Goal: Task Accomplishment & Management: Complete application form

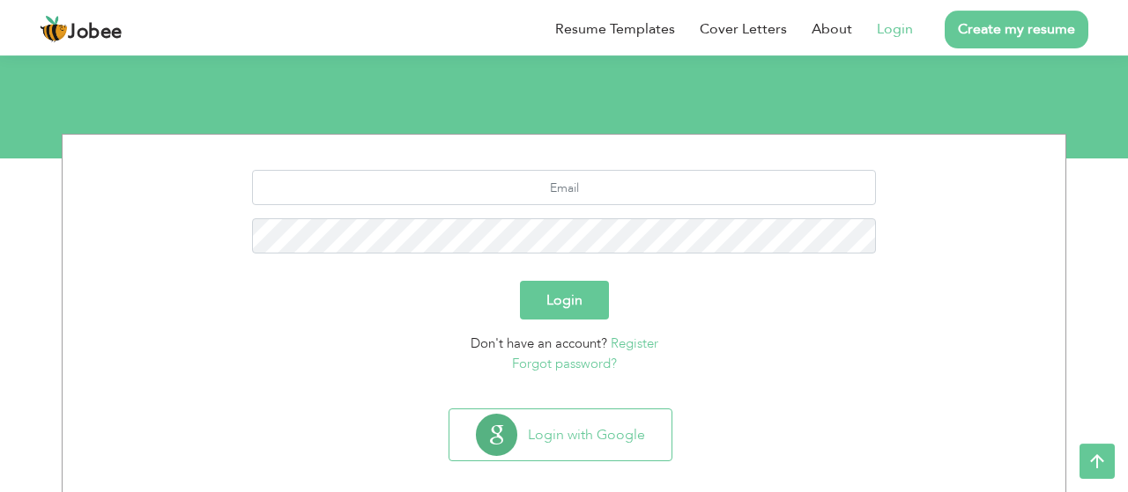
scroll to position [157, 0]
click at [638, 343] on link "Register" at bounding box center [634, 344] width 48 height 18
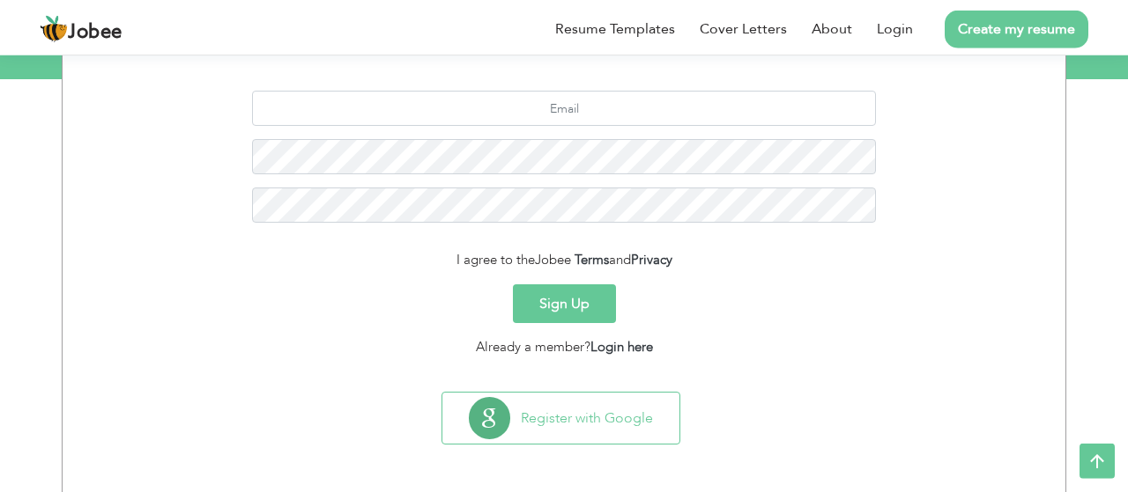
scroll to position [238, 0]
click at [577, 305] on button "Sign Up" at bounding box center [564, 302] width 103 height 39
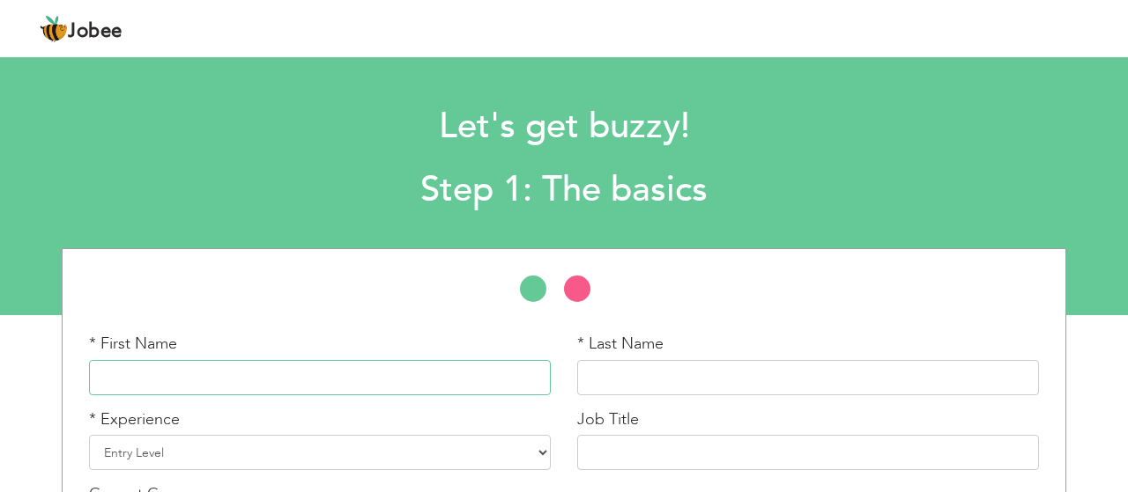
click at [309, 370] on input "text" at bounding box center [320, 377] width 462 height 35
type input "Zunaira"
type input "m"
type input "Marryum"
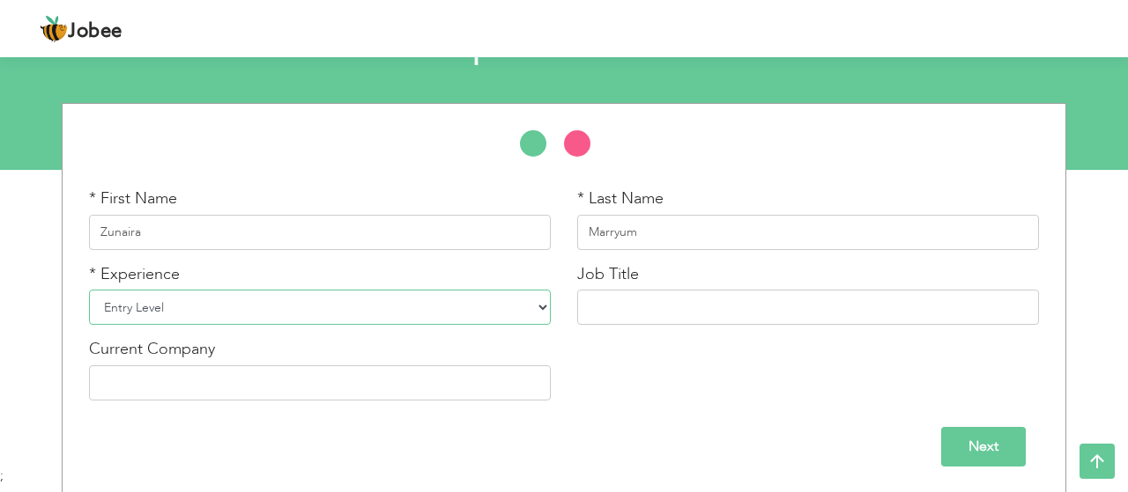
click at [89, 290] on select "Entry Level Less than 1 Year 1 Year 2 Years 3 Years 4 Years 5 Years 6 Years 7 Y…" at bounding box center [320, 307] width 462 height 35
click option "Entry Level" at bounding box center [0, 0] width 0 height 0
click at [630, 303] on input "text" at bounding box center [808, 307] width 462 height 35
type input "Frontend Developer"
click at [455, 390] on input "text" at bounding box center [320, 383] width 462 height 35
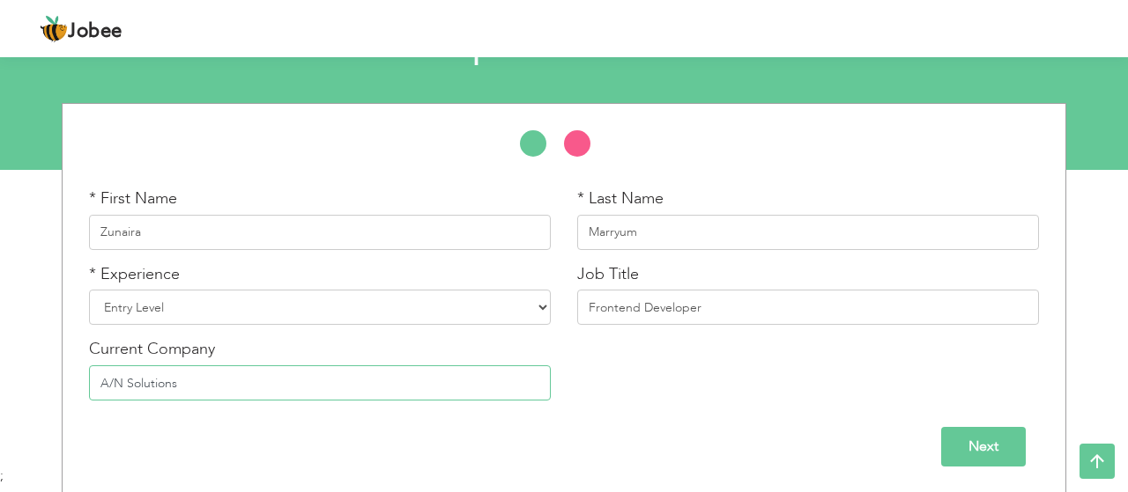
type input "A/N Solutions"
click at [959, 443] on input "Next" at bounding box center [983, 447] width 85 height 40
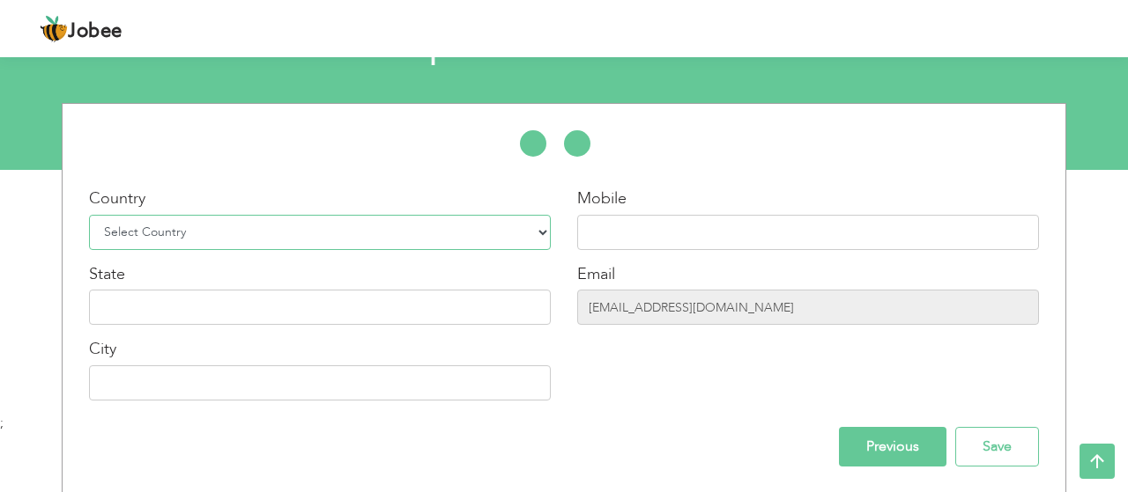
click at [89, 215] on select "Select Country Afghanistan Albania Algeria American Samoa Andorra Angola Anguil…" at bounding box center [320, 232] width 462 height 35
select select "166"
type input "Punjab"
click at [373, 390] on input "text" at bounding box center [320, 383] width 462 height 35
type input "Lahore"
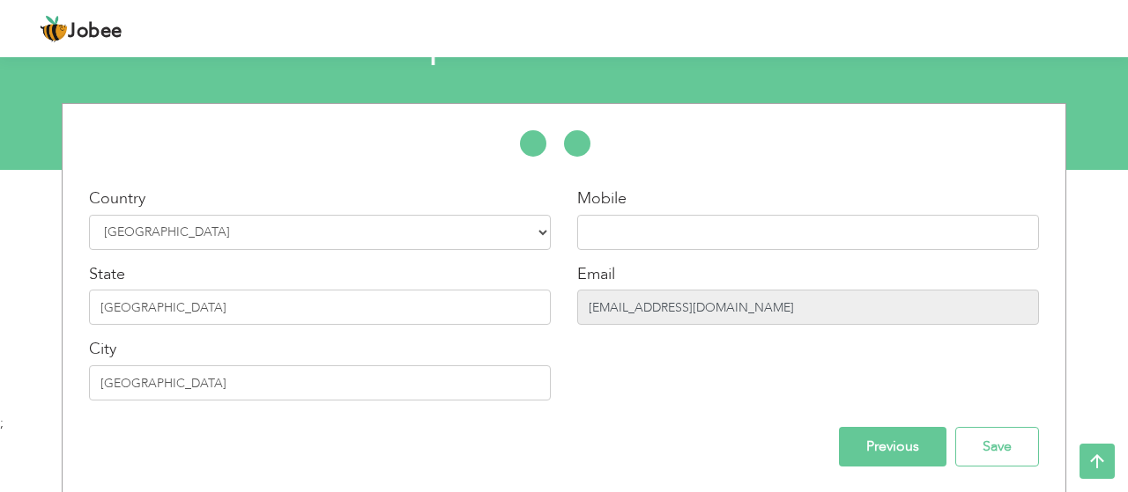
click at [743, 310] on input "khanbangash7878@gmail.com" at bounding box center [808, 307] width 462 height 35
click at [786, 298] on input "khanbangash7878@gmail.com" at bounding box center [808, 307] width 462 height 35
click at [626, 226] on input "text" at bounding box center [808, 232] width 462 height 35
type input "03126850792"
click at [979, 438] on input "Save" at bounding box center [997, 447] width 84 height 40
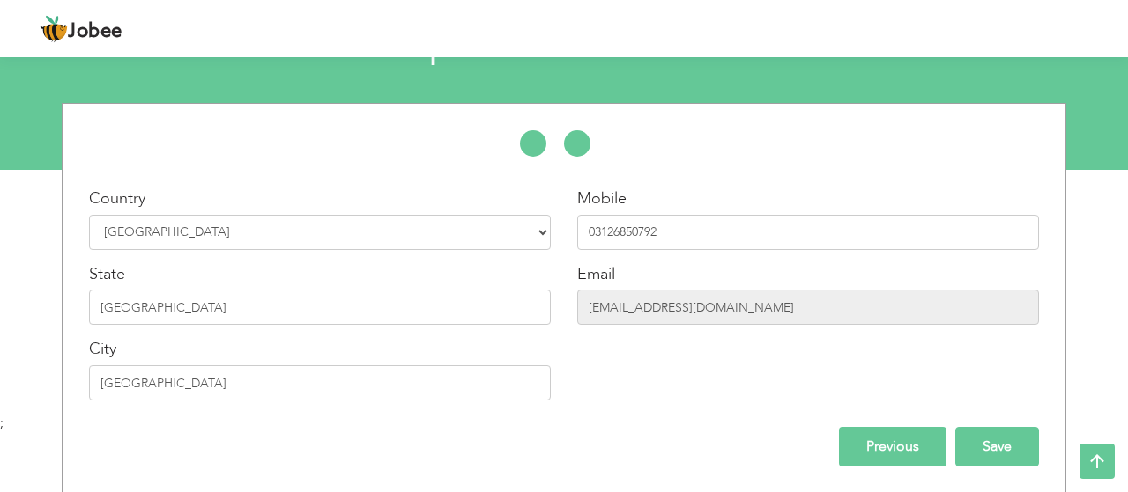
click at [992, 454] on input "Save" at bounding box center [997, 447] width 84 height 40
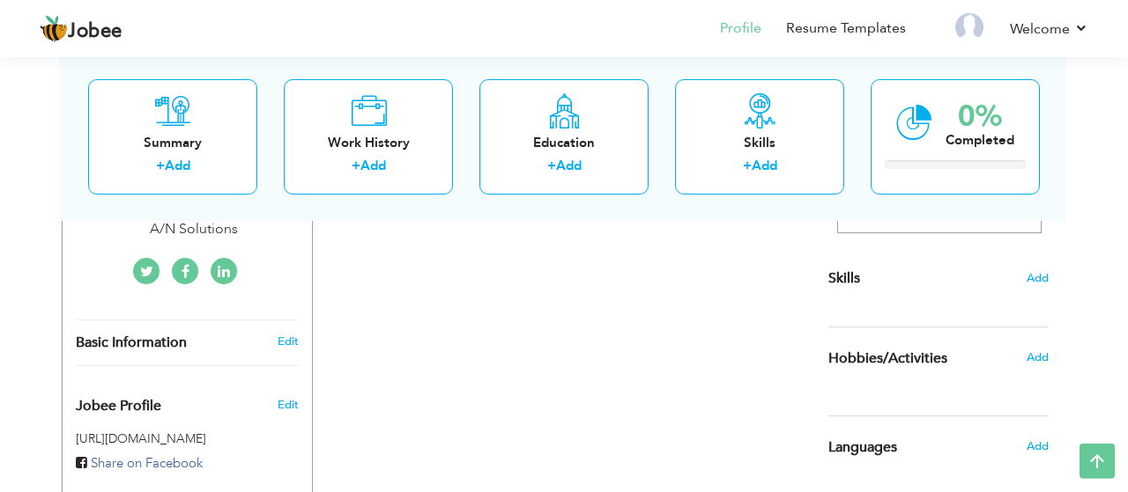
scroll to position [411, 0]
click at [288, 332] on link "Edit" at bounding box center [287, 340] width 21 height 16
type input "Zunaira"
type input "Marryum"
type input "03126850792"
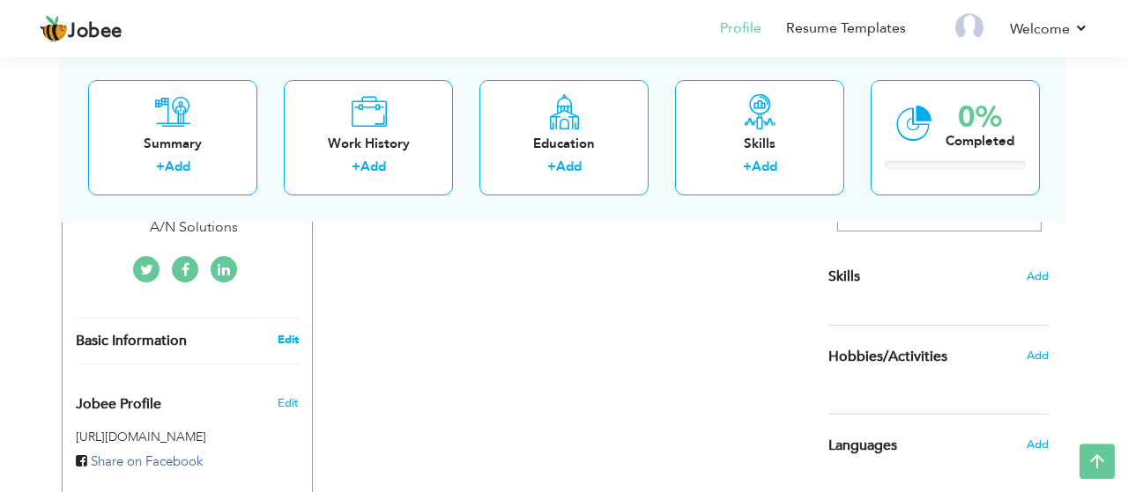
select select "number:166"
type input "[GEOGRAPHIC_DATA]"
type input "Lahore"
select select "number:1"
type input "A/N Solutions"
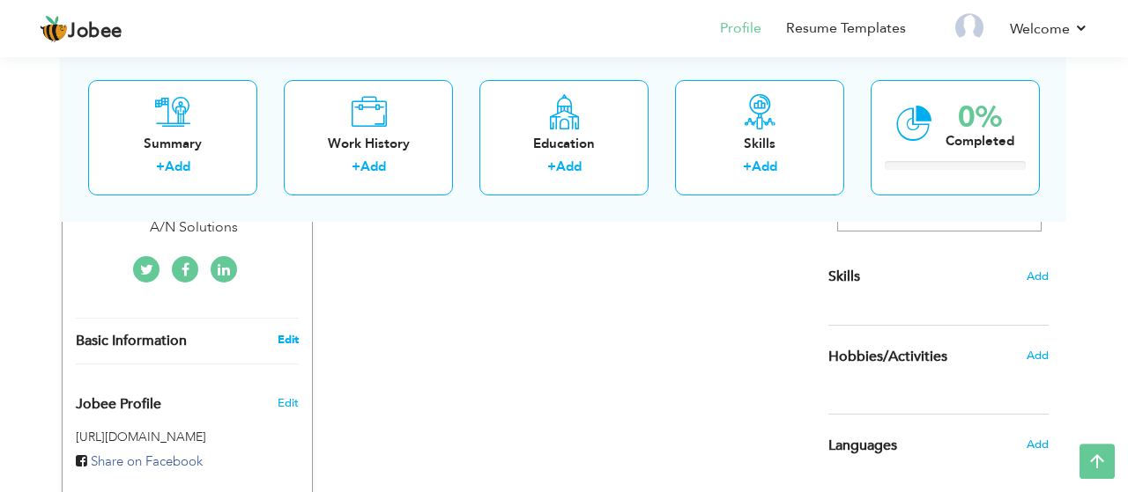
type input "Frontend Developer"
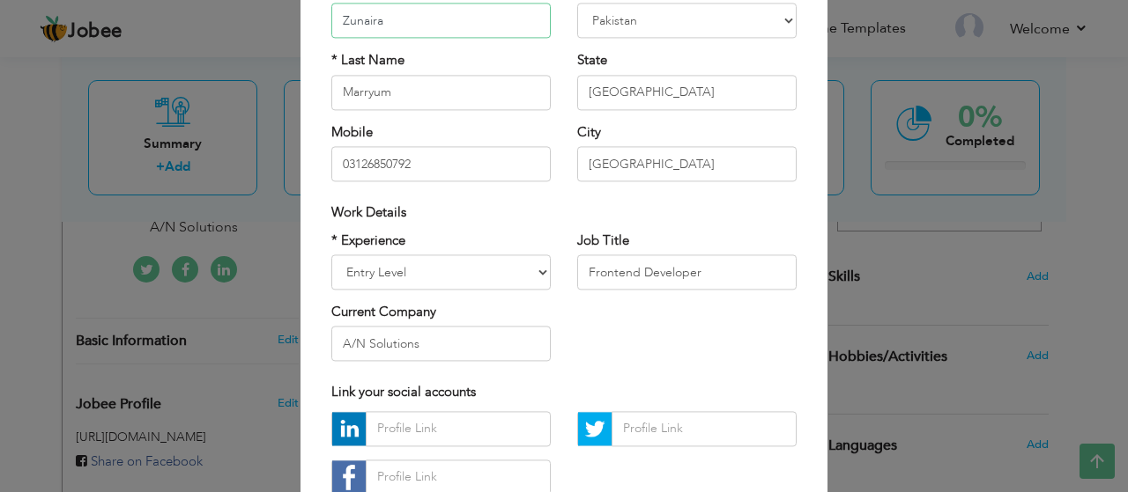
scroll to position [294, 0]
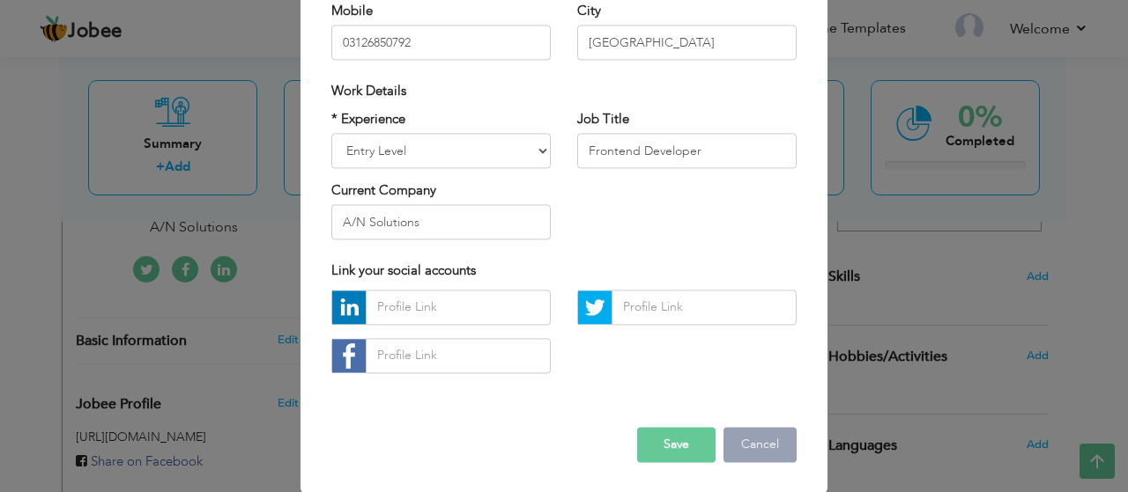
click at [752, 449] on button "Cancel" at bounding box center [759, 444] width 73 height 35
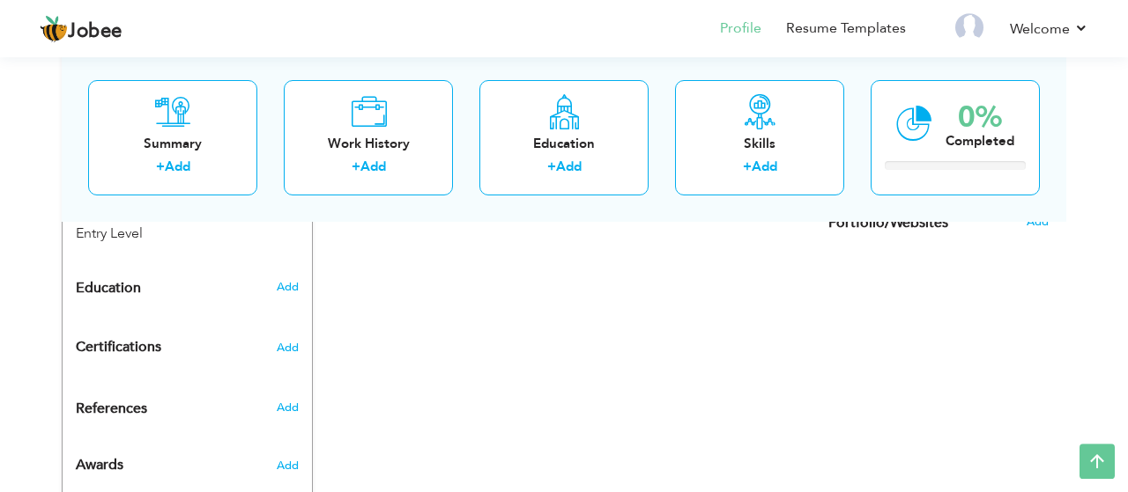
scroll to position [722, 0]
click at [285, 278] on span "Add" at bounding box center [287, 286] width 23 height 16
radio input "true"
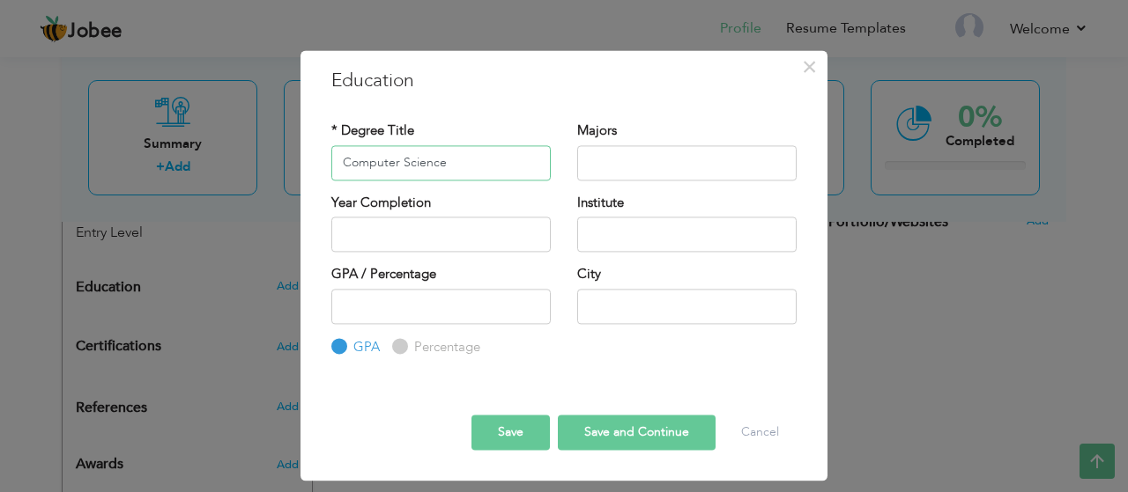
type input "Computer Science"
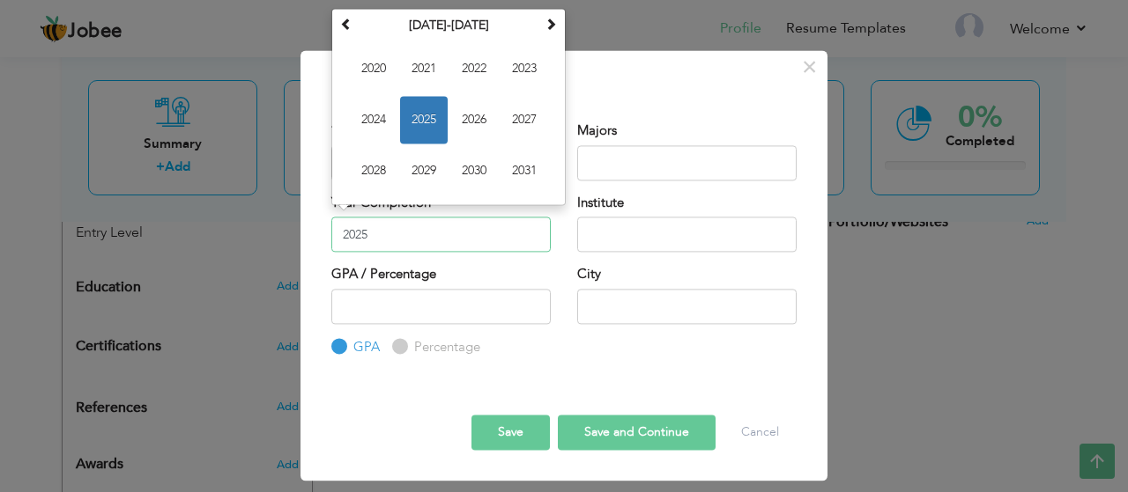
click at [363, 233] on input "2025" at bounding box center [440, 234] width 219 height 35
click at [400, 239] on input "2025" at bounding box center [440, 234] width 219 height 35
click at [367, 128] on span "2024" at bounding box center [374, 120] width 48 height 48
type input "2024"
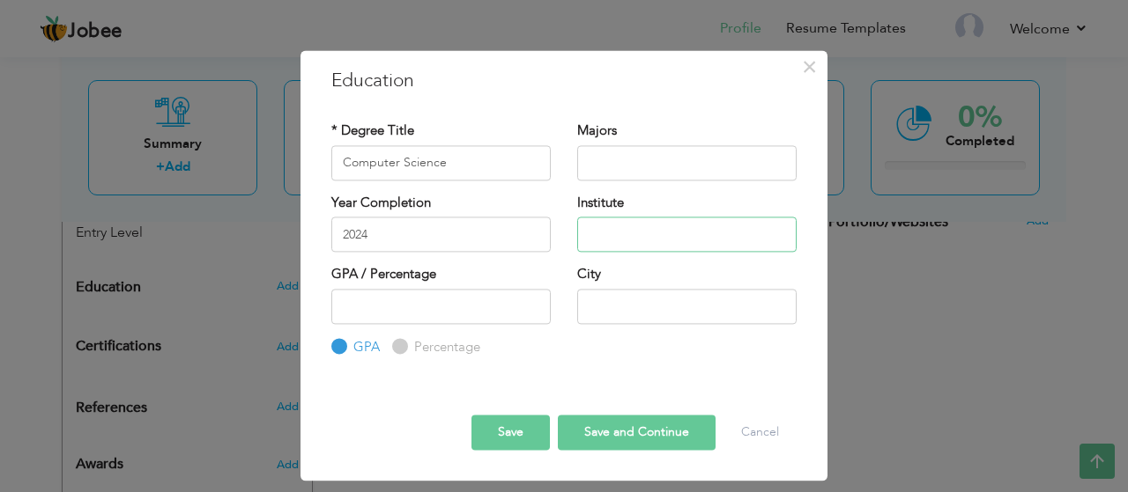
click at [588, 232] on input "text" at bounding box center [686, 234] width 219 height 35
click at [677, 232] on input "text" at bounding box center [686, 234] width 219 height 35
paste input "[GEOGRAPHIC_DATA] [GEOGRAPHIC_DATA]"
type input "[GEOGRAPHIC_DATA] [GEOGRAPHIC_DATA]"
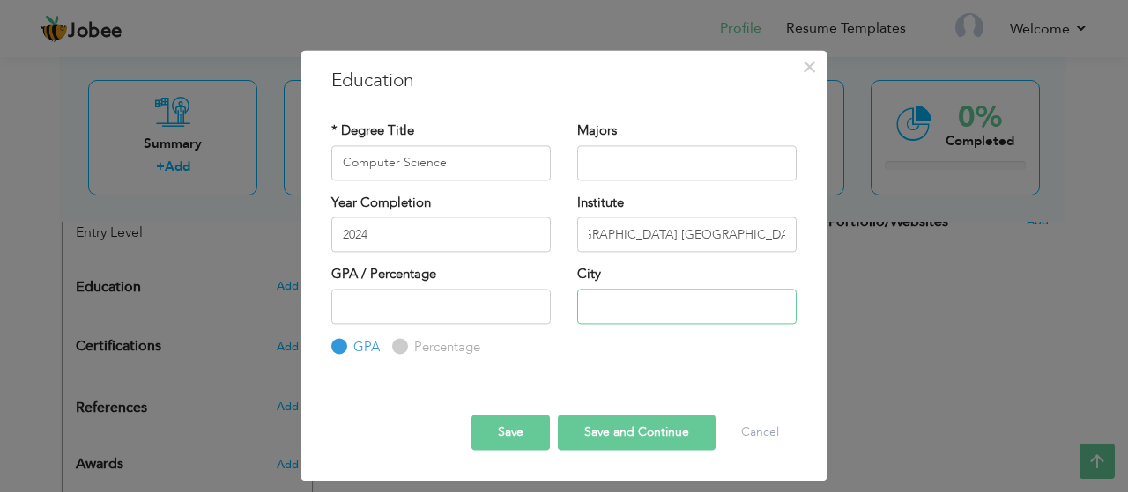
click at [610, 308] on input "text" at bounding box center [686, 306] width 219 height 35
click at [625, 308] on input "text" at bounding box center [686, 306] width 219 height 35
type input "F"
type input "Multan"
click at [593, 431] on button "Save and Continue" at bounding box center [637, 433] width 158 height 35
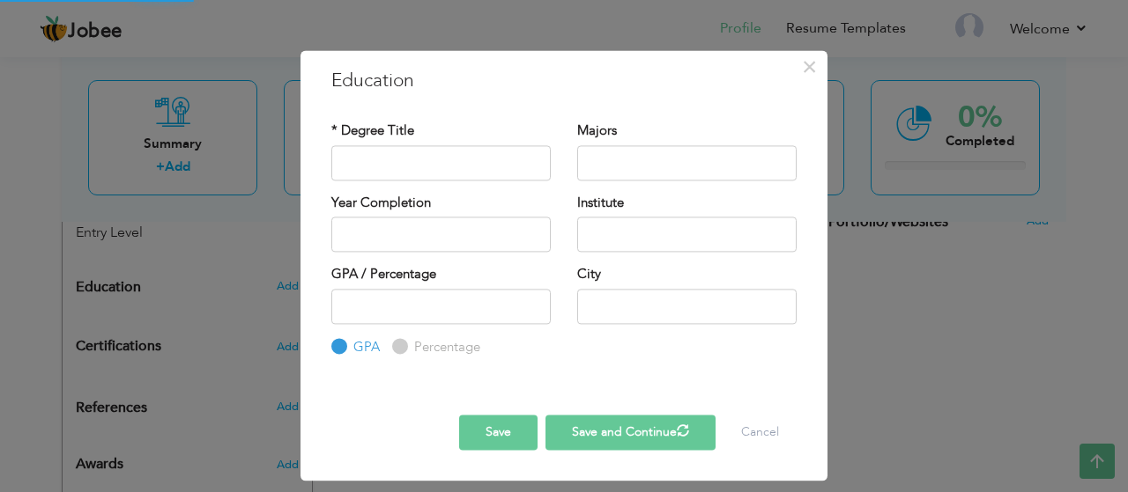
scroll to position [0, 0]
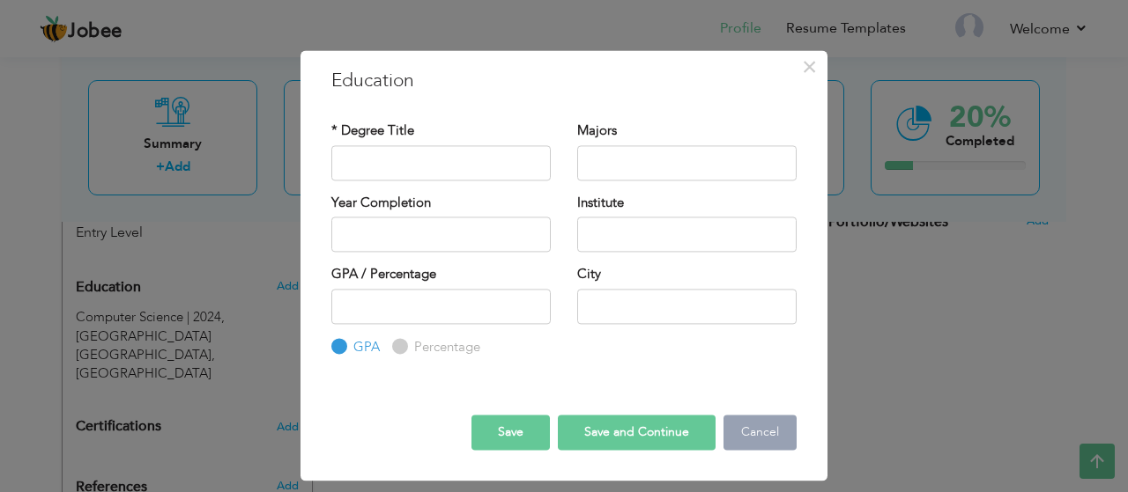
click at [753, 419] on button "Cancel" at bounding box center [759, 433] width 73 height 35
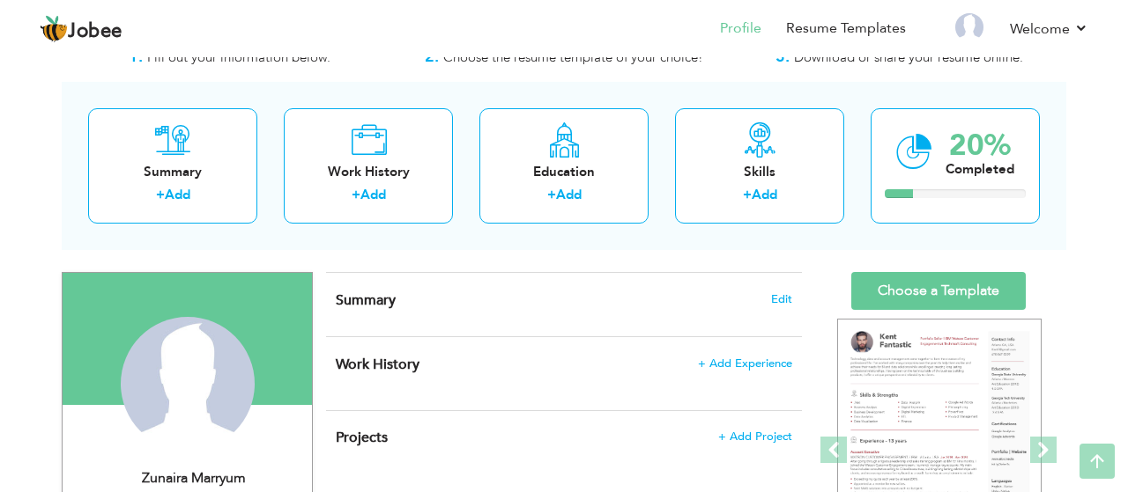
scroll to position [58, 0]
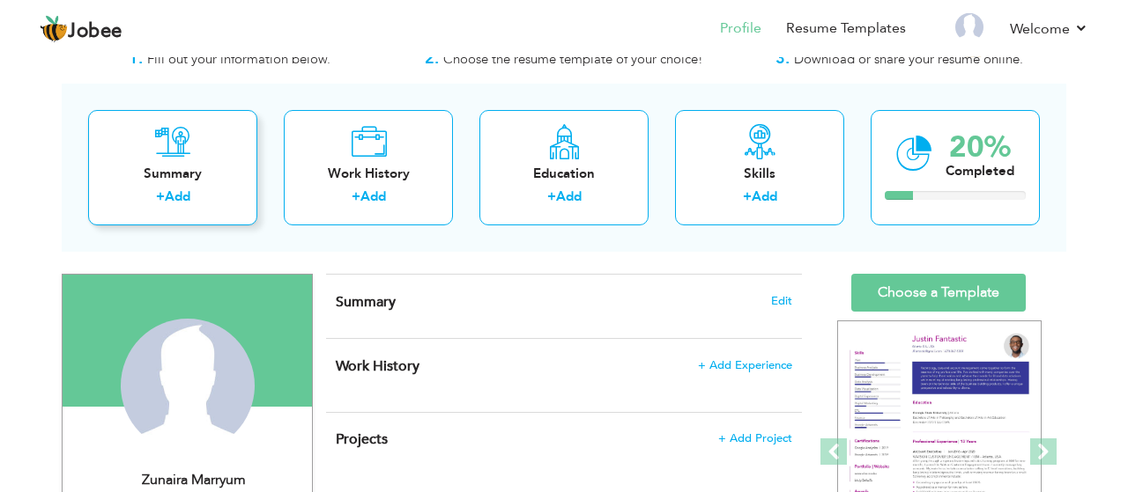
click at [175, 189] on link "Add" at bounding box center [178, 197] width 26 height 18
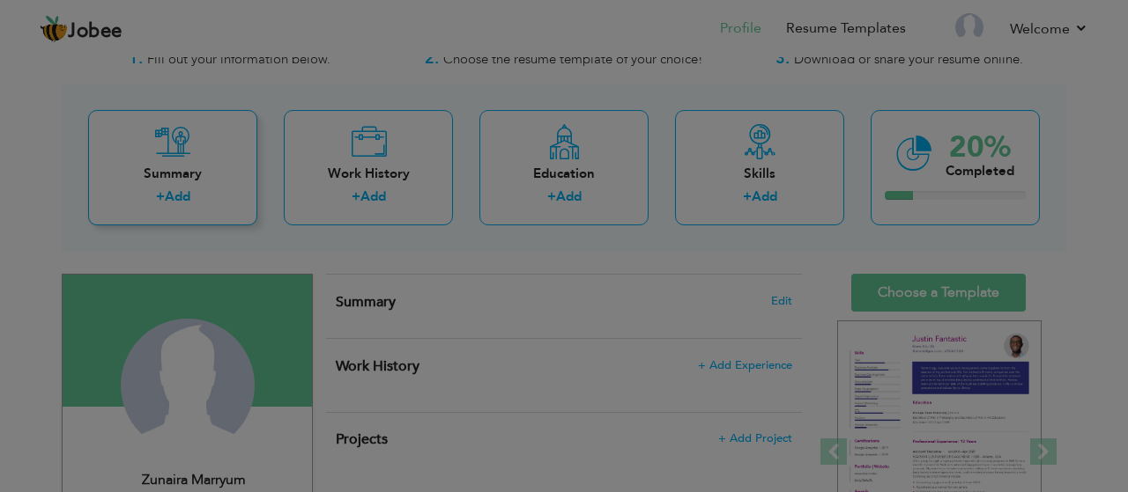
scroll to position [0, 0]
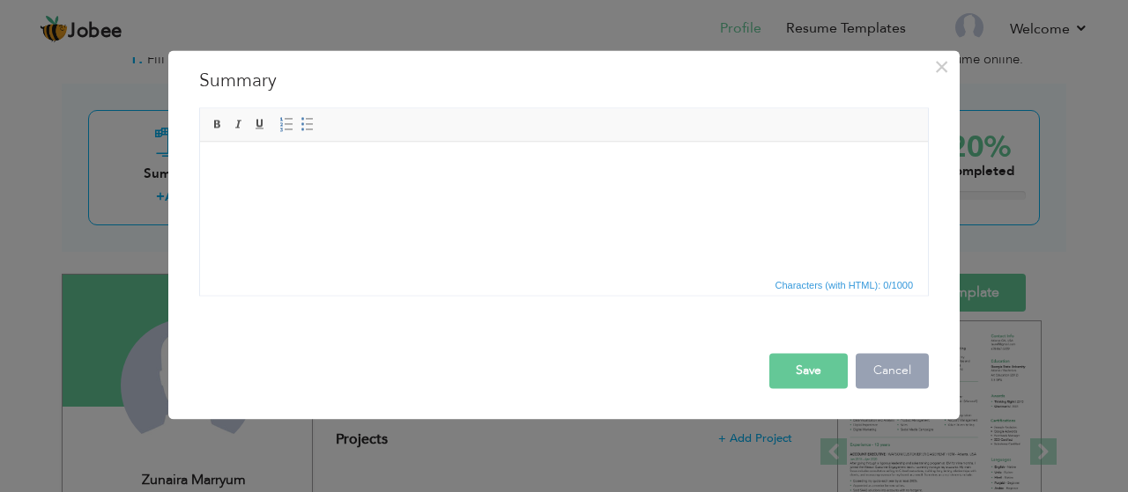
click at [893, 378] on button "Cancel" at bounding box center [891, 370] width 73 height 35
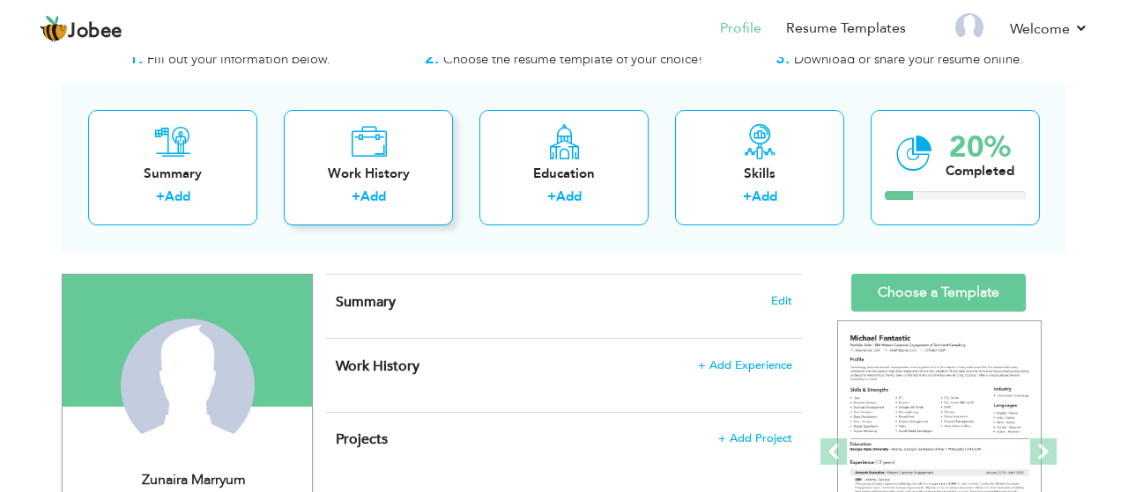
click at [364, 195] on link "Add" at bounding box center [373, 197] width 26 height 18
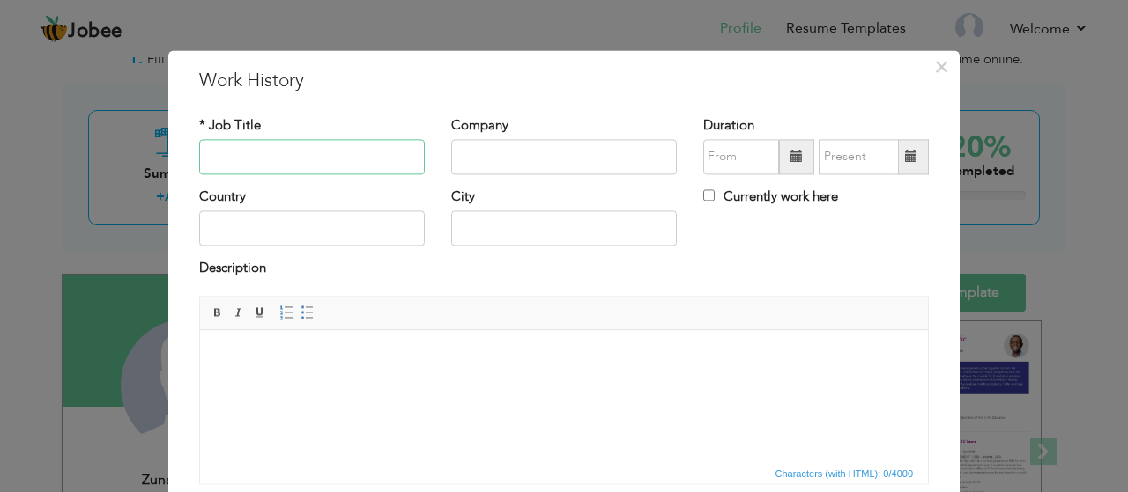
click at [309, 158] on input "text" at bounding box center [312, 156] width 226 height 35
paste input "AMAZON PRIVATE LABEL"
type input "AMAZON PRIVATE LABEL"
click at [482, 229] on input "text" at bounding box center [564, 228] width 226 height 35
click at [387, 225] on input "text" at bounding box center [312, 228] width 226 height 35
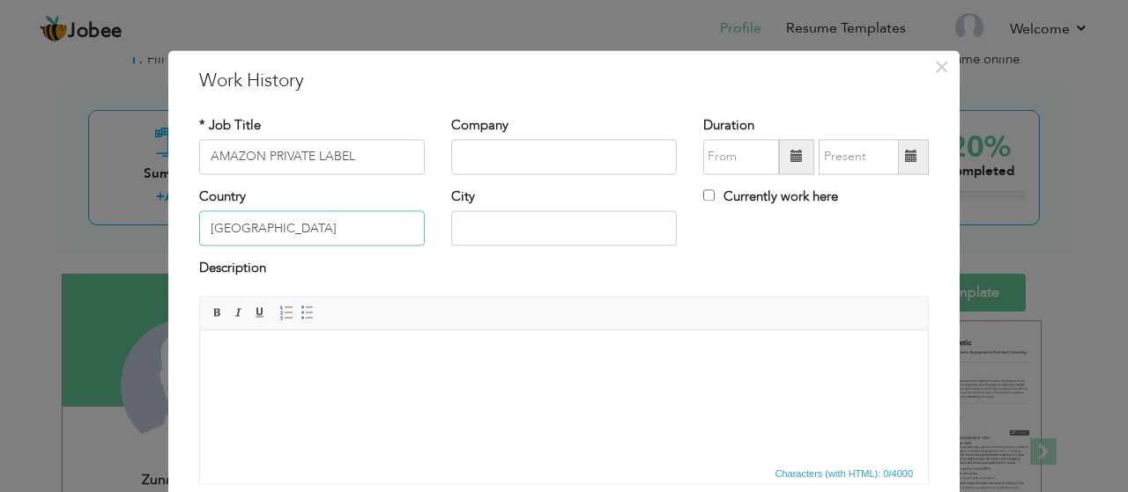
type input "[GEOGRAPHIC_DATA]"
click at [292, 390] on html at bounding box center [564, 396] width 728 height 132
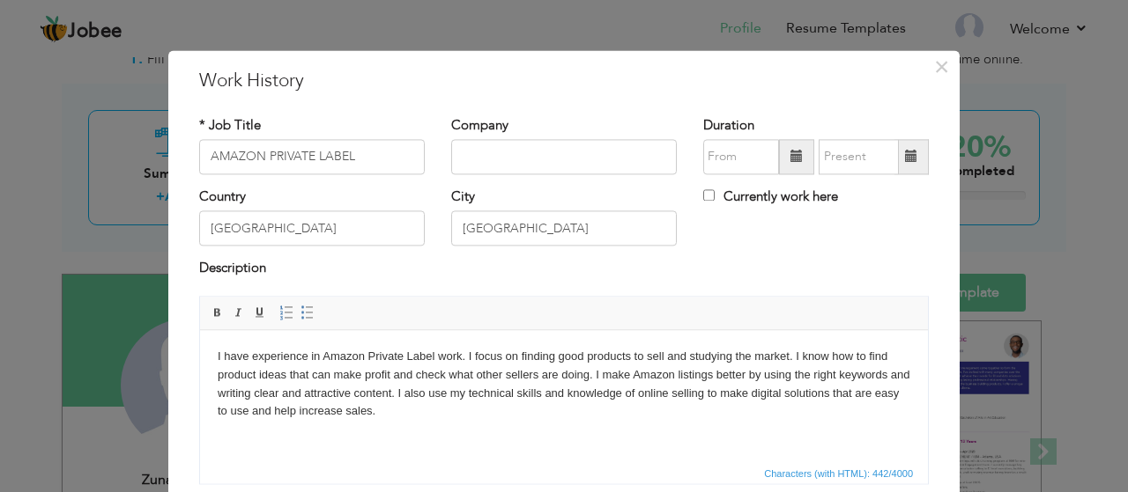
scroll to position [133, 0]
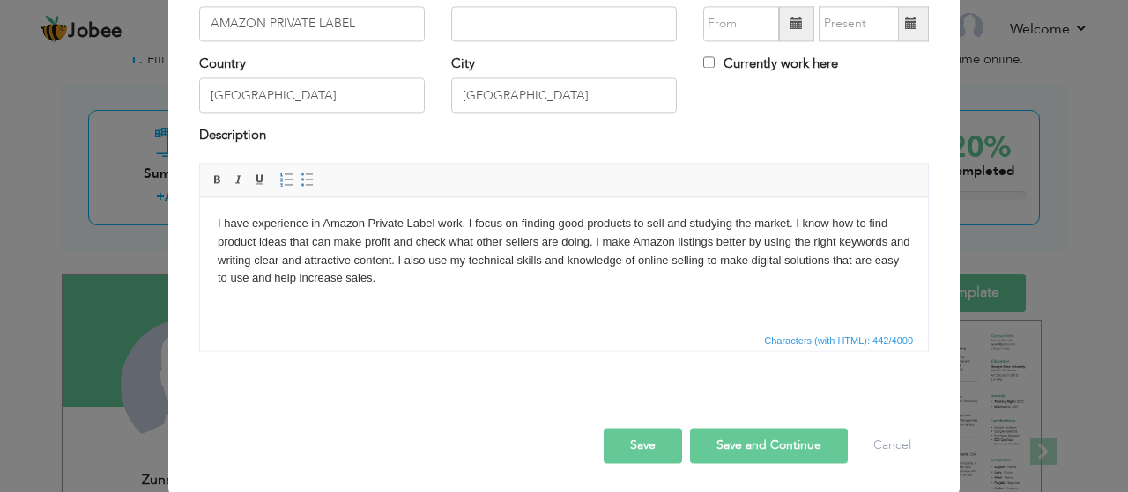
click at [729, 434] on button "Save and Continue" at bounding box center [769, 445] width 158 height 35
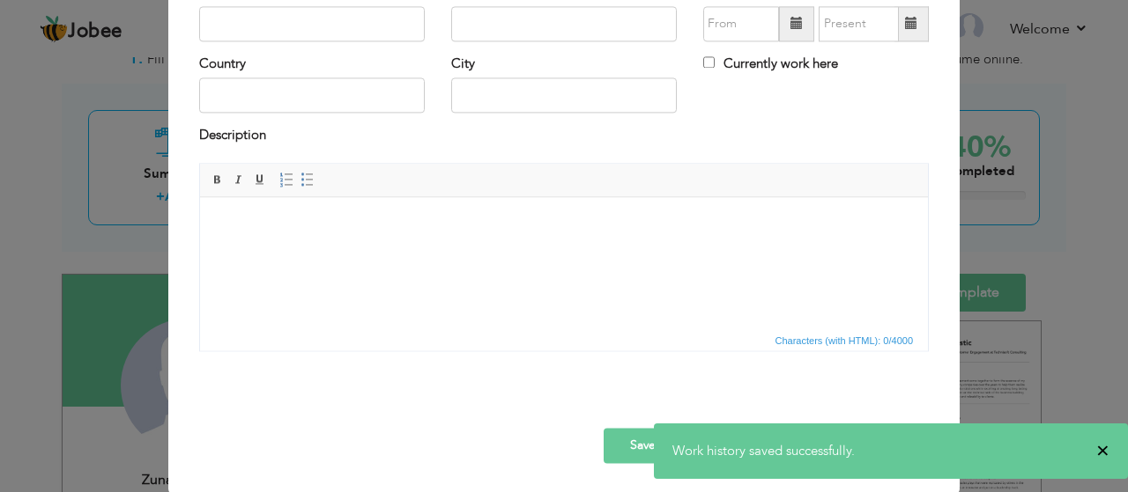
click at [1104, 445] on span "×" at bounding box center [1102, 451] width 13 height 18
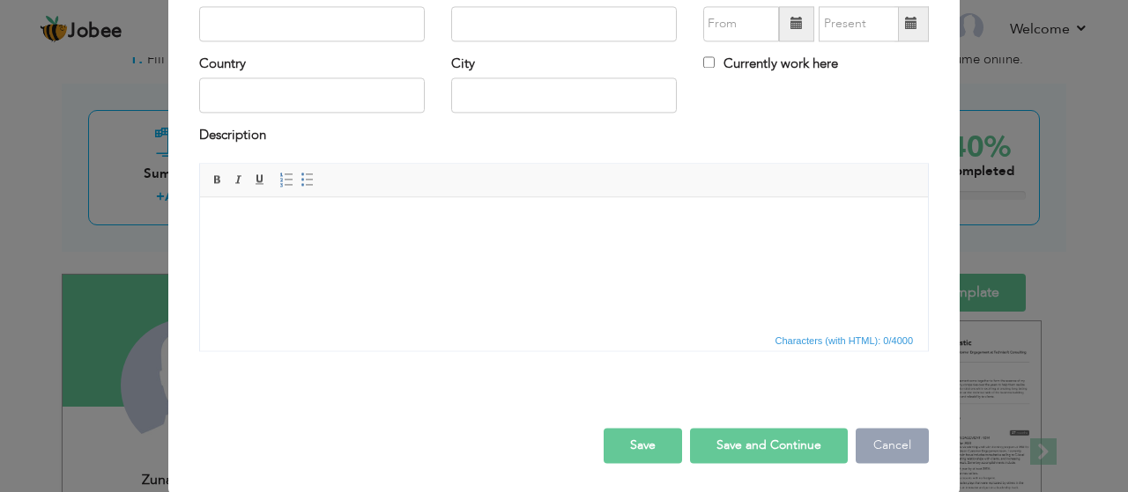
click at [912, 448] on button "Cancel" at bounding box center [891, 445] width 73 height 35
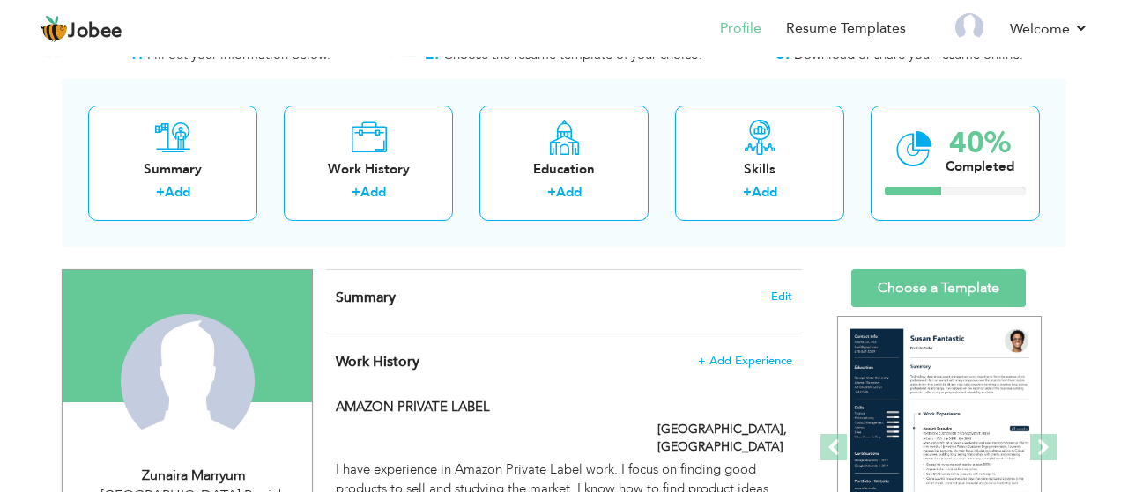
scroll to position [63, 0]
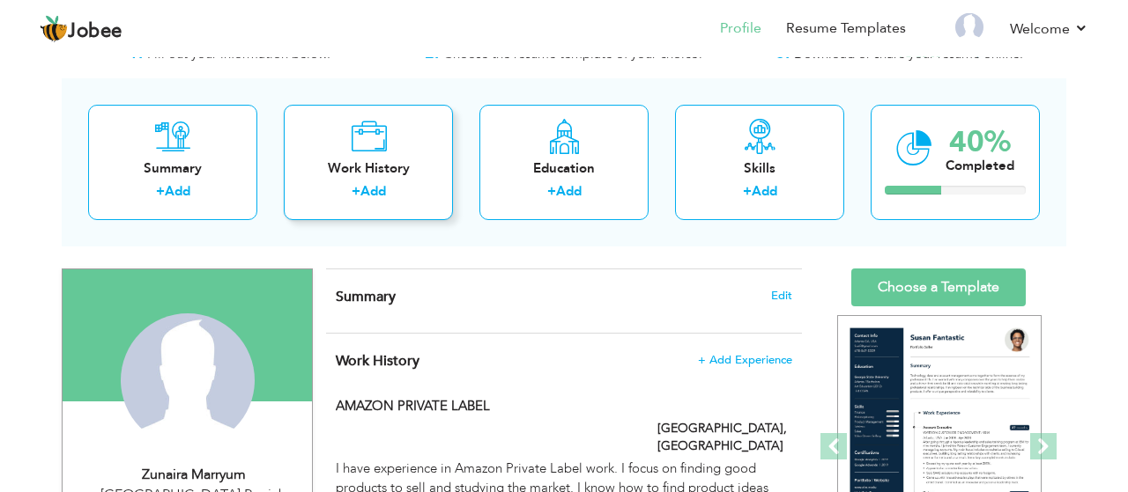
click at [371, 191] on link "Add" at bounding box center [373, 191] width 26 height 18
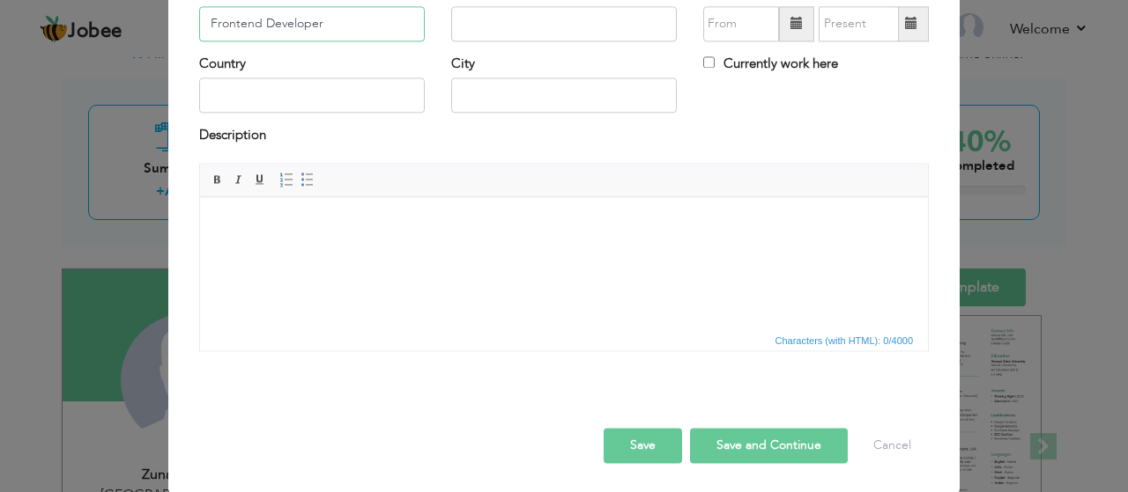
type input "Frontend Developer"
click at [471, 41] on input "text" at bounding box center [564, 23] width 226 height 35
type input "A/N Solutions"
click at [234, 114] on input "text" at bounding box center [312, 95] width 226 height 35
type input "[GEOGRAPHIC_DATA]"
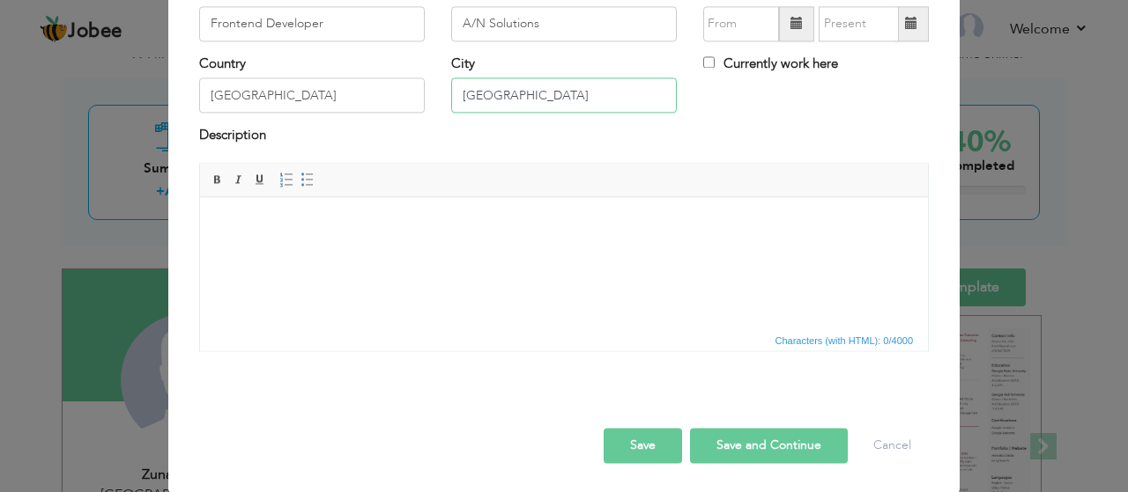
type input "[GEOGRAPHIC_DATA]"
click at [709, 68] on input "Currently work here" at bounding box center [708, 61] width 11 height 11
checkbox input "true"
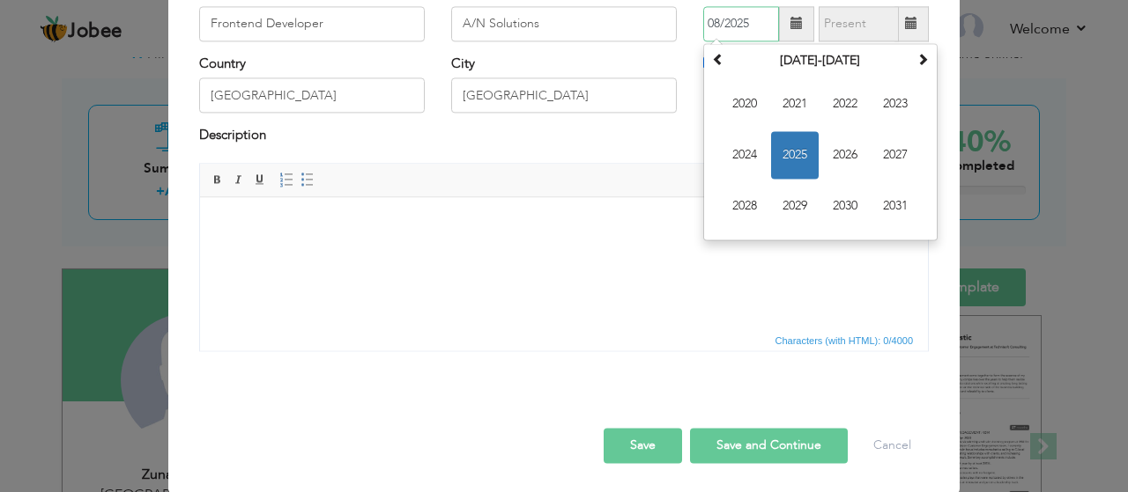
click at [743, 41] on input "08/2025" at bounding box center [741, 23] width 76 height 35
click at [804, 179] on span "2025" at bounding box center [795, 155] width 48 height 48
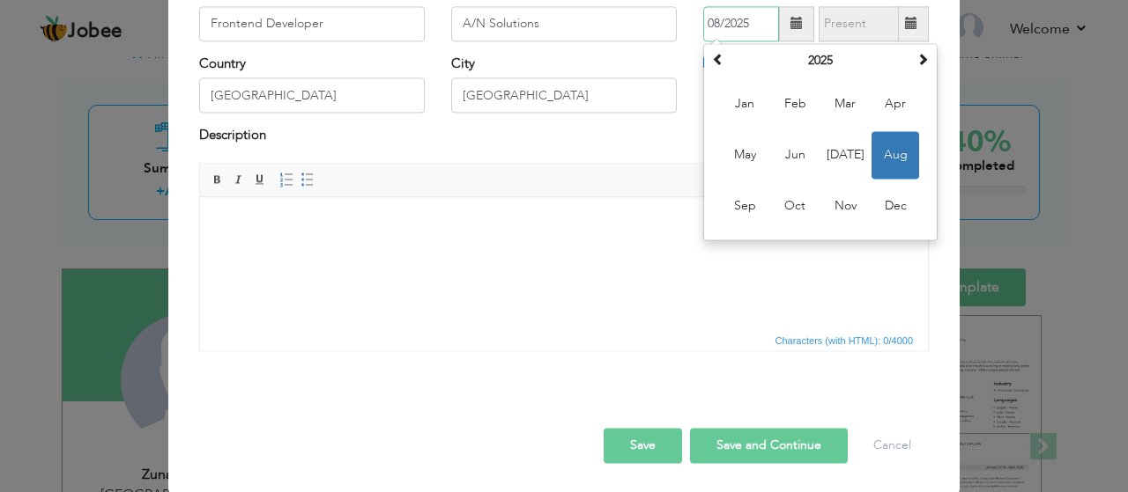
click at [720, 41] on input "08/2025" at bounding box center [741, 23] width 76 height 35
click at [758, 179] on span "May" at bounding box center [745, 155] width 48 height 48
type input "05/2025"
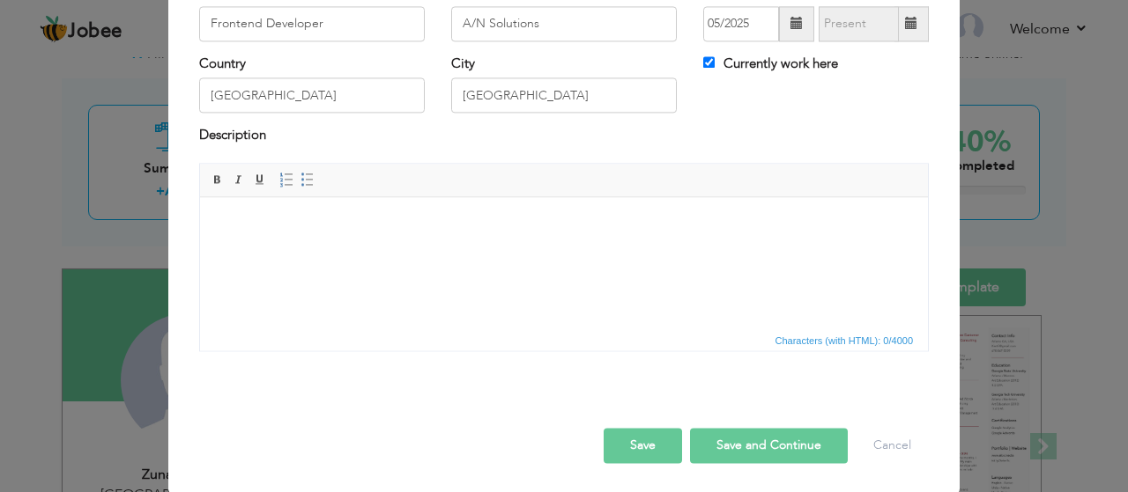
scroll to position [133, 0]
click at [391, 238] on html at bounding box center [564, 263] width 728 height 132
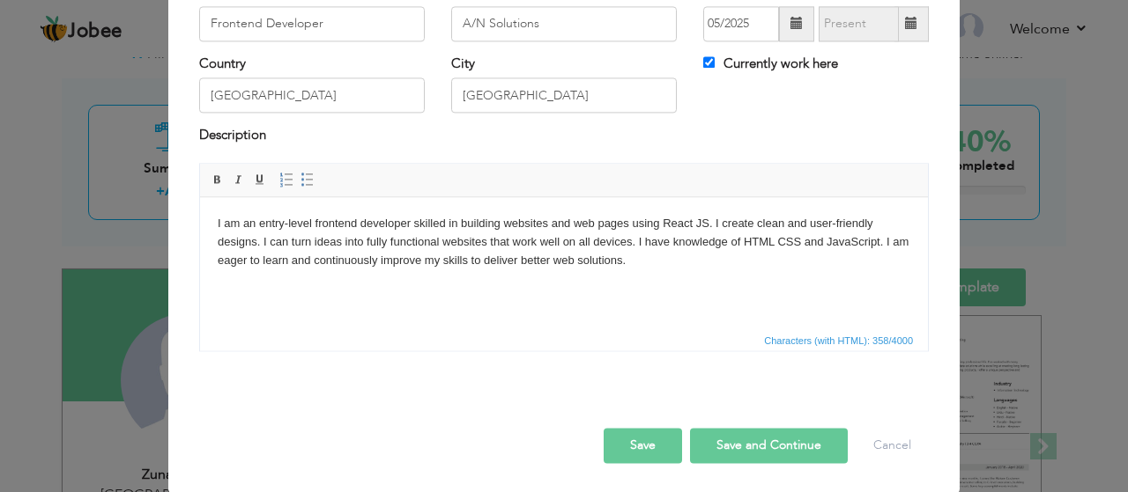
click at [311, 222] on p "I am an entry-level frontend developer skilled in building websites and web pag…" at bounding box center [564, 242] width 692 height 55
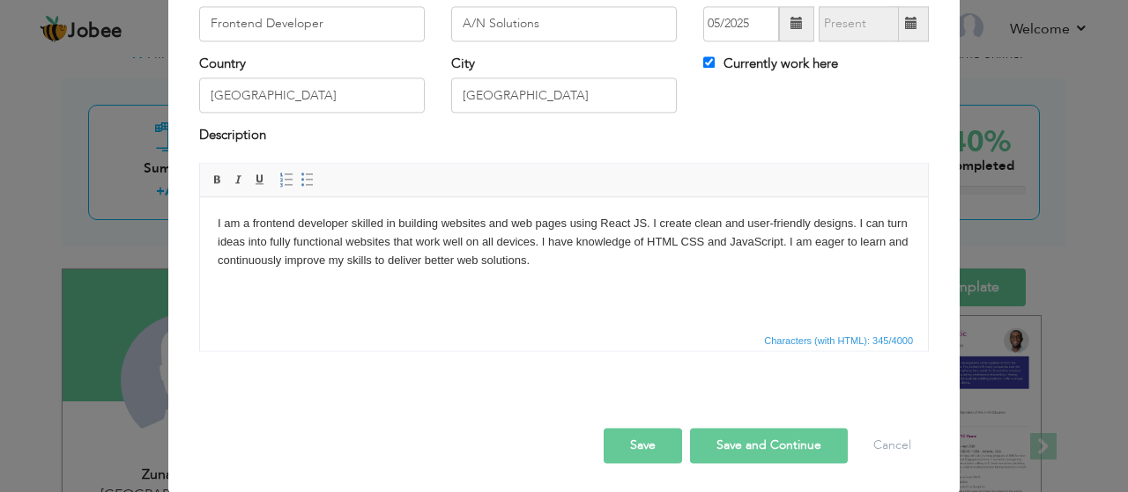
click at [732, 436] on button "Save and Continue" at bounding box center [769, 445] width 158 height 35
checkbox input "false"
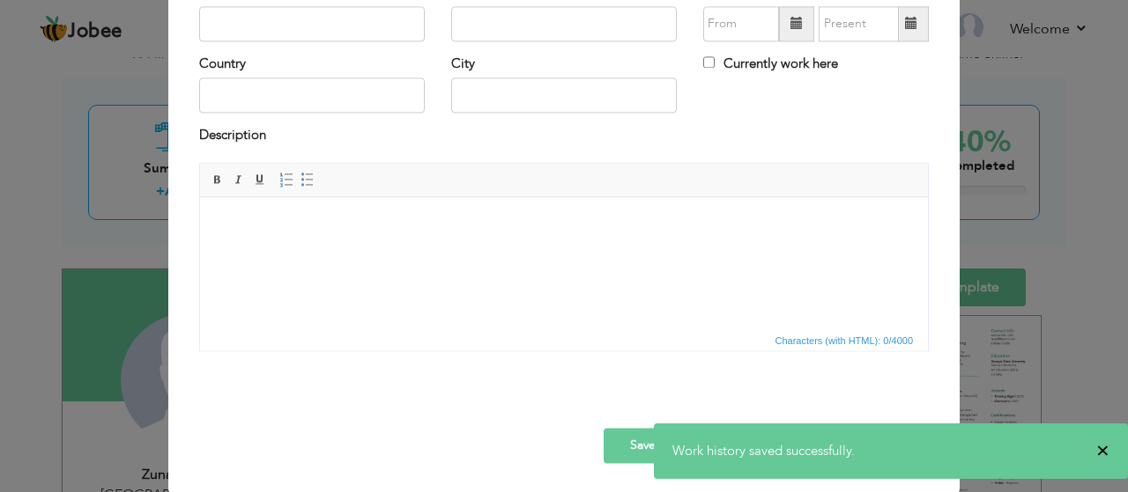
click at [1104, 450] on span "×" at bounding box center [1102, 451] width 13 height 18
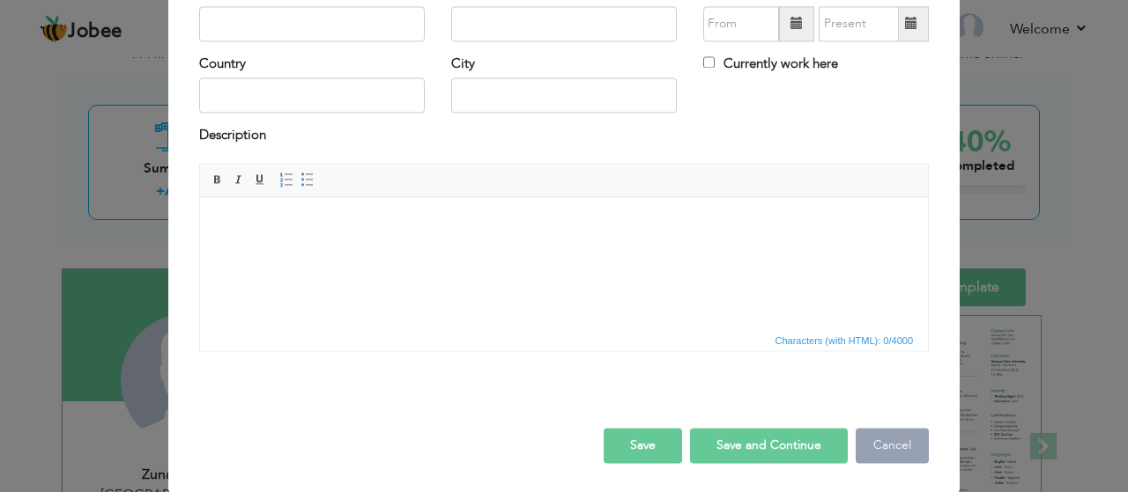
click at [910, 447] on button "Cancel" at bounding box center [891, 445] width 73 height 35
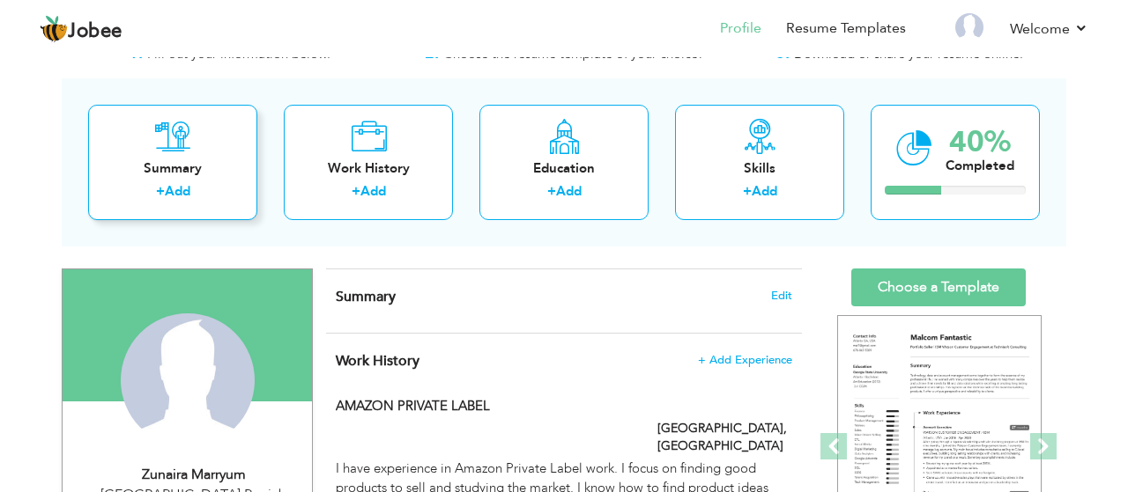
click at [158, 188] on label "+" at bounding box center [160, 191] width 9 height 18
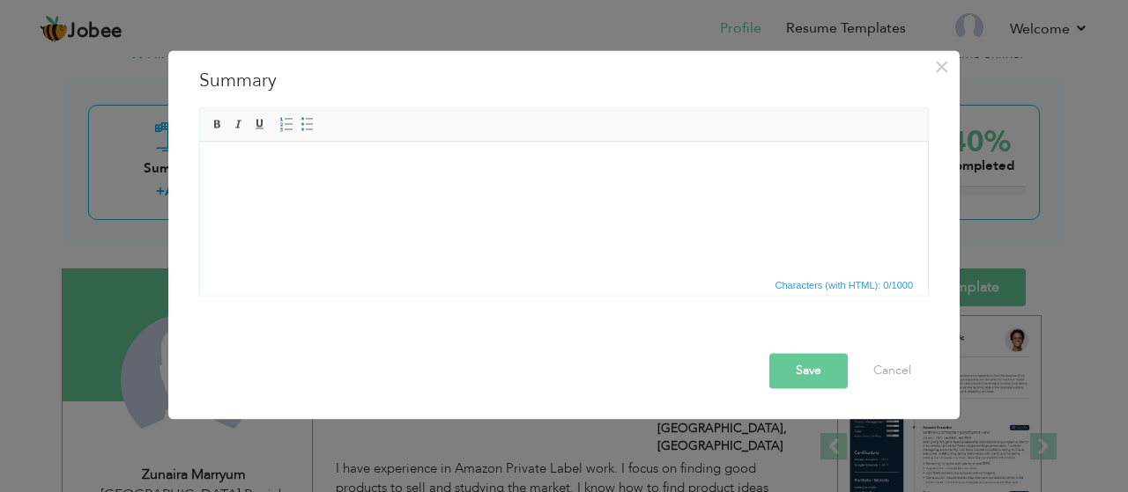
click at [359, 195] on html at bounding box center [564, 207] width 728 height 132
click at [481, 270] on html at bounding box center [564, 207] width 728 height 132
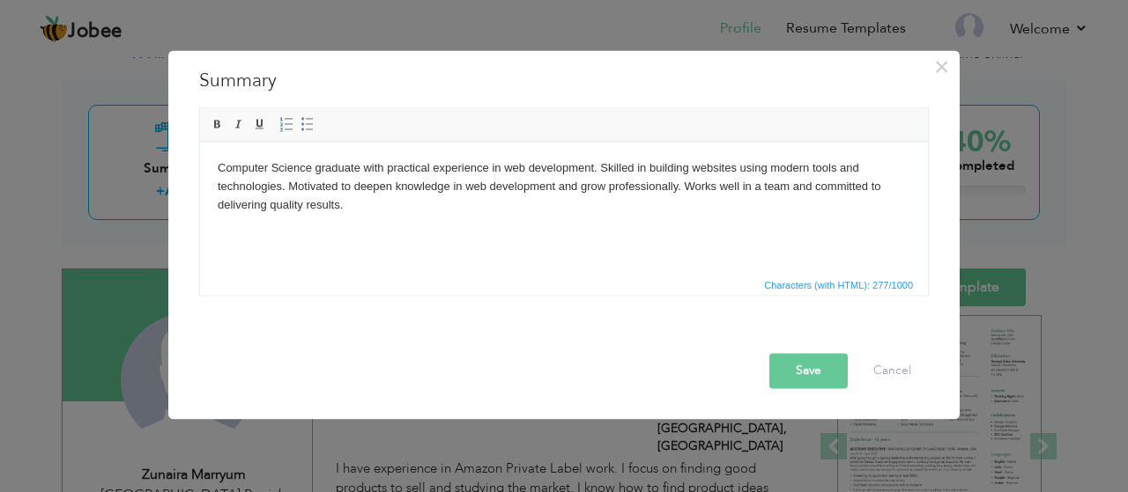
click at [390, 187] on body "Computer Science graduate with practical experience in web development. Skilled…" at bounding box center [564, 186] width 692 height 55
click at [792, 365] on button "Save" at bounding box center [808, 370] width 78 height 35
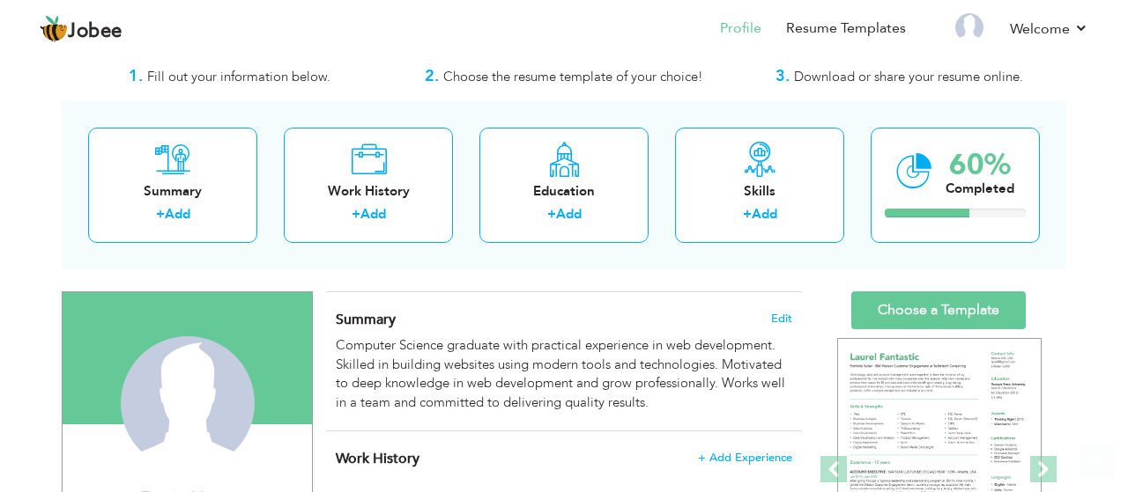
scroll to position [38, 0]
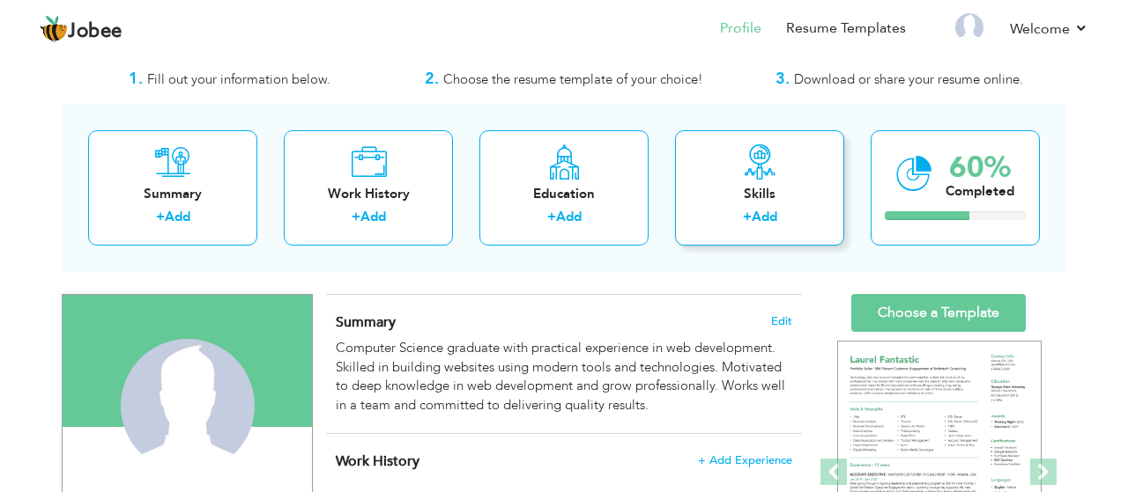
click at [749, 195] on div "Skills" at bounding box center [759, 194] width 141 height 18
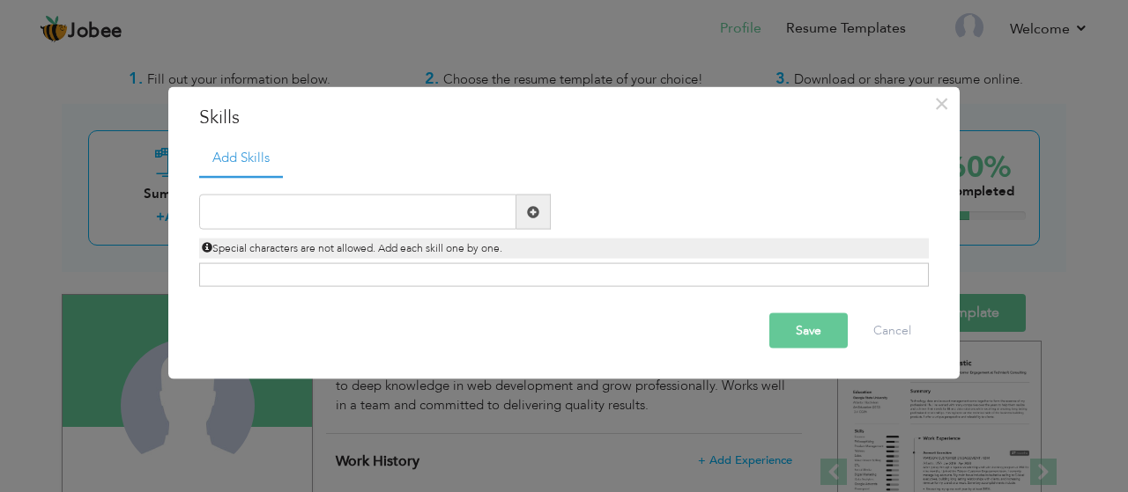
click at [544, 211] on span at bounding box center [533, 212] width 34 height 35
click at [533, 214] on span at bounding box center [533, 211] width 12 height 12
click at [424, 212] on input "text" at bounding box center [357, 212] width 317 height 35
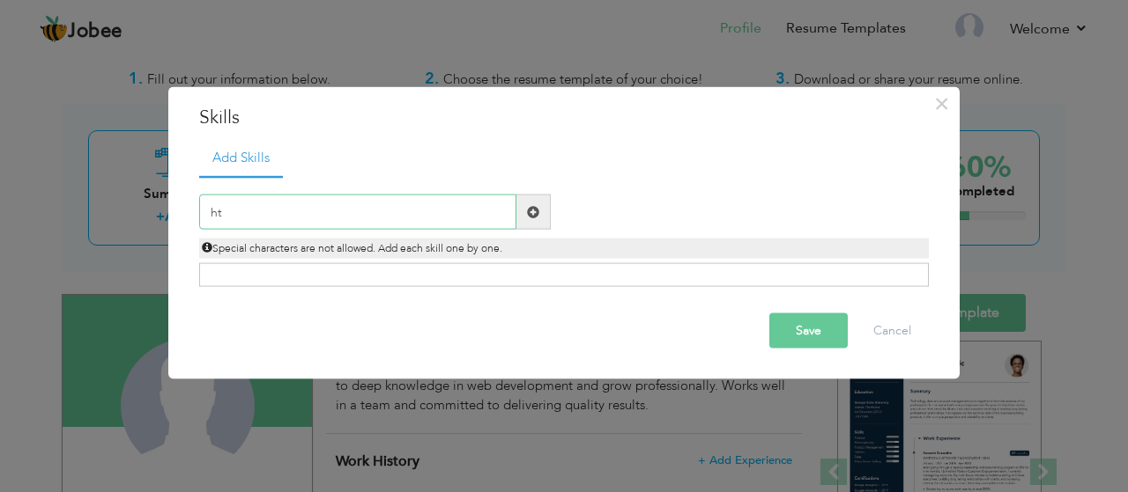
type input "h"
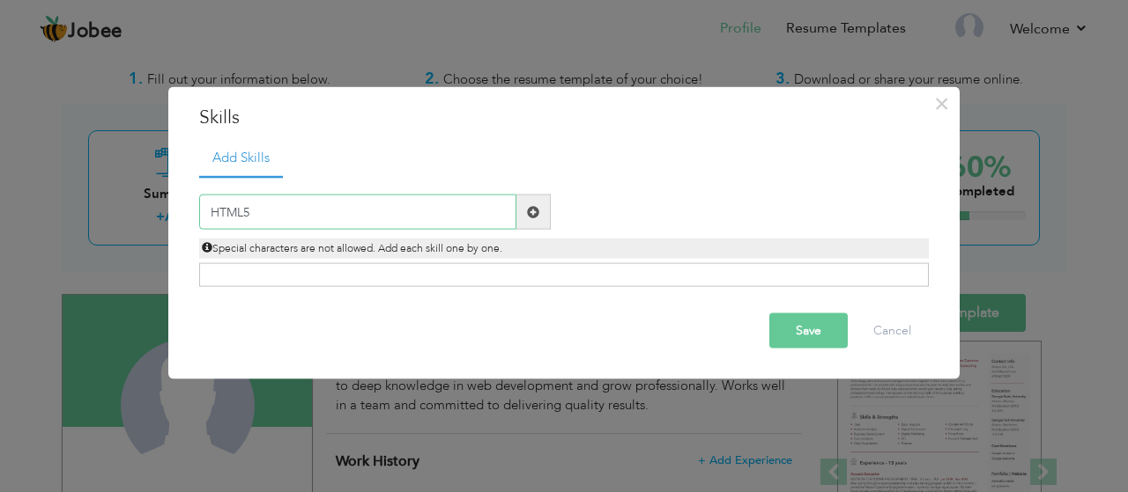
type input "HTML5"
click at [531, 213] on span at bounding box center [533, 211] width 12 height 12
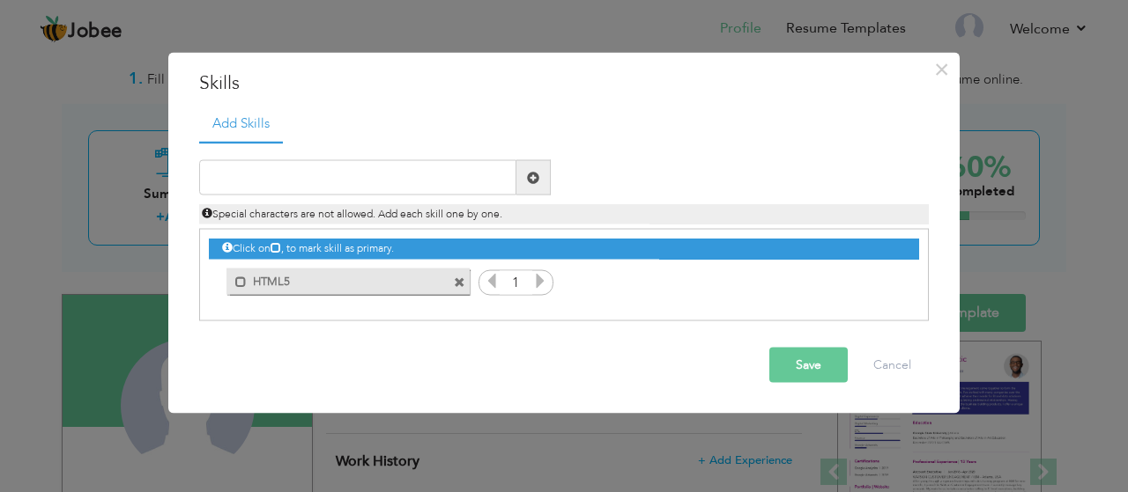
click at [538, 281] on icon at bounding box center [540, 281] width 16 height 16
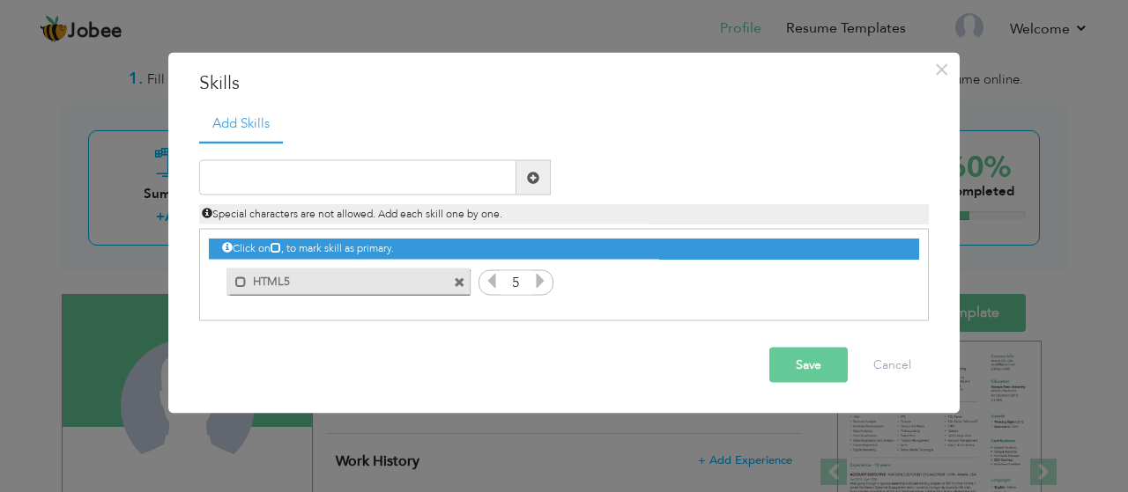
click at [538, 281] on icon at bounding box center [540, 281] width 16 height 16
click at [392, 189] on input "text" at bounding box center [357, 177] width 317 height 35
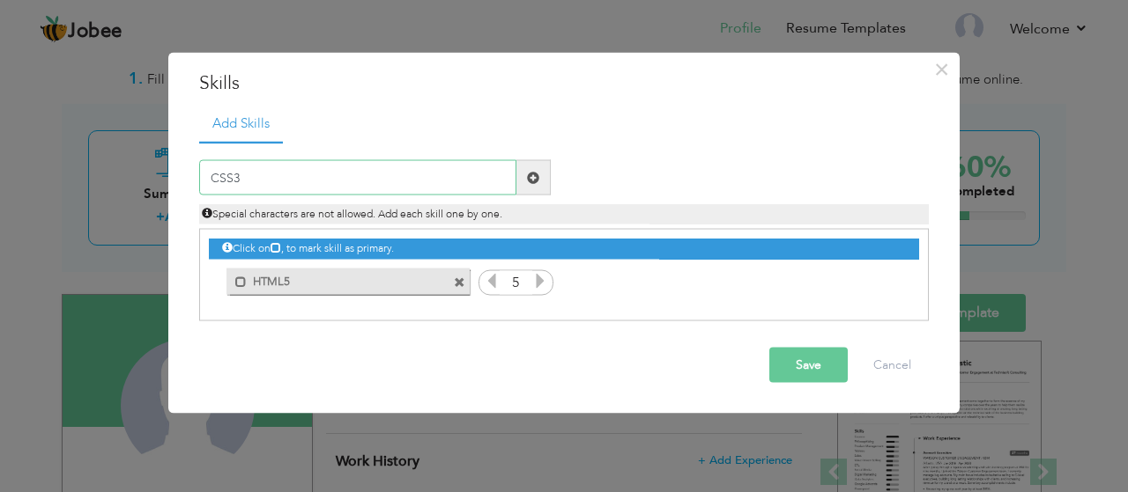
type input "CSS3"
click at [529, 182] on span at bounding box center [533, 177] width 12 height 12
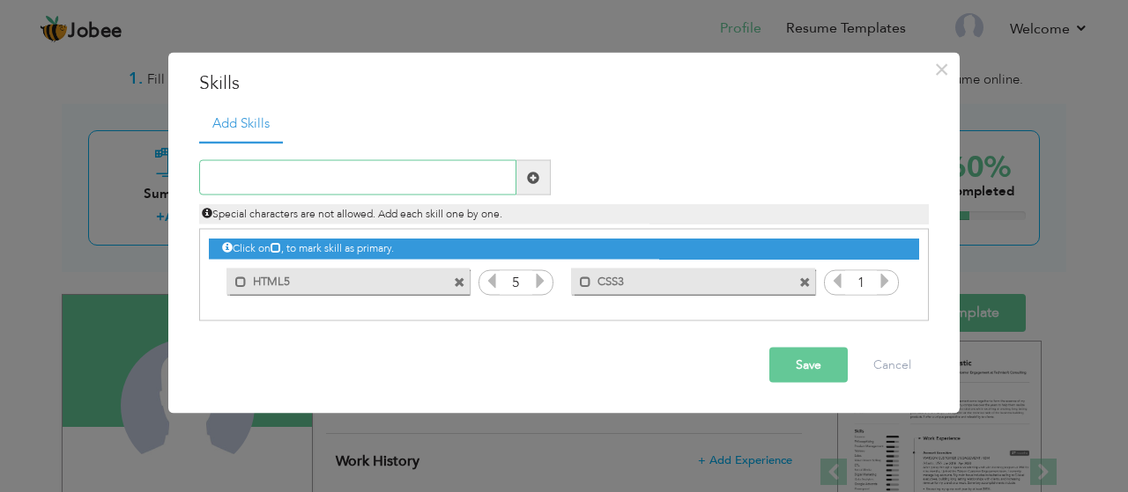
click at [451, 182] on input "text" at bounding box center [357, 177] width 317 height 35
type input "BOOTSTRAP5"
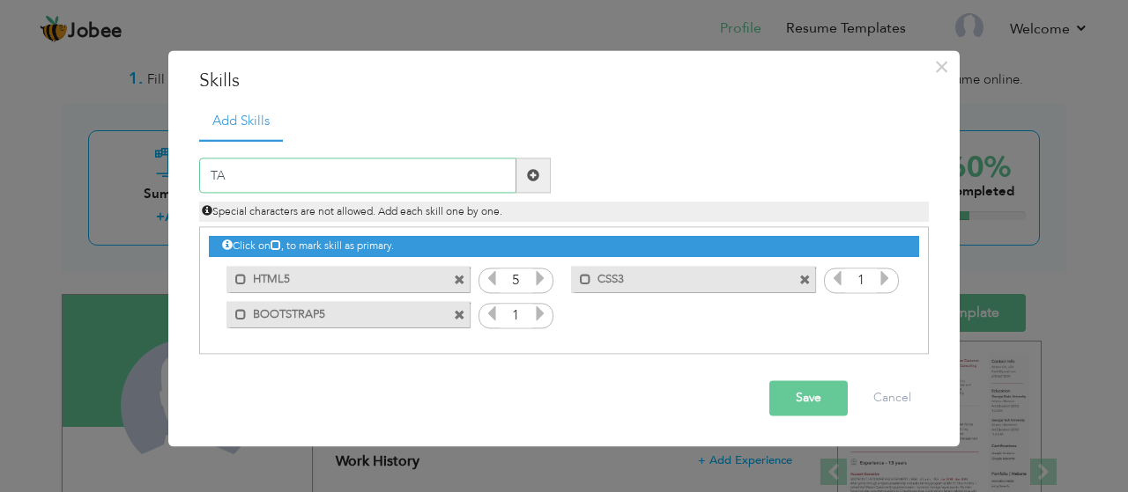
type input "T"
type input "t"
type input "TAILWIND CSS"
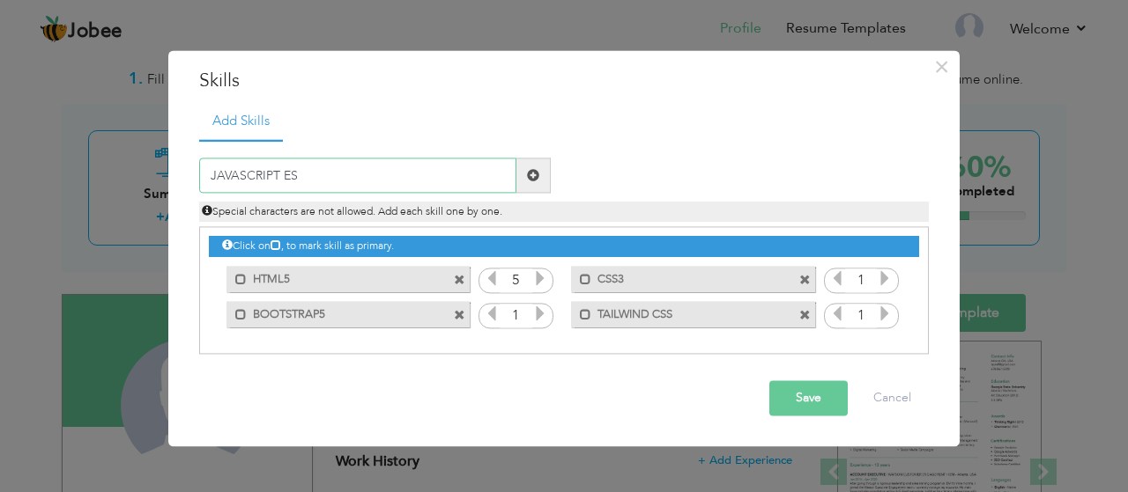
type input "JAVASCRIPT ES6"
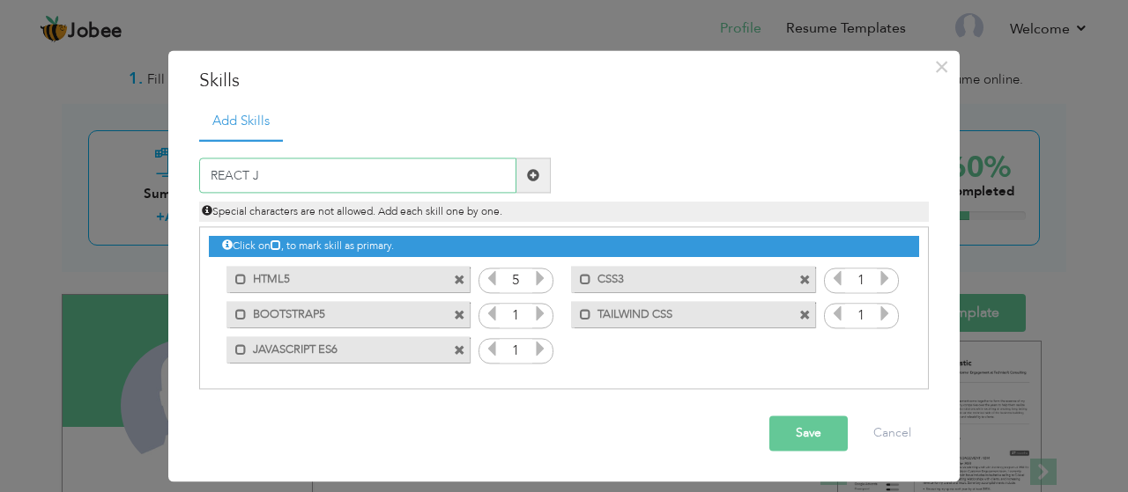
type input "REACT JS"
type input "NEXT JS"
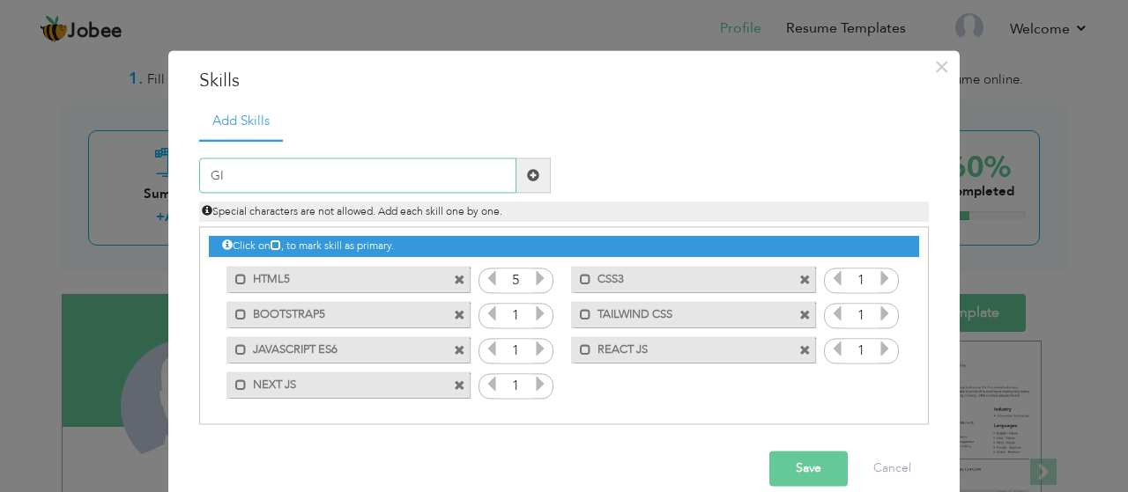
type input "GIT"
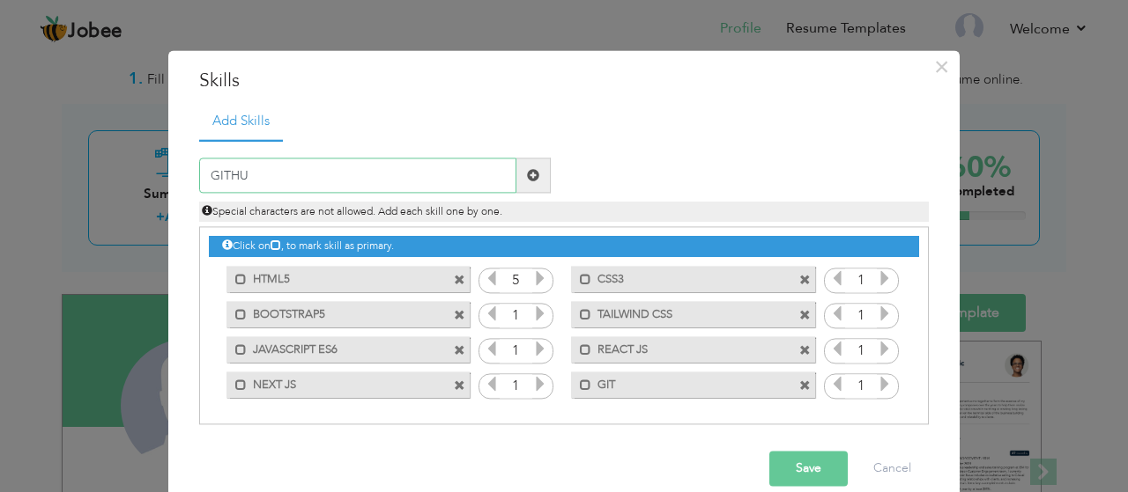
type input "GITHUB"
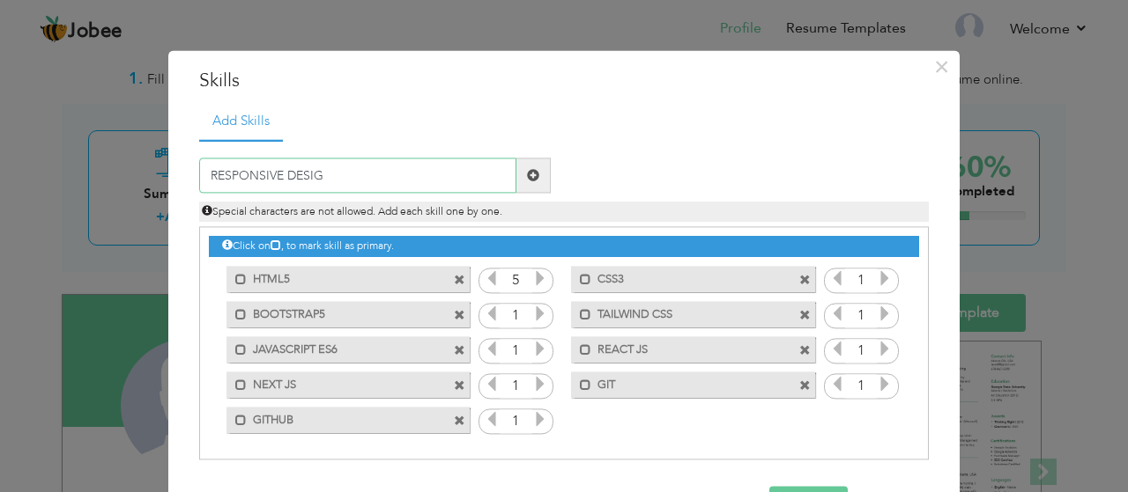
type input "RESPONSIVE DESIGN"
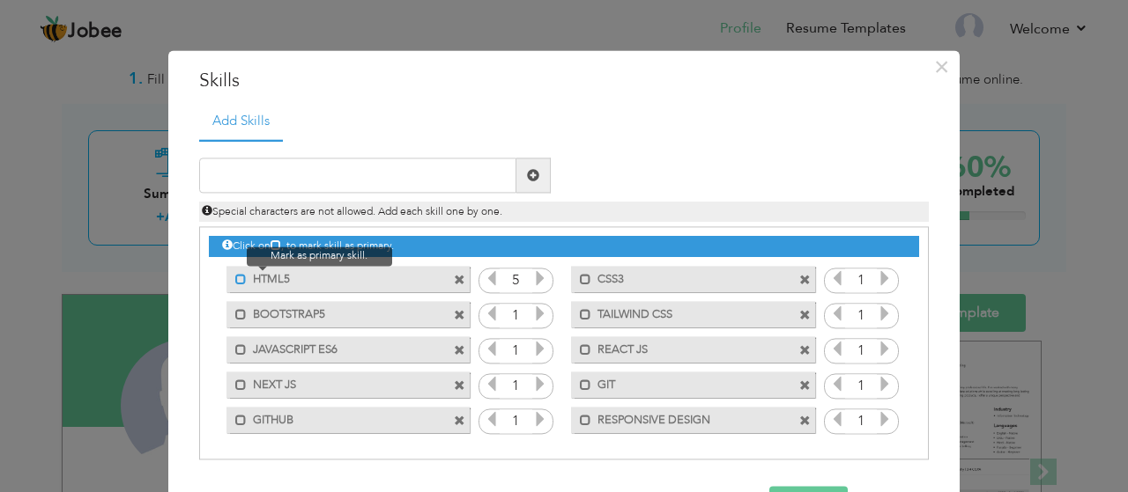
click at [240, 279] on span at bounding box center [240, 279] width 11 height 11
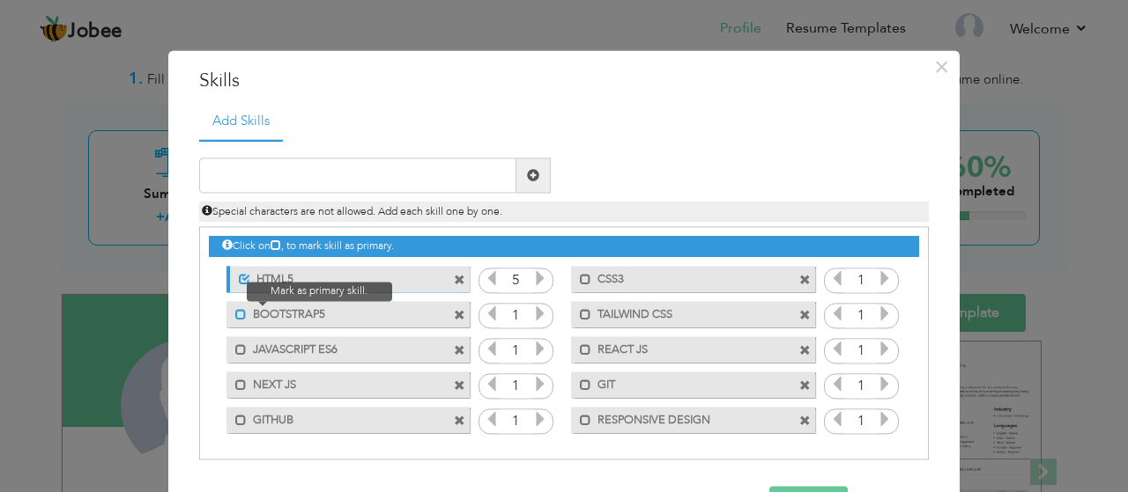
click at [240, 318] on span at bounding box center [240, 314] width 11 height 11
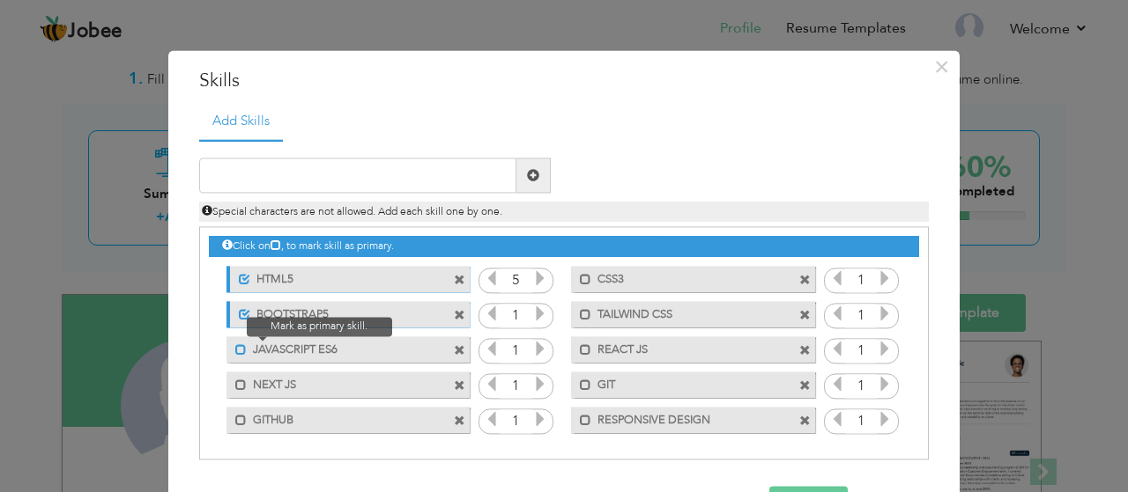
click at [240, 348] on span at bounding box center [240, 349] width 11 height 11
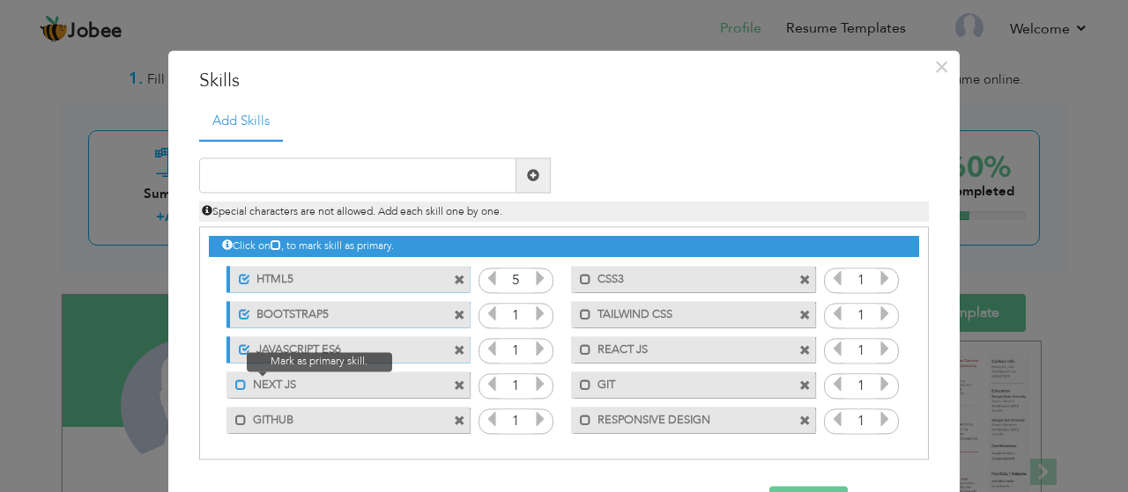
click at [238, 381] on span at bounding box center [240, 385] width 11 height 11
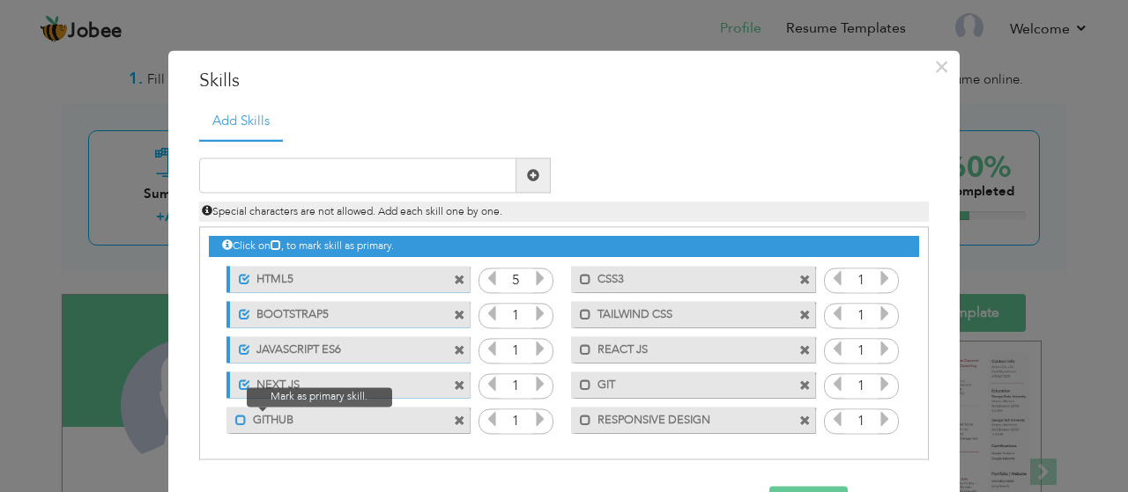
click at [237, 419] on span at bounding box center [240, 420] width 11 height 11
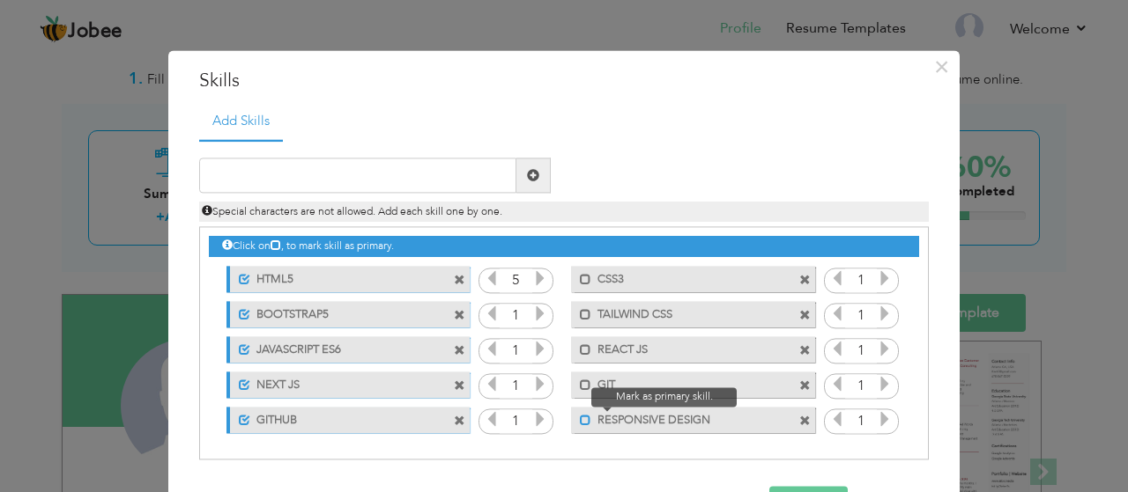
click at [582, 418] on span at bounding box center [585, 420] width 11 height 11
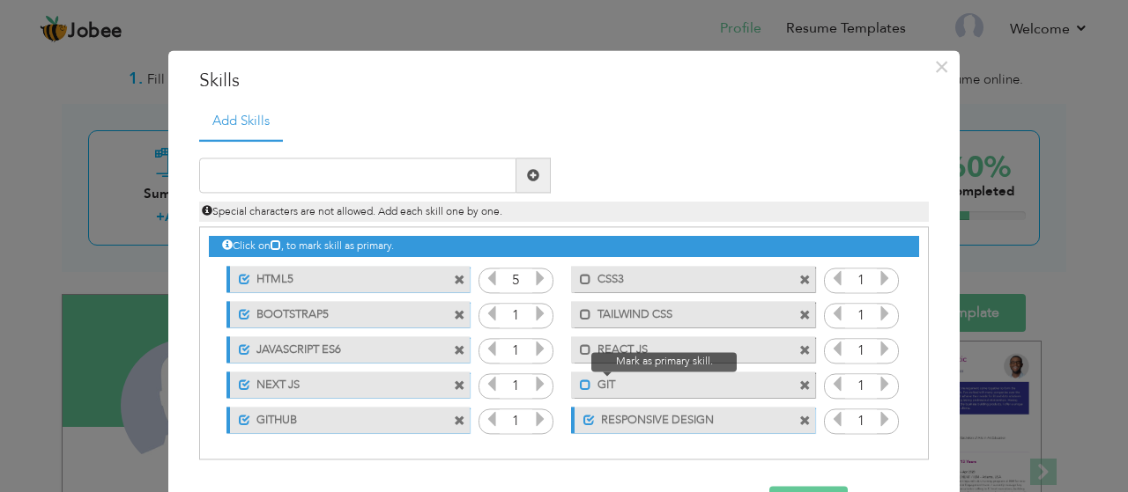
click at [586, 387] on span at bounding box center [585, 385] width 11 height 11
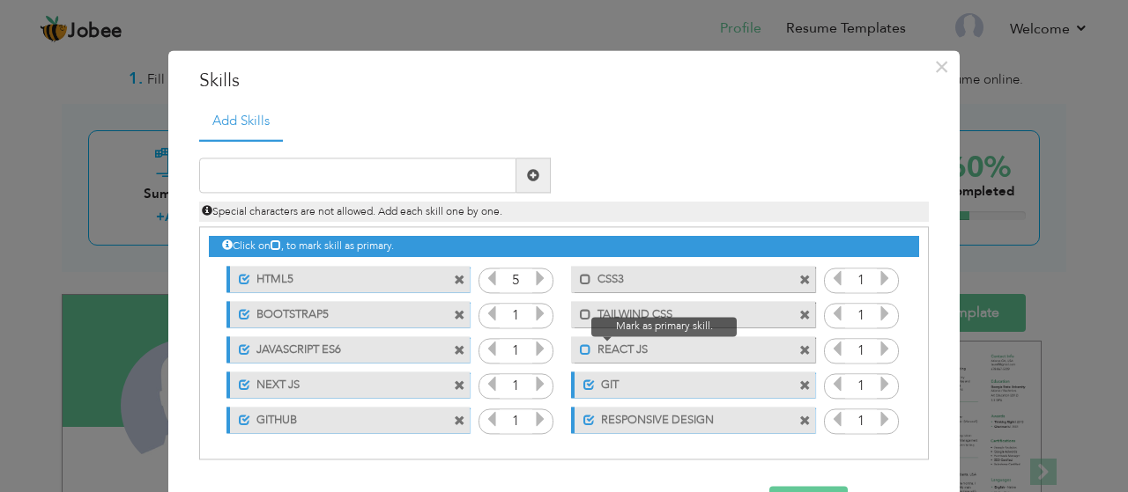
click at [583, 350] on span at bounding box center [585, 349] width 11 height 11
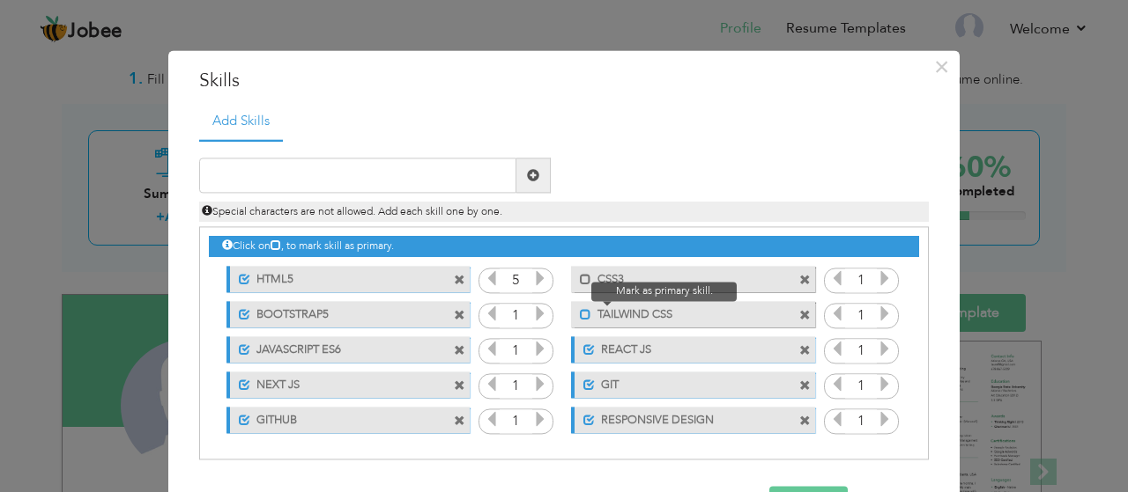
click at [582, 311] on span at bounding box center [585, 314] width 11 height 11
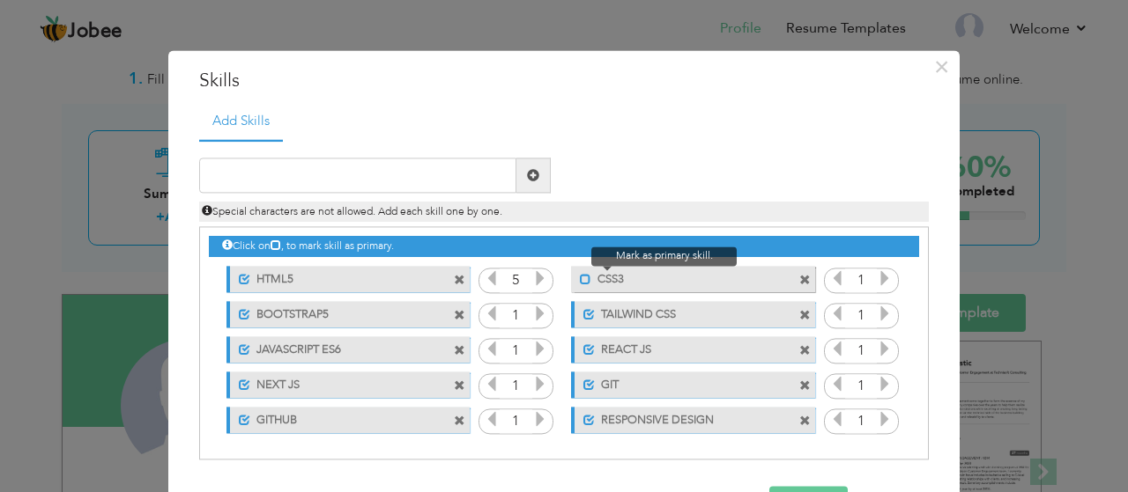
click at [582, 281] on span at bounding box center [585, 279] width 11 height 11
click at [884, 285] on icon at bounding box center [884, 279] width 16 height 16
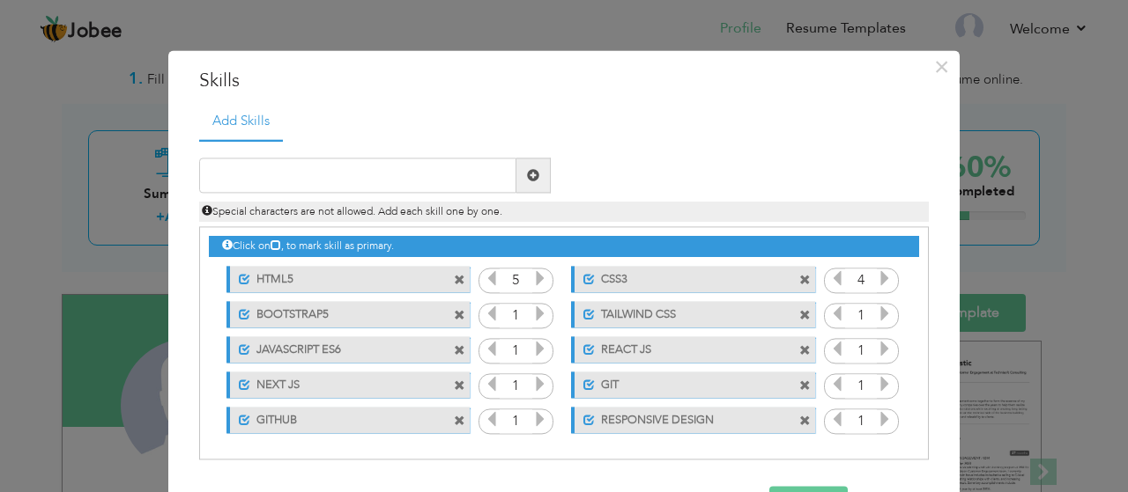
click at [884, 285] on icon at bounding box center [884, 279] width 16 height 16
drag, startPoint x: 884, startPoint y: 285, endPoint x: 888, endPoint y: 323, distance: 38.9
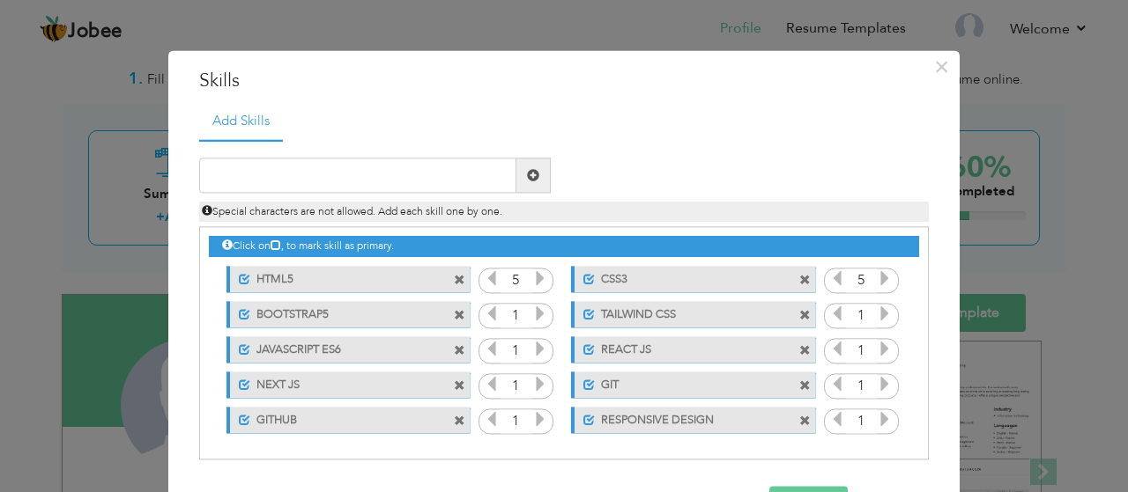
click at [888, 323] on div "Click on , to mark skill as primary. Unmark as primary skill. HTML5 1 CSS3 1 BO…" at bounding box center [564, 333] width 710 height 210
click at [885, 319] on icon at bounding box center [884, 315] width 16 height 16
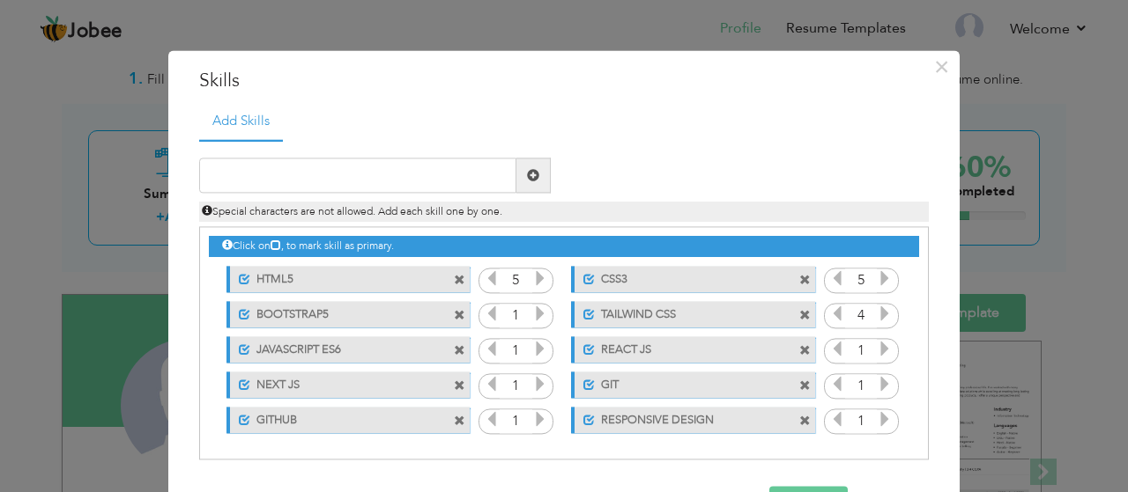
click at [885, 319] on icon at bounding box center [884, 315] width 16 height 16
drag, startPoint x: 885, startPoint y: 319, endPoint x: 884, endPoint y: 347, distance: 28.2
click at [884, 347] on div "Click on , to mark skill as primary. Unmark as primary skill. HTML5 1 CSS3 1 BO…" at bounding box center [564, 333] width 710 height 210
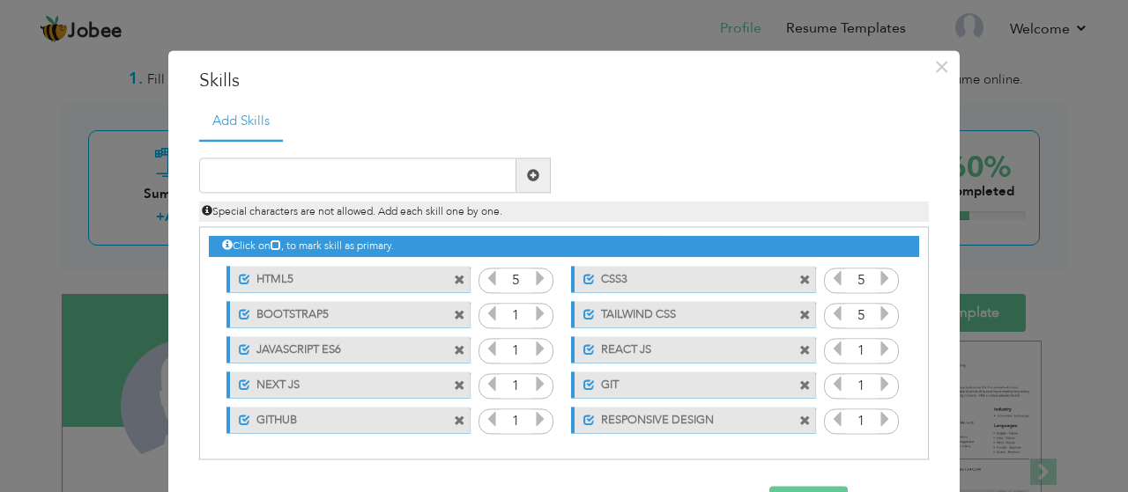
click at [884, 347] on icon at bounding box center [884, 350] width 16 height 16
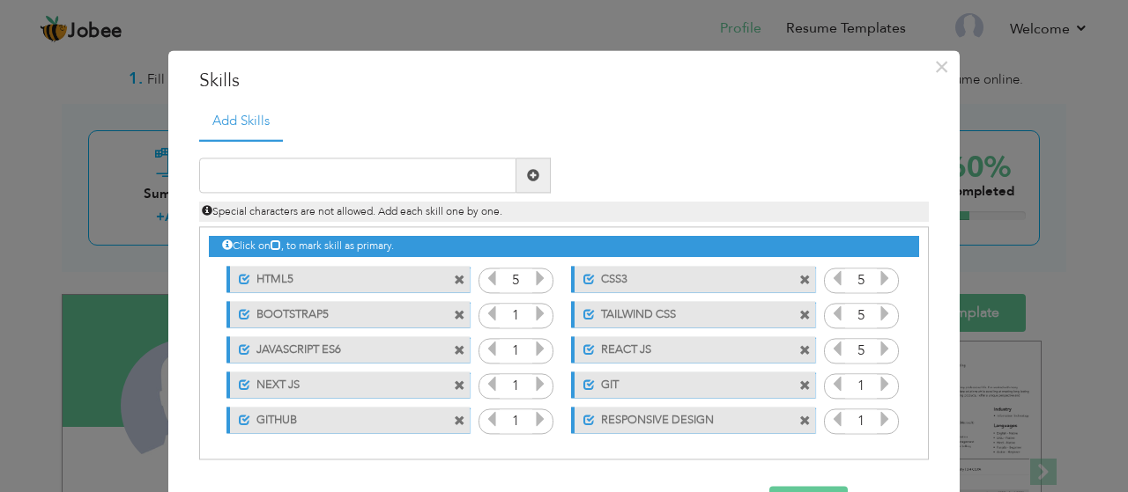
click at [884, 347] on icon at bounding box center [884, 350] width 16 height 16
click at [884, 381] on icon at bounding box center [884, 385] width 16 height 16
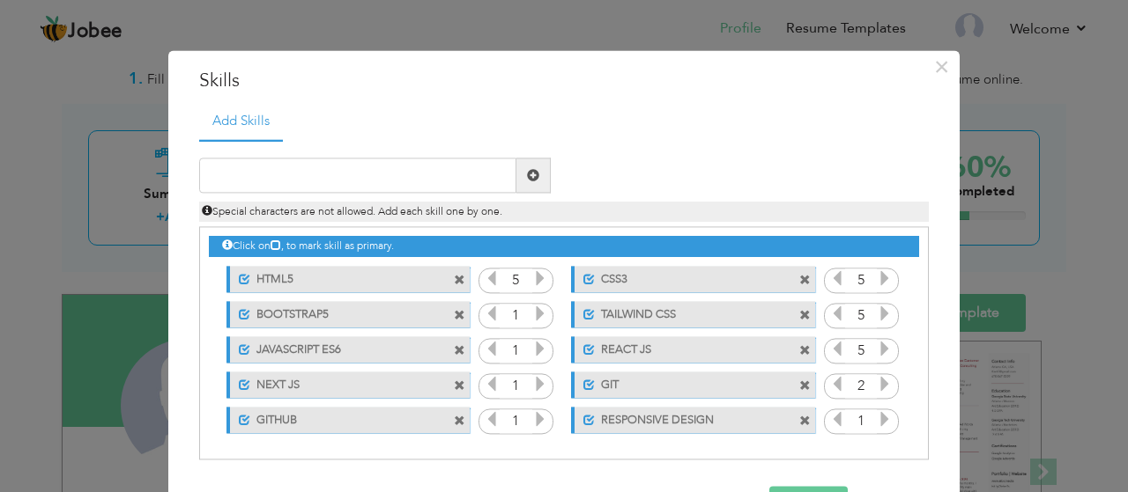
click at [884, 381] on icon at bounding box center [884, 385] width 16 height 16
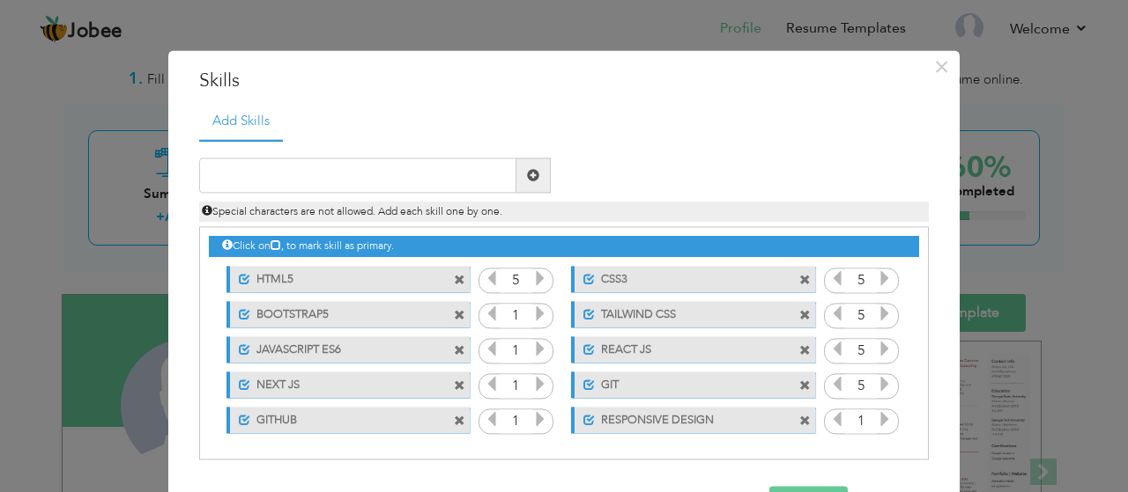
click at [883, 420] on icon at bounding box center [884, 420] width 16 height 16
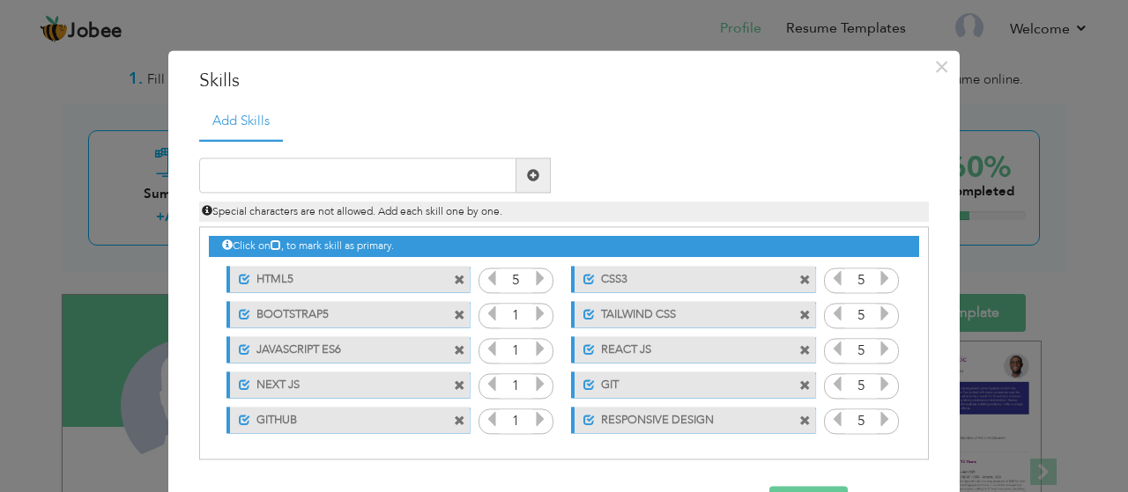
click at [883, 420] on icon at bounding box center [884, 420] width 16 height 16
click at [536, 417] on icon at bounding box center [540, 420] width 16 height 16
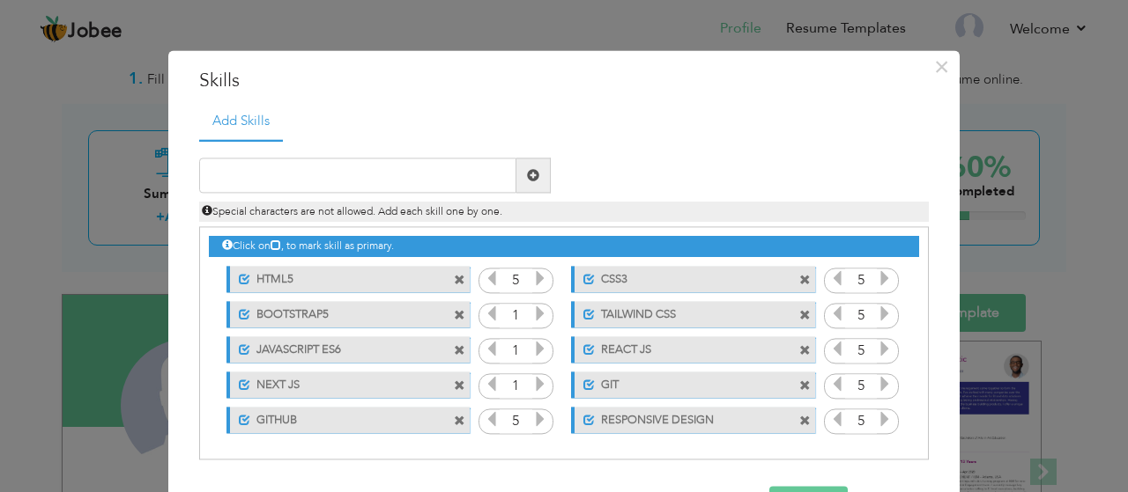
click at [536, 417] on icon at bounding box center [540, 420] width 16 height 16
click at [540, 382] on icon at bounding box center [540, 385] width 16 height 16
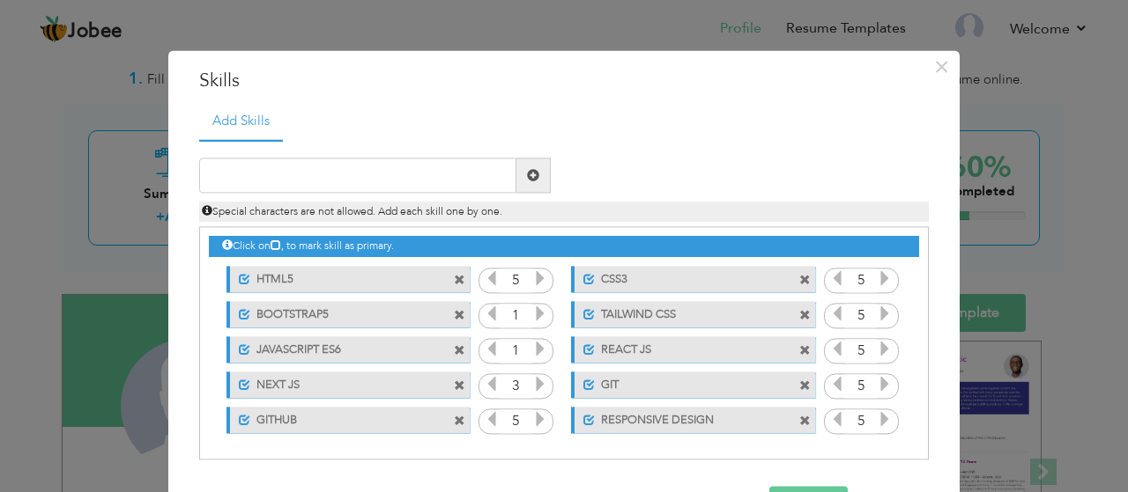
click at [540, 382] on icon at bounding box center [540, 385] width 16 height 16
click at [536, 351] on icon at bounding box center [540, 350] width 16 height 16
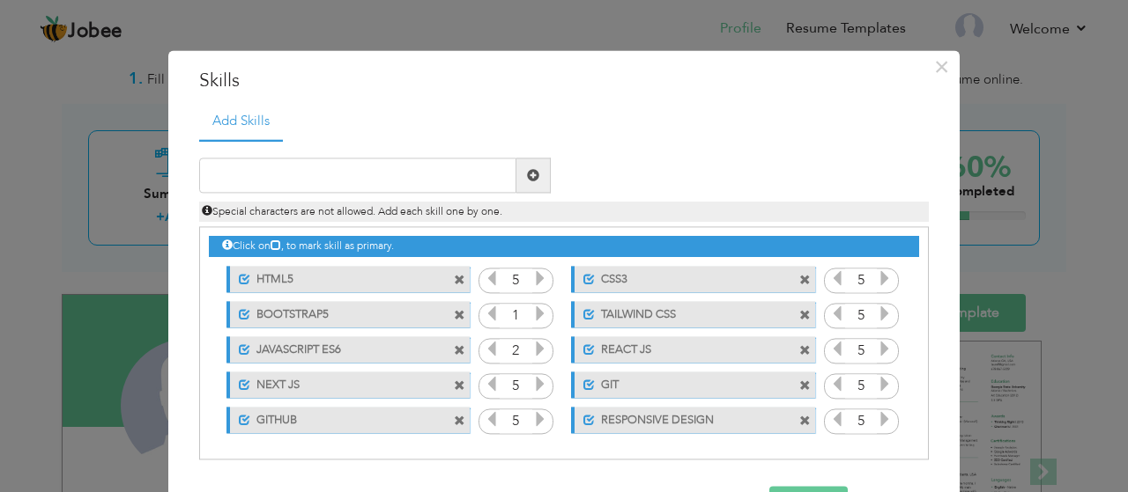
click at [536, 351] on icon at bounding box center [540, 350] width 16 height 16
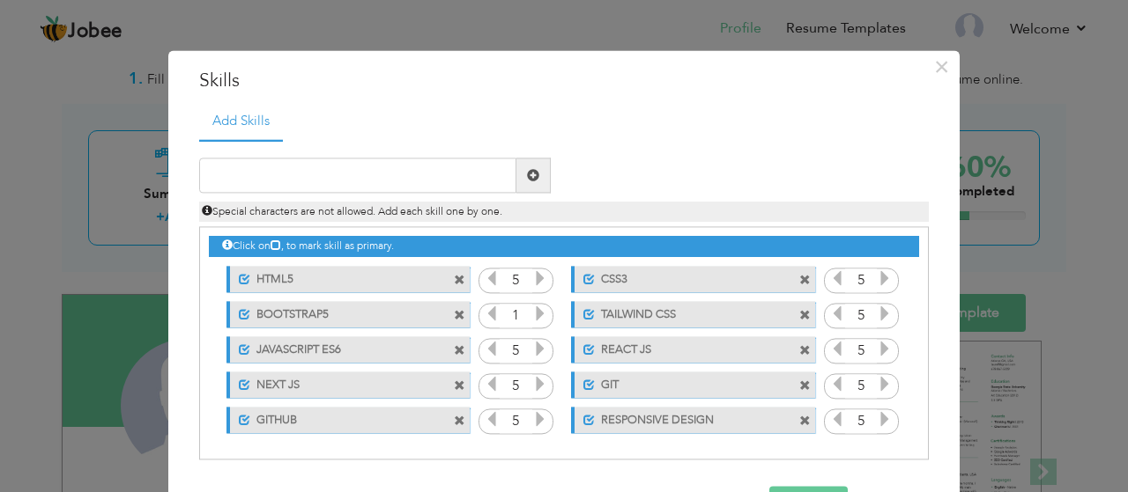
click at [540, 314] on icon at bounding box center [540, 315] width 16 height 16
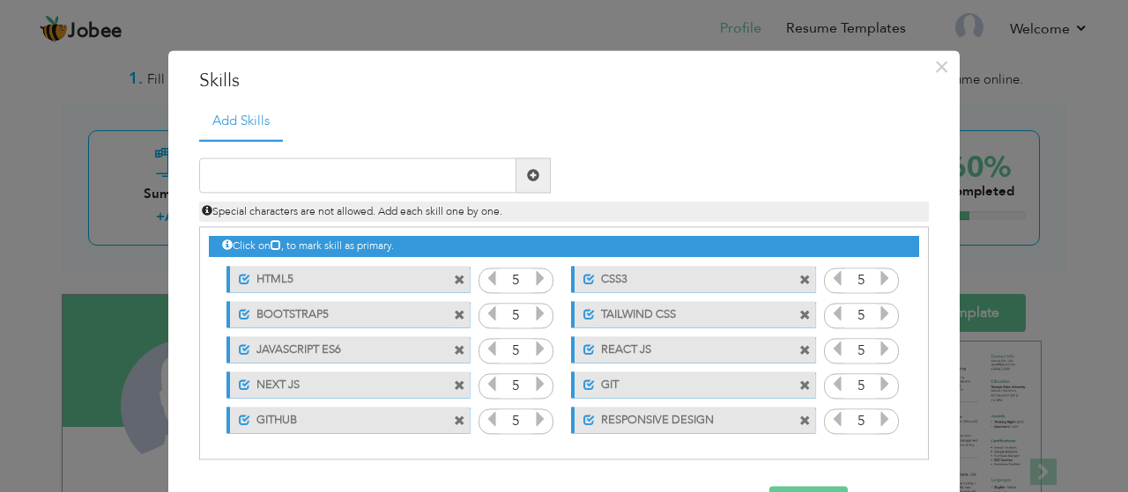
click at [540, 314] on icon at bounding box center [540, 315] width 16 height 16
click at [460, 418] on span at bounding box center [459, 421] width 11 height 11
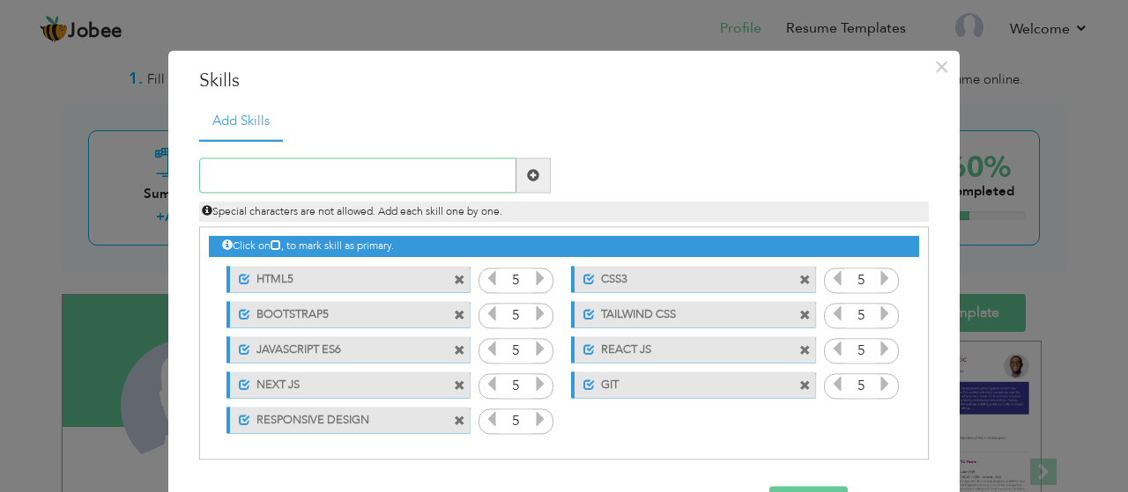
click at [367, 175] on input "text" at bounding box center [357, 176] width 317 height 35
type input "MS OFFICE"
click at [248, 180] on input "text" at bounding box center [357, 176] width 317 height 35
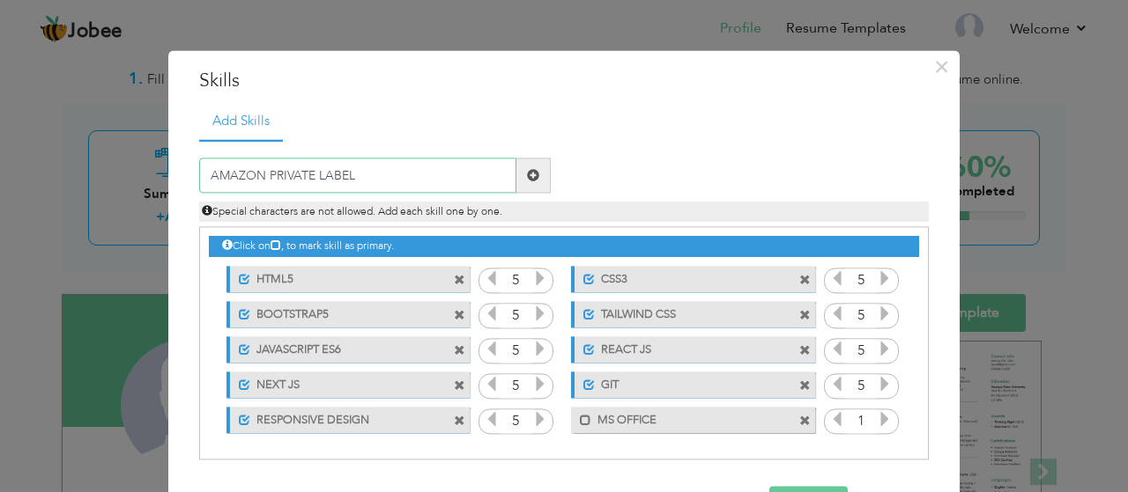
type input "AMAZON PRIVATE LABEL"
click at [527, 170] on span at bounding box center [533, 176] width 34 height 35
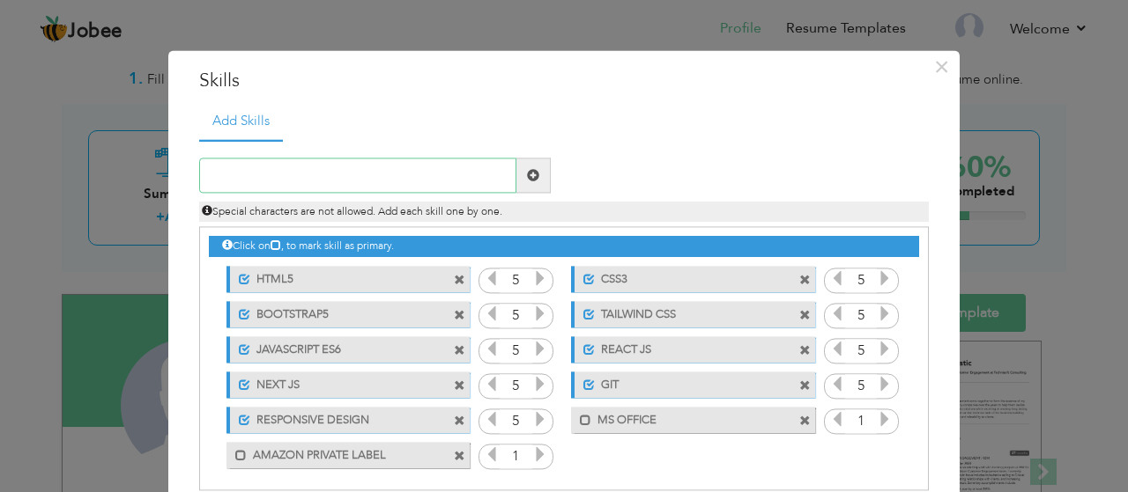
click at [464, 175] on input "text" at bounding box center [357, 176] width 317 height 35
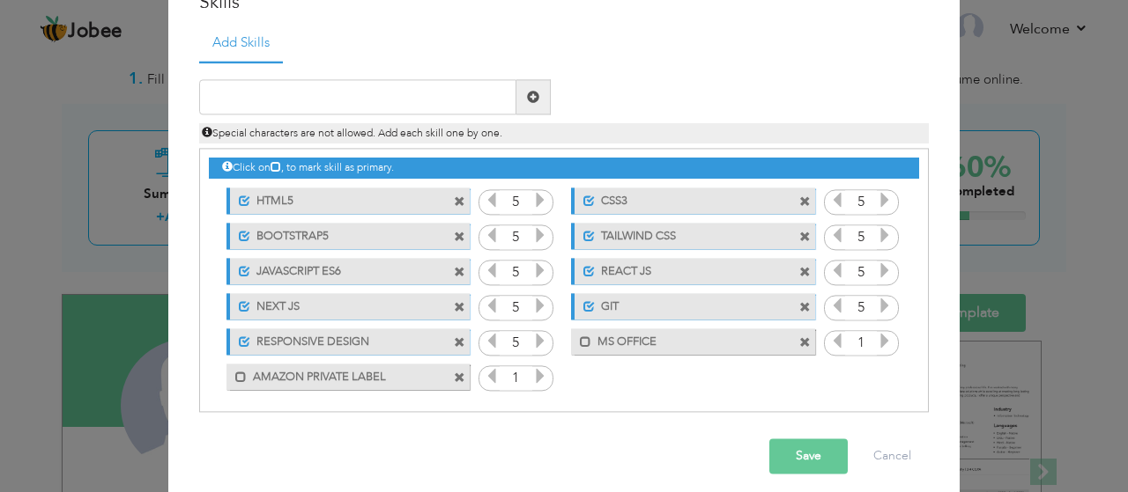
scroll to position [90, 0]
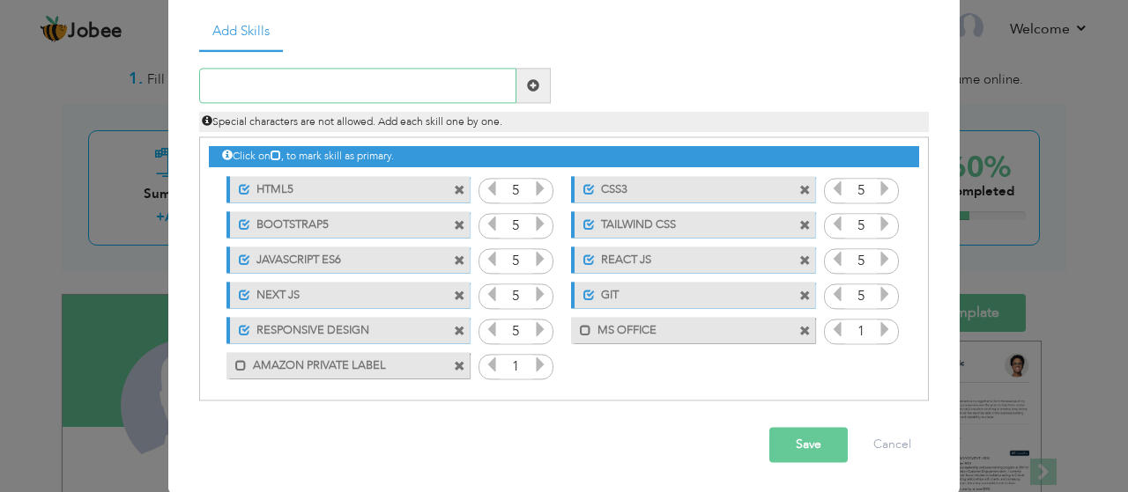
click at [353, 79] on input "text" at bounding box center [357, 86] width 317 height 35
type input "PRODUCT RESEARCH (AMAZON)"
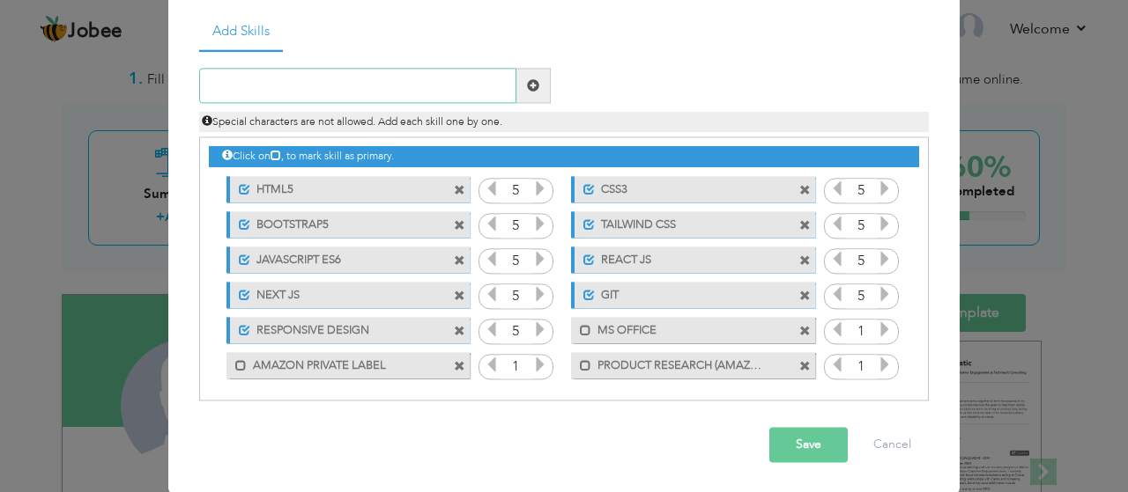
click at [396, 84] on input "text" at bounding box center [357, 86] width 317 height 35
click at [332, 84] on input "text" at bounding box center [357, 86] width 317 height 35
type input "LISTING OPTIMIZATION"
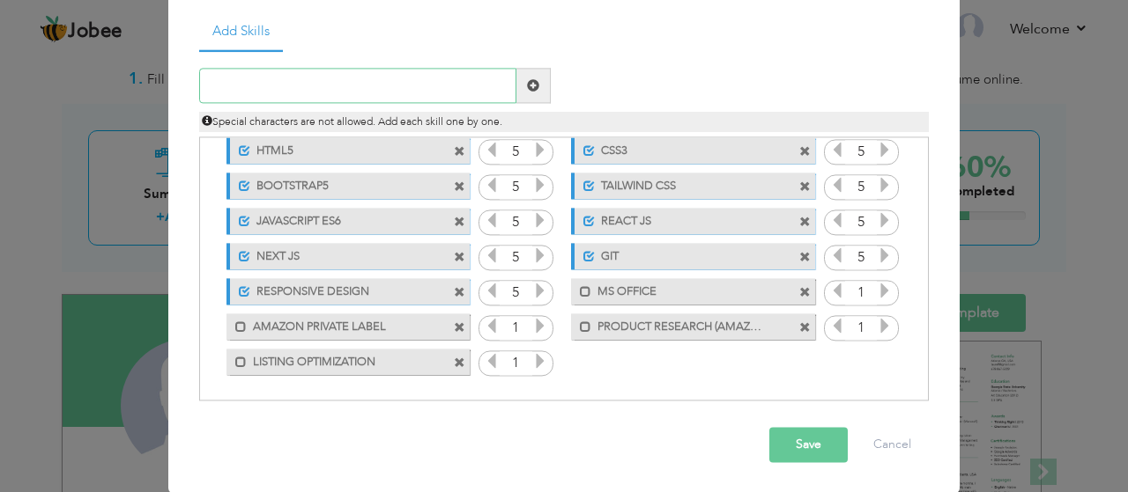
click at [290, 80] on input "text" at bounding box center [357, 86] width 317 height 35
type input "KEYWORD RESEARCH"
click at [376, 78] on input "text" at bounding box center [357, 86] width 317 height 35
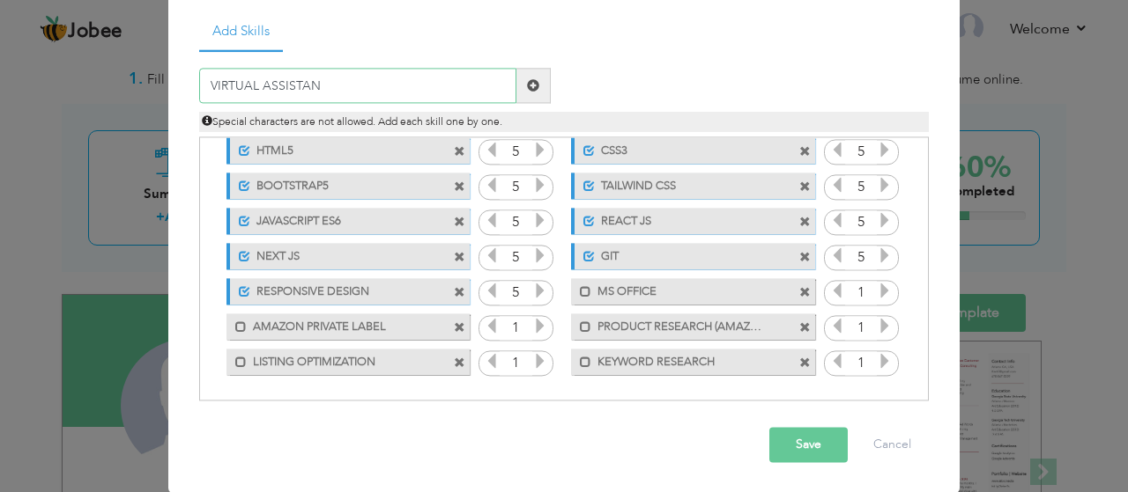
type input "VIRTUAL ASSISTANT"
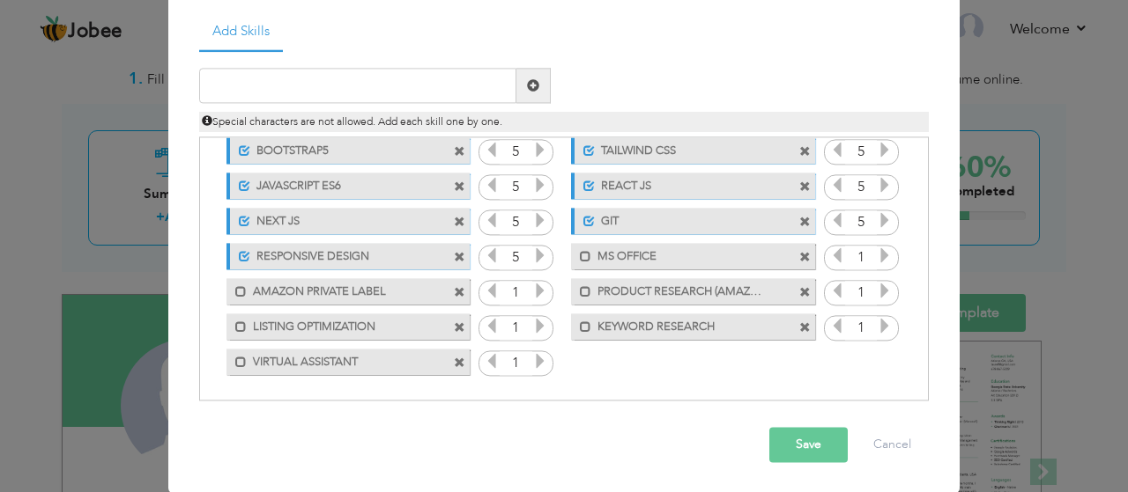
click at [322, 358] on label "VIRTUAL ASSISTANT" at bounding box center [336, 360] width 178 height 22
click at [322, 358] on label "VIRTUAL ASSISTANT" at bounding box center [337, 360] width 175 height 22
click at [322, 358] on label "VIRTUAL ASSISTANT" at bounding box center [336, 360] width 178 height 22
click at [322, 358] on label "VIRTUAL ASSISTANT" at bounding box center [337, 360] width 175 height 22
drag, startPoint x: 376, startPoint y: 356, endPoint x: 267, endPoint y: 356, distance: 109.2
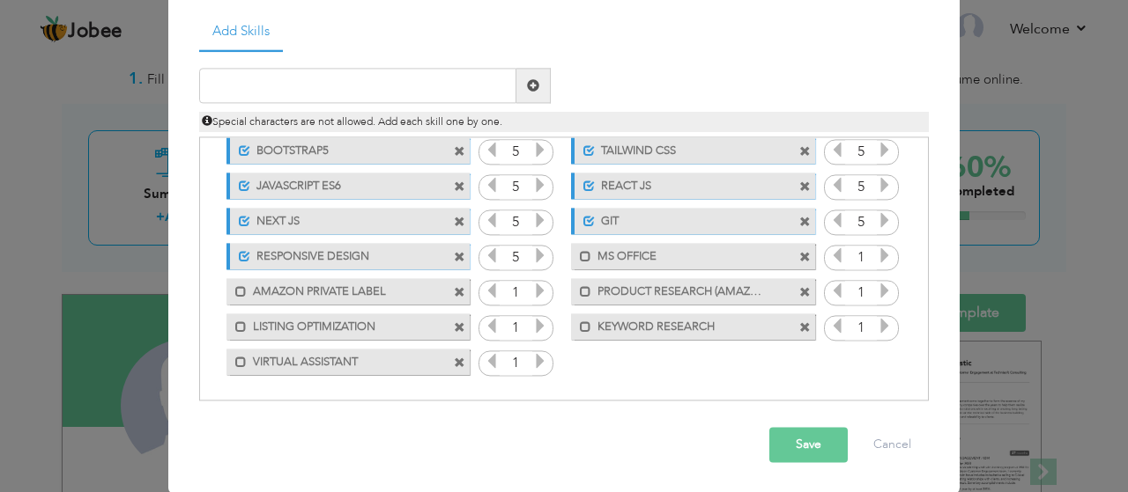
click at [267, 356] on label "VIRTUAL ASSISTANT" at bounding box center [336, 360] width 178 height 22
click at [459, 360] on span at bounding box center [459, 363] width 11 height 11
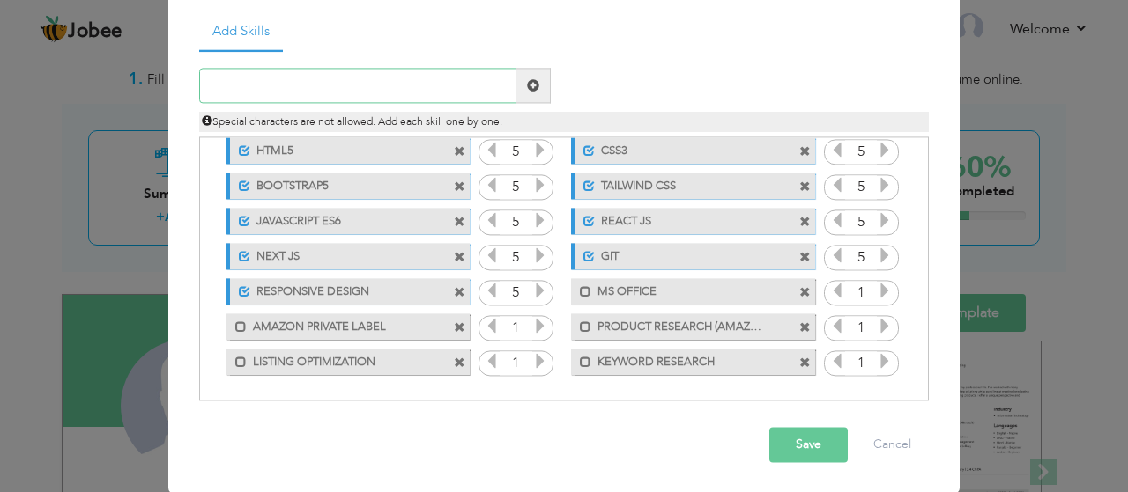
click at [351, 86] on input "text" at bounding box center [357, 86] width 317 height 35
type input "VIRTUAL ASSISTANCE"
click at [798, 443] on button "Save" at bounding box center [808, 445] width 78 height 35
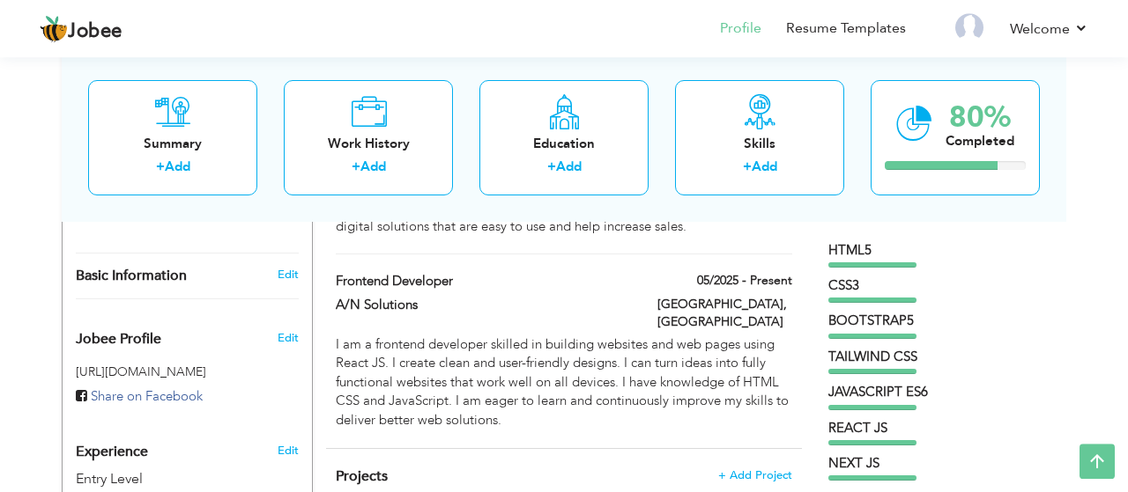
scroll to position [477, 0]
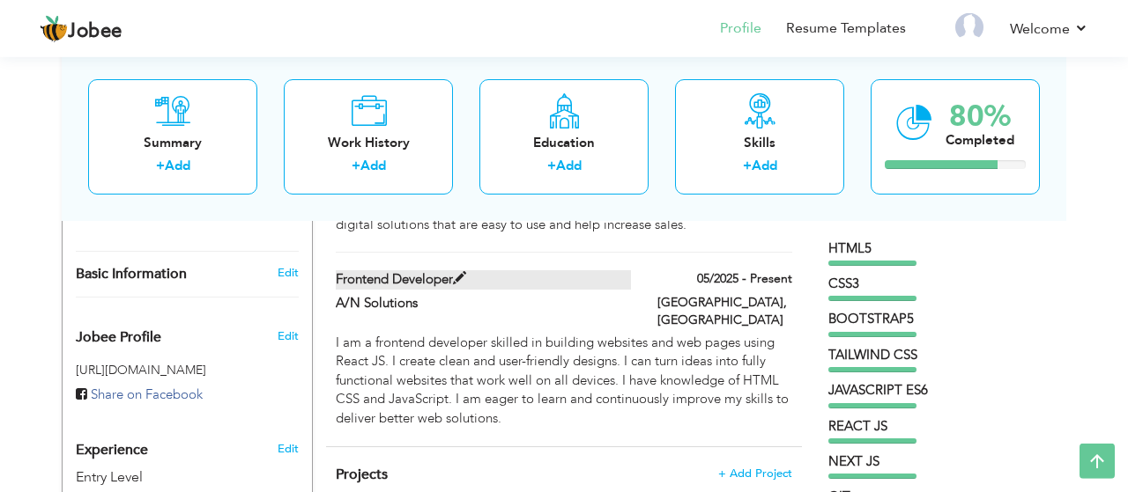
drag, startPoint x: 327, startPoint y: 253, endPoint x: 418, endPoint y: 255, distance: 91.7
click at [418, 270] on div "Frontend Developer" at bounding box center [483, 281] width 322 height 23
type input "Frontend Developer"
type input "A/N Solutions"
type input "05/2025"
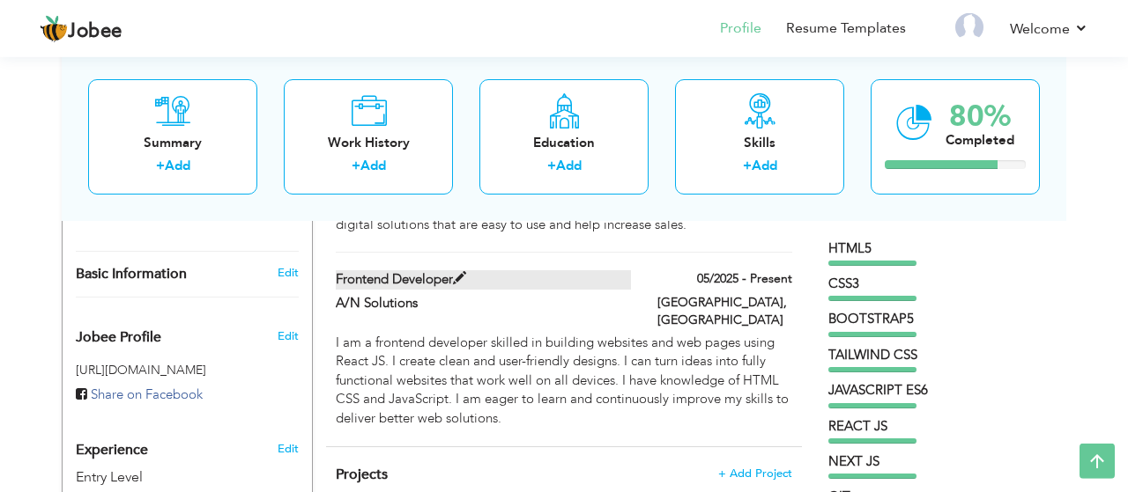
type input "[GEOGRAPHIC_DATA]"
checkbox input "true"
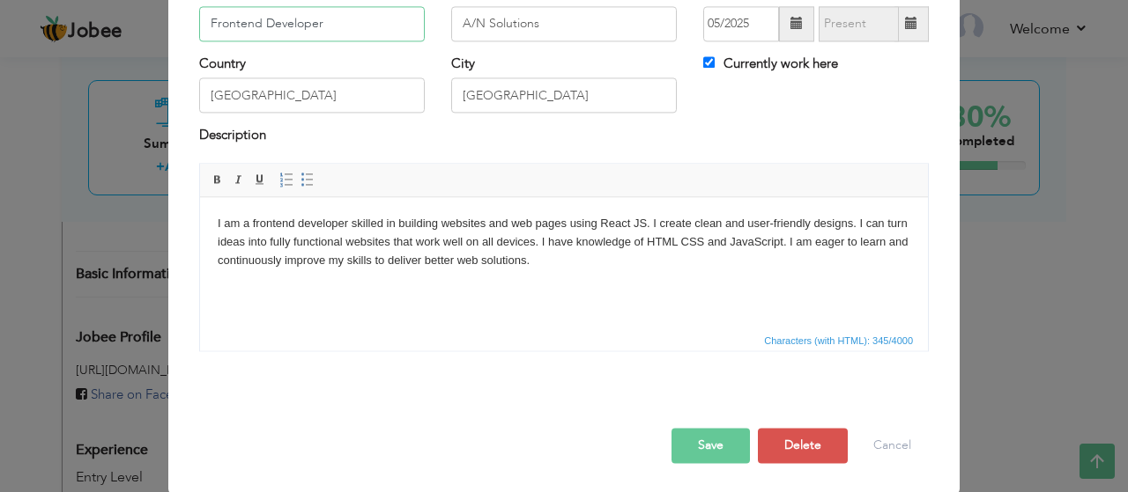
click at [418, 126] on div "Country Pakistan" at bounding box center [312, 90] width 252 height 71
drag, startPoint x: 351, startPoint y: 159, endPoint x: 198, endPoint y: 153, distance: 153.4
click at [199, 41] on input "Frontend Developer" at bounding box center [312, 23] width 226 height 35
click at [986, 286] on div "× Work History * Job Title Frontend Developer Company A/N Solutions City" at bounding box center [564, 246] width 1128 height 492
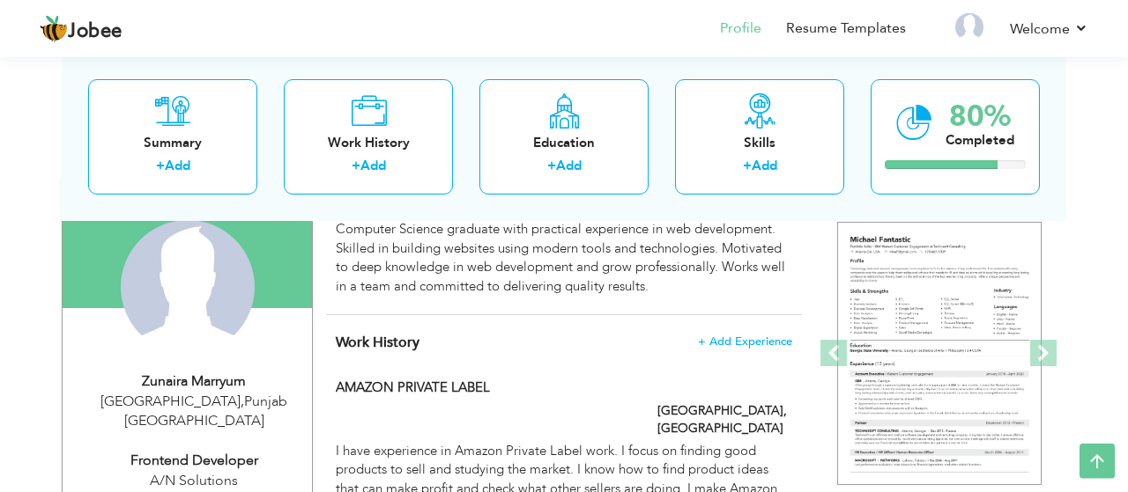
scroll to position [157, 0]
click at [755, 341] on span "+ Add Experience" at bounding box center [744, 342] width 95 height 12
checkbox input "false"
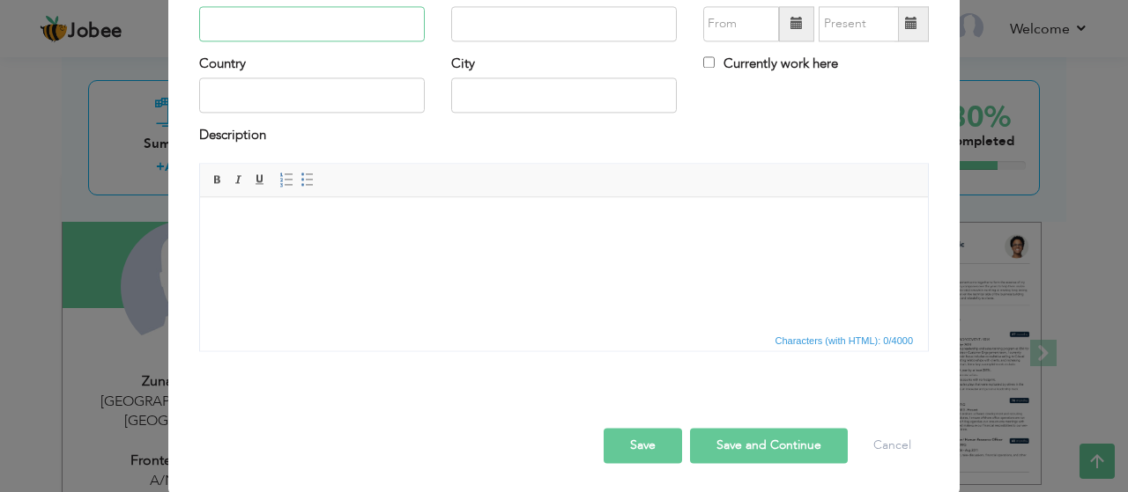
click at [276, 41] on input "text" at bounding box center [312, 23] width 226 height 35
paste input "Frontend Developer"
type input "Frontend Developer"
click at [468, 41] on input "text" at bounding box center [564, 23] width 226 height 35
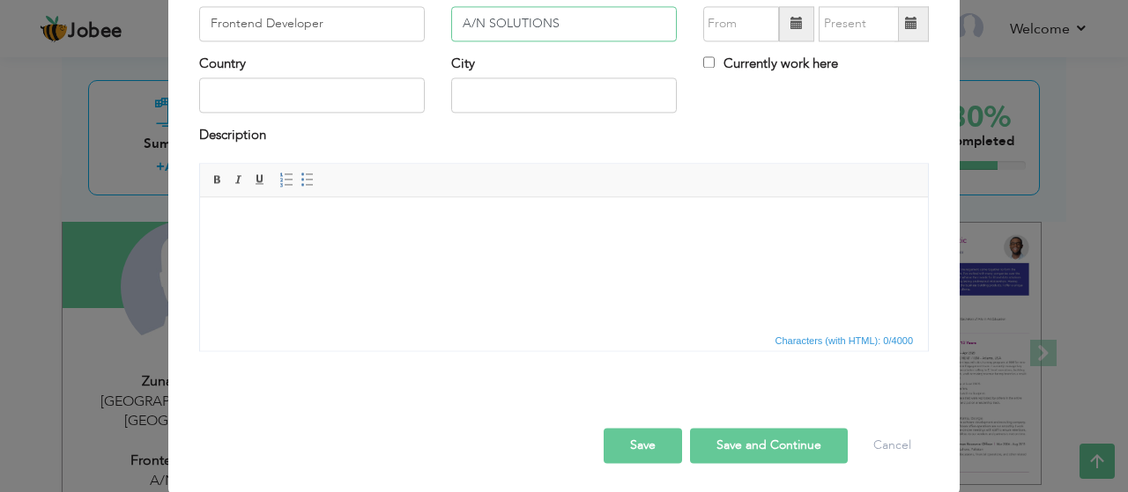
type input "A/N SOLUTIONS"
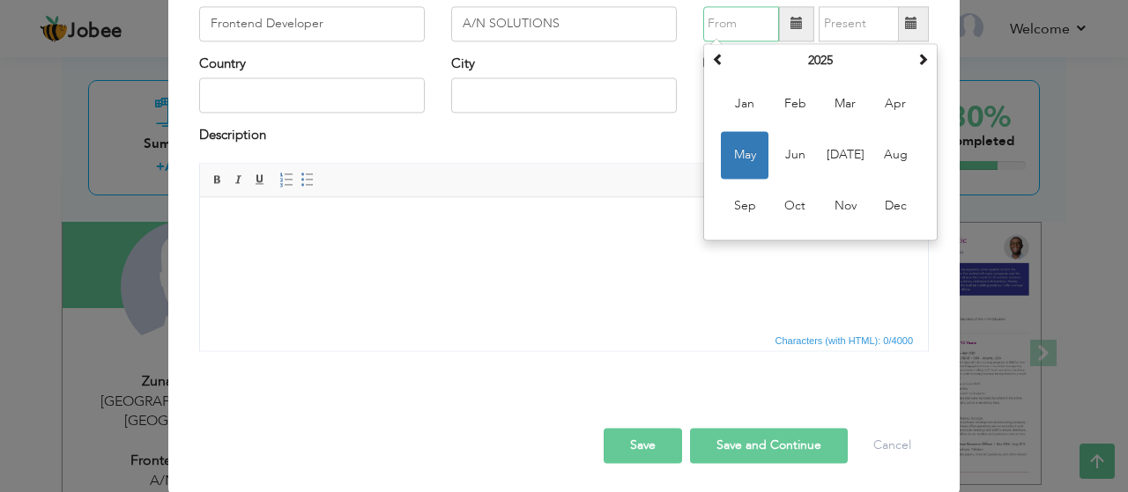
click at [713, 41] on input "text" at bounding box center [741, 23] width 76 height 35
click at [744, 179] on span "May" at bounding box center [745, 155] width 48 height 48
type input "05/2025"
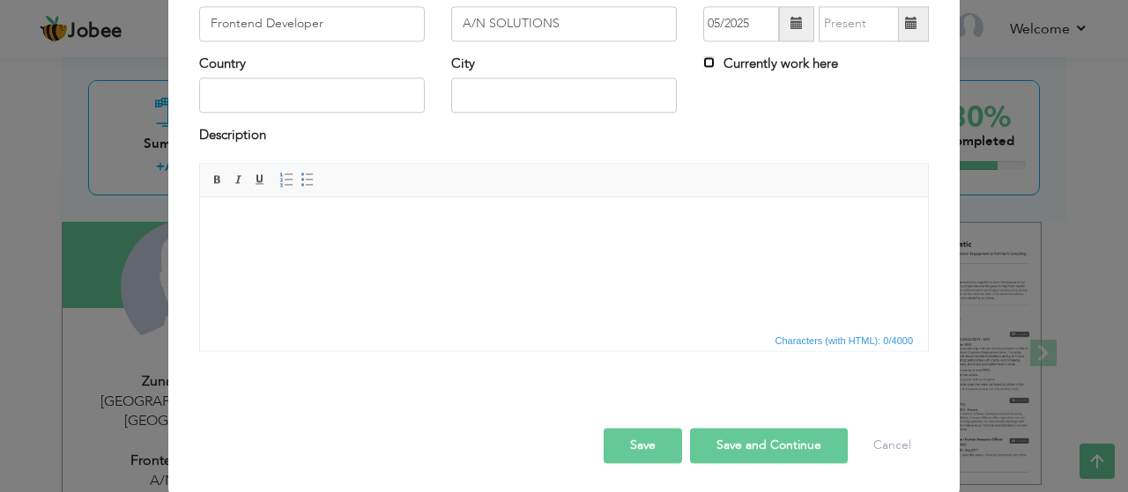
click at [709, 68] on input "Currently work here" at bounding box center [708, 61] width 11 height 11
checkbox input "true"
click at [723, 441] on button "Save and Continue" at bounding box center [769, 445] width 158 height 35
checkbox input "false"
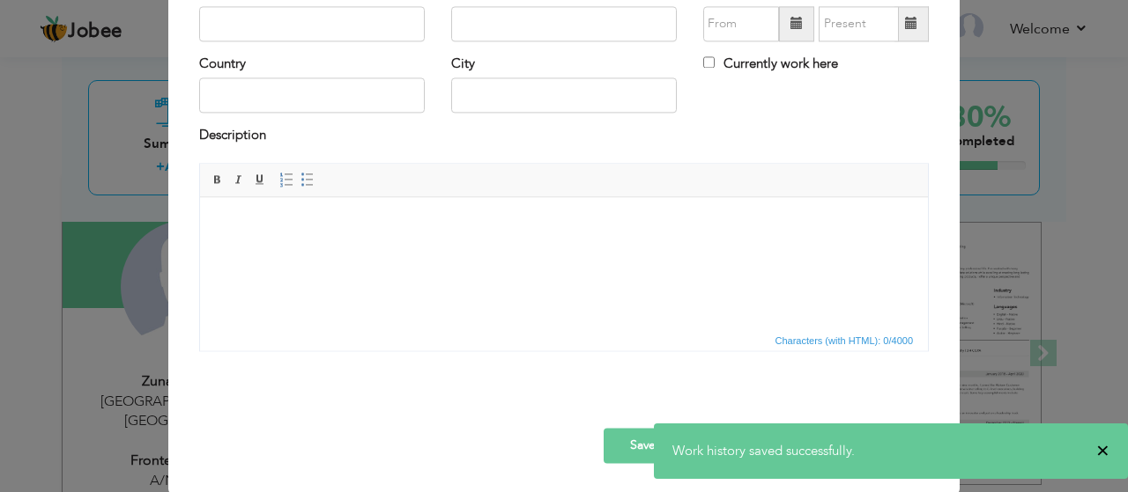
click at [1107, 454] on span "×" at bounding box center [1102, 451] width 13 height 18
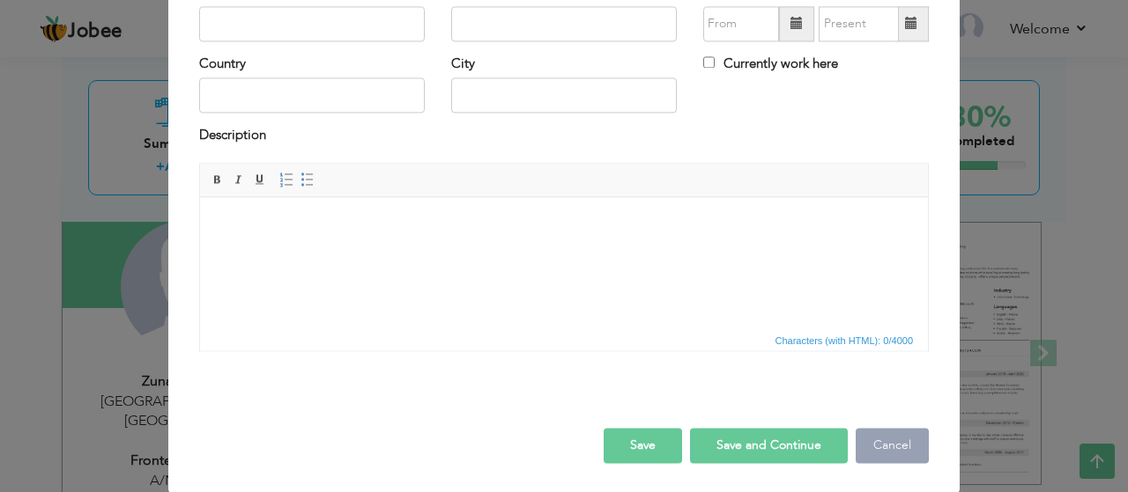
click at [913, 449] on button "Cancel" at bounding box center [891, 445] width 73 height 35
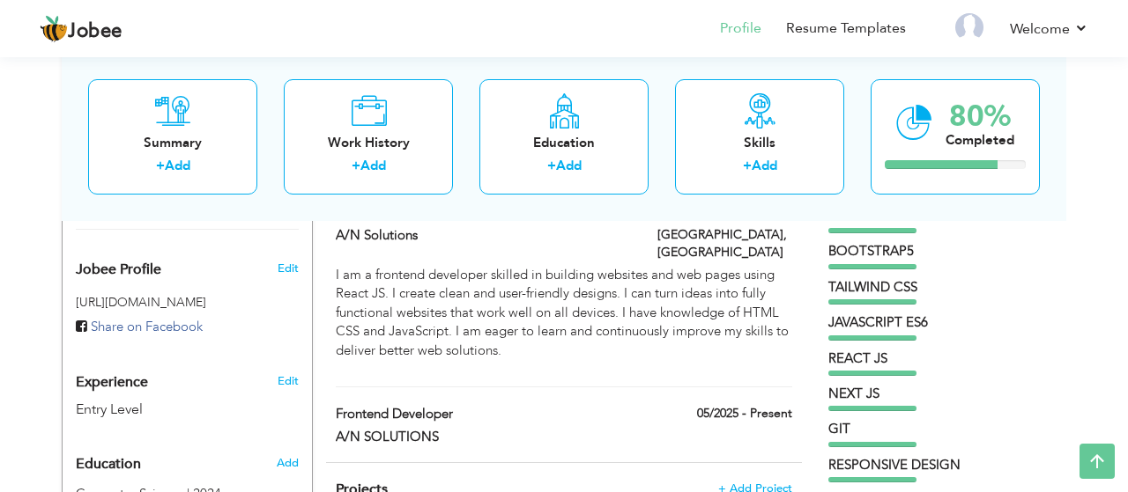
scroll to position [541, 0]
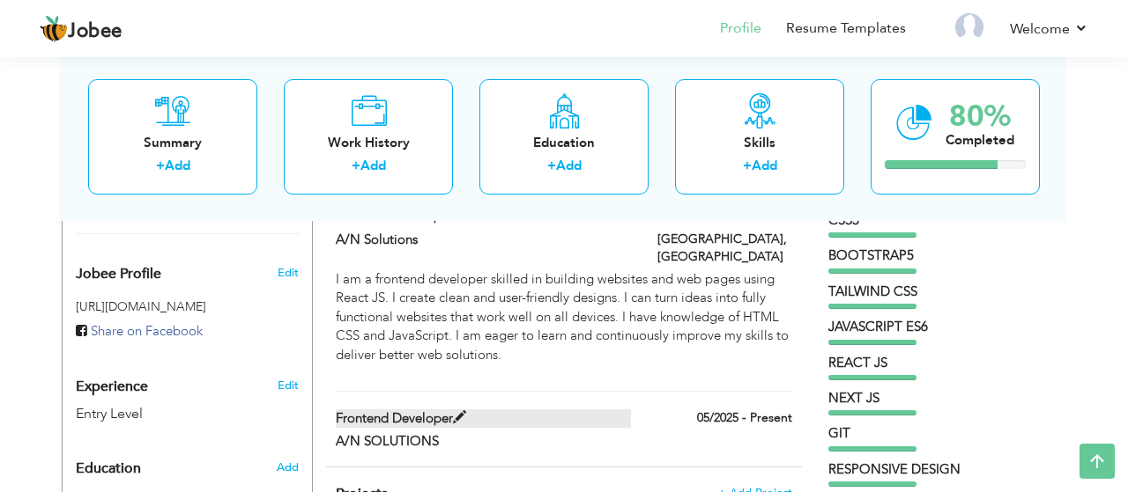
click at [466, 411] on span at bounding box center [459, 417] width 13 height 13
type input "Frontend Developer"
type input "A/N SOLUTIONS"
type input "05/2025"
checkbox input "true"
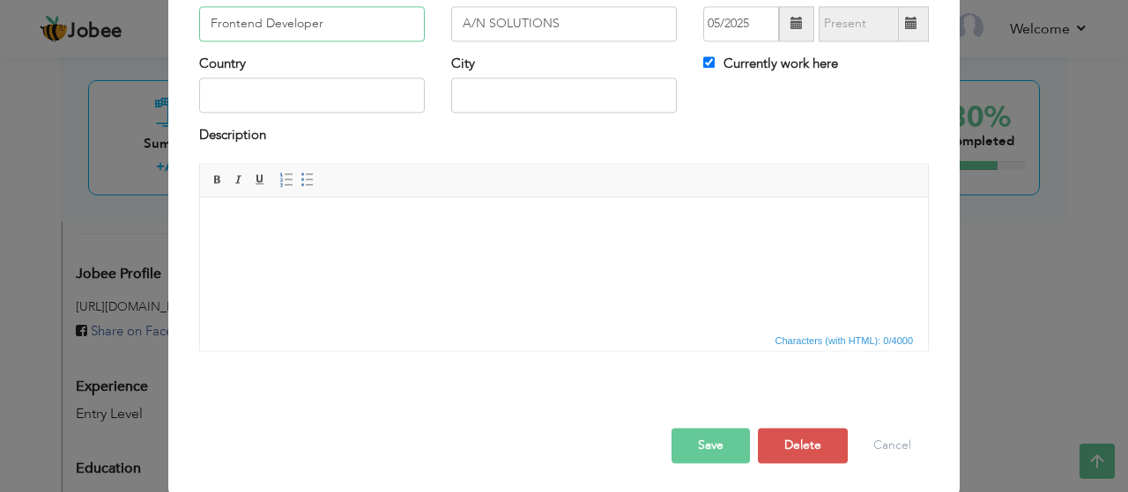
scroll to position [133, 0]
click at [788, 441] on button "Delete" at bounding box center [803, 445] width 90 height 35
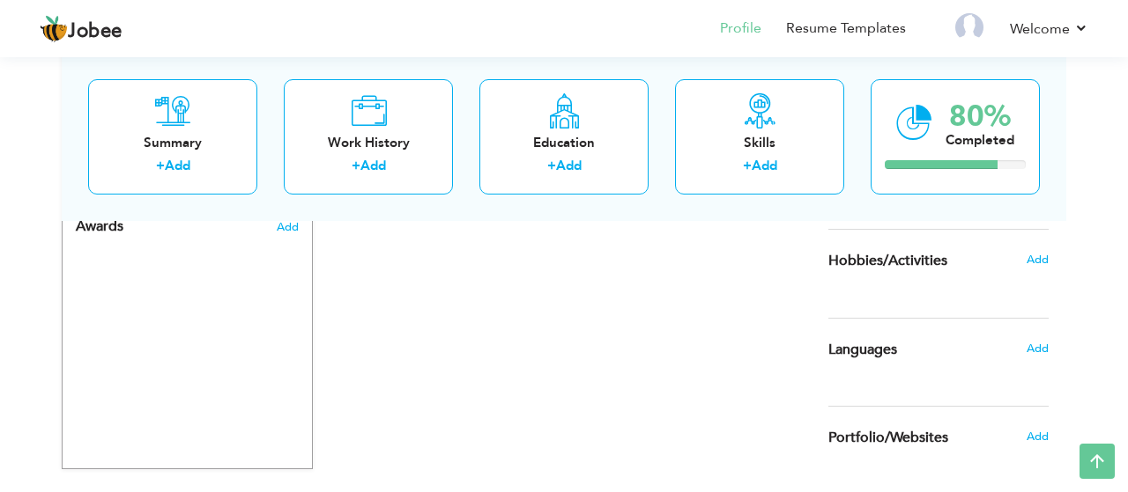
scroll to position [1091, 0]
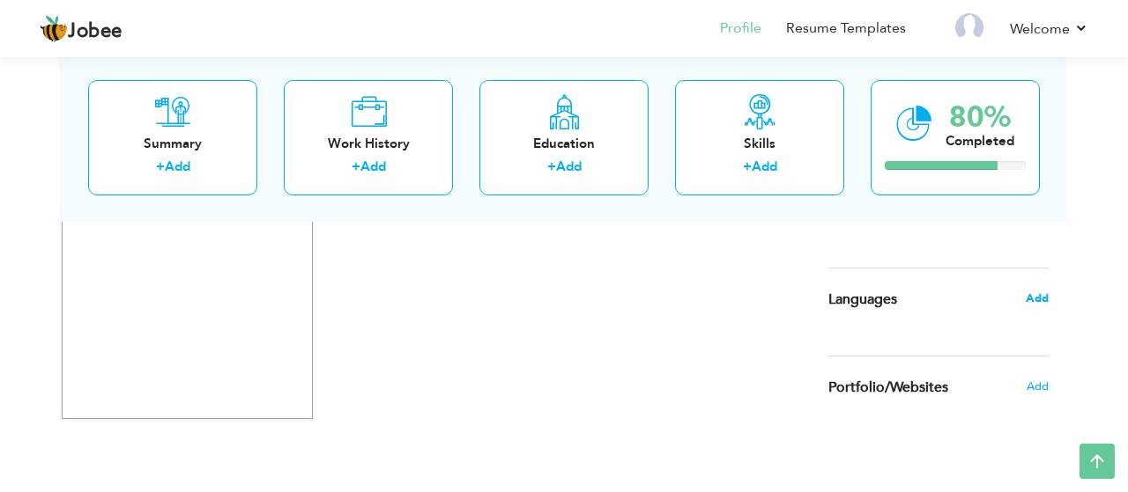
click at [1029, 299] on span "Add" at bounding box center [1036, 299] width 23 height 16
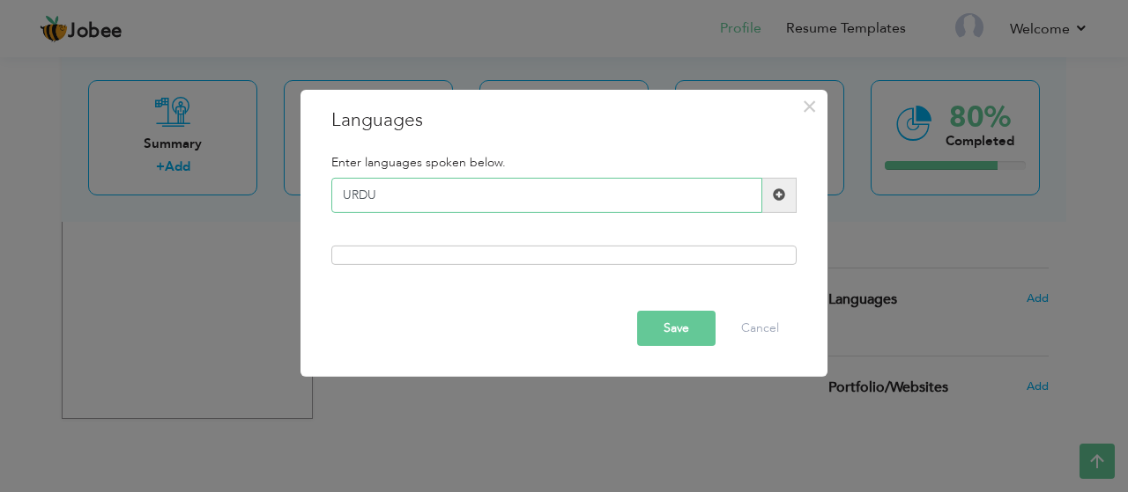
type input "URDU"
click at [695, 329] on button "Save" at bounding box center [676, 328] width 78 height 35
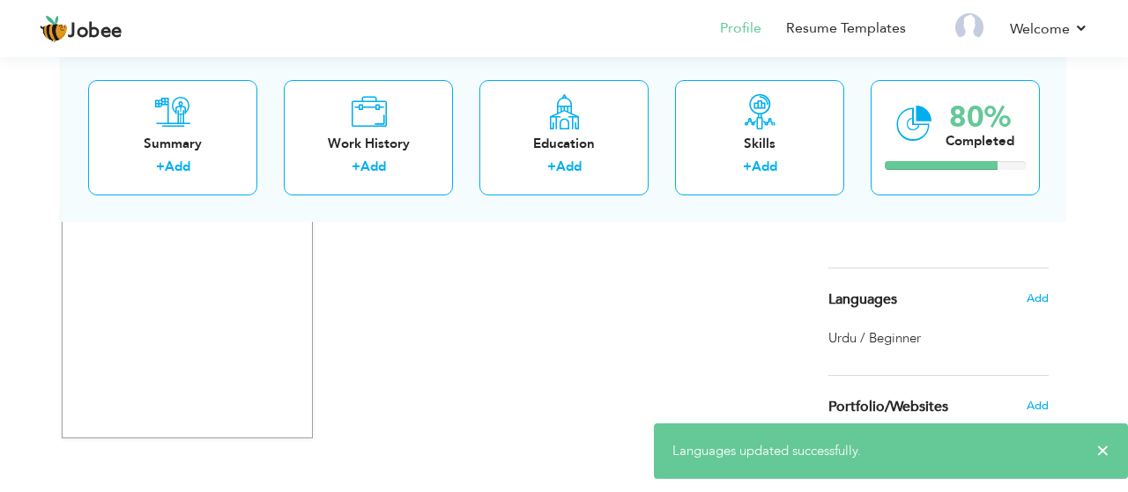
click at [896, 340] on span "Urdu / Beginner" at bounding box center [874, 338] width 92 height 18
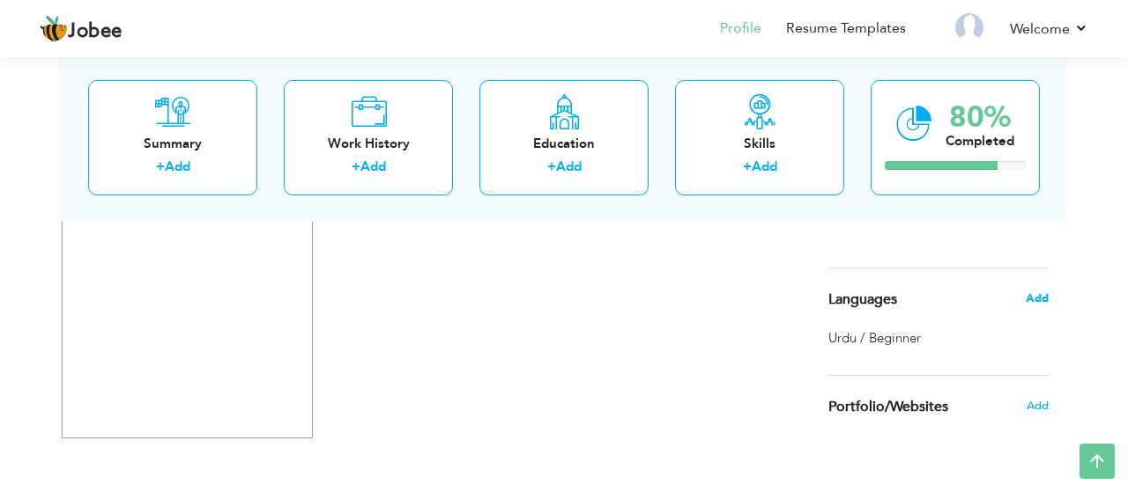
click at [1037, 299] on span "Add" at bounding box center [1036, 299] width 23 height 16
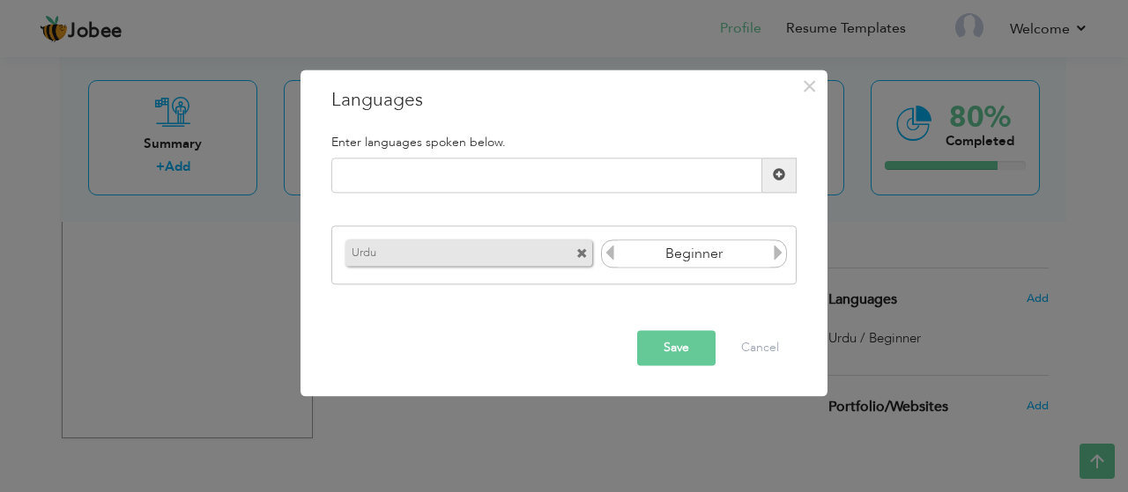
click at [777, 255] on icon at bounding box center [778, 254] width 16 height 16
click at [651, 344] on button "Save" at bounding box center [676, 347] width 78 height 35
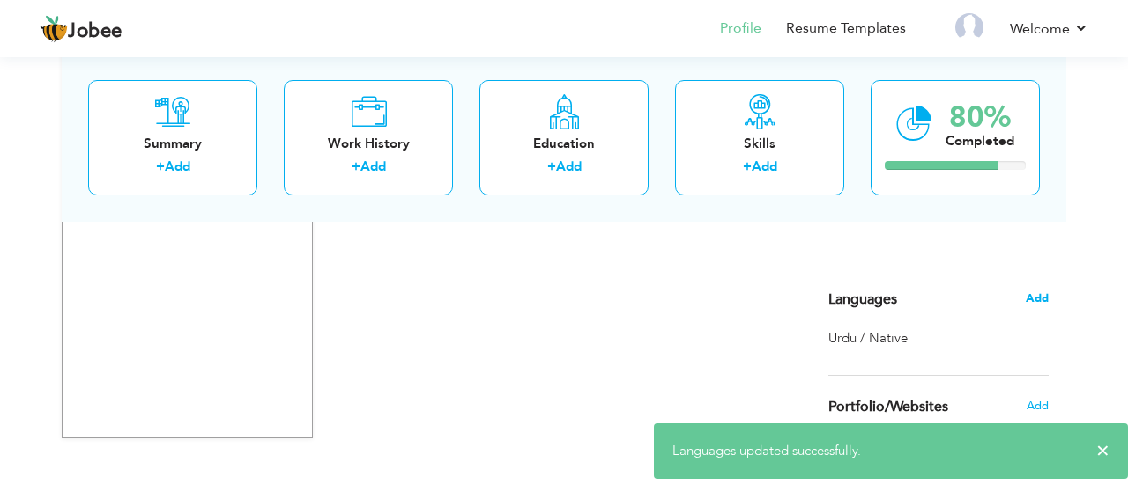
click at [1038, 297] on span "Add" at bounding box center [1036, 299] width 23 height 16
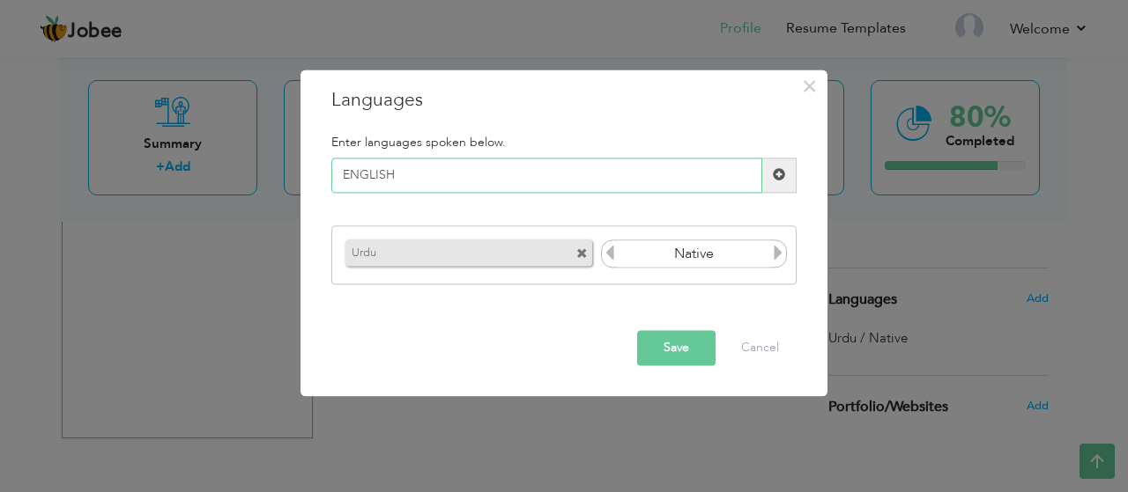
type input "ENGLISH"
click at [773, 182] on span at bounding box center [779, 175] width 34 height 35
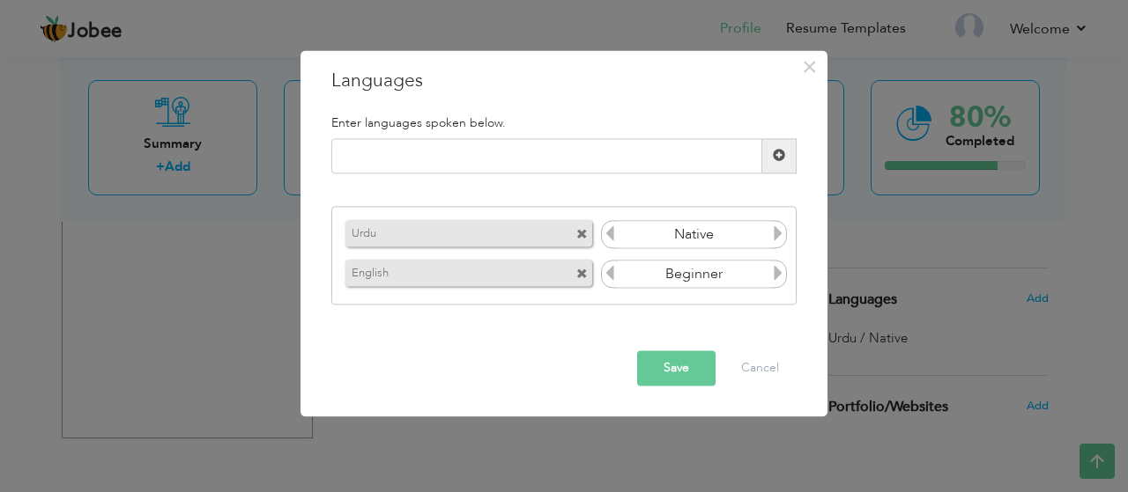
click at [778, 235] on icon at bounding box center [778, 234] width 16 height 16
click at [774, 272] on icon at bounding box center [778, 274] width 16 height 16
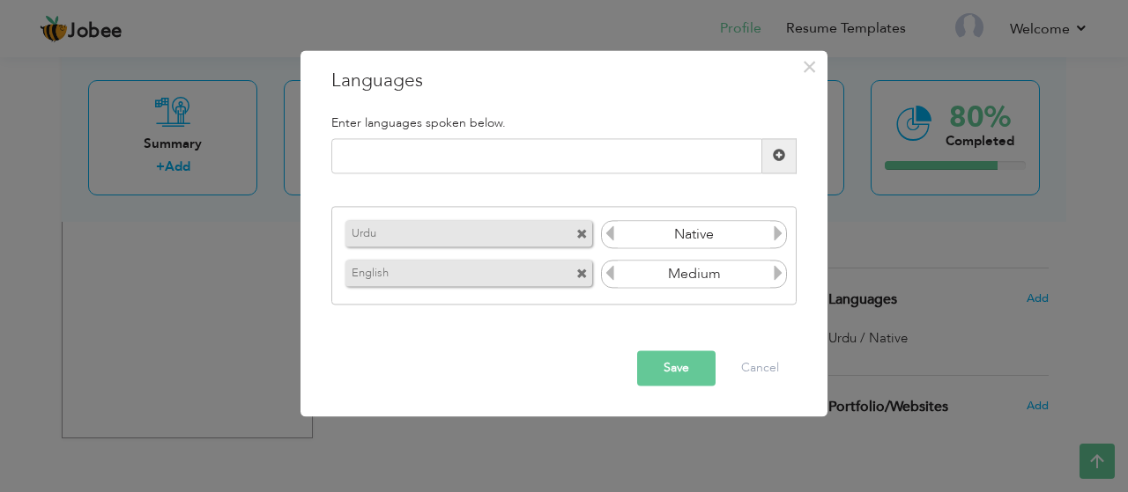
click at [774, 272] on icon at bounding box center [778, 274] width 16 height 16
click at [608, 279] on icon at bounding box center [610, 274] width 16 height 16
click at [658, 364] on button "Save" at bounding box center [676, 368] width 78 height 35
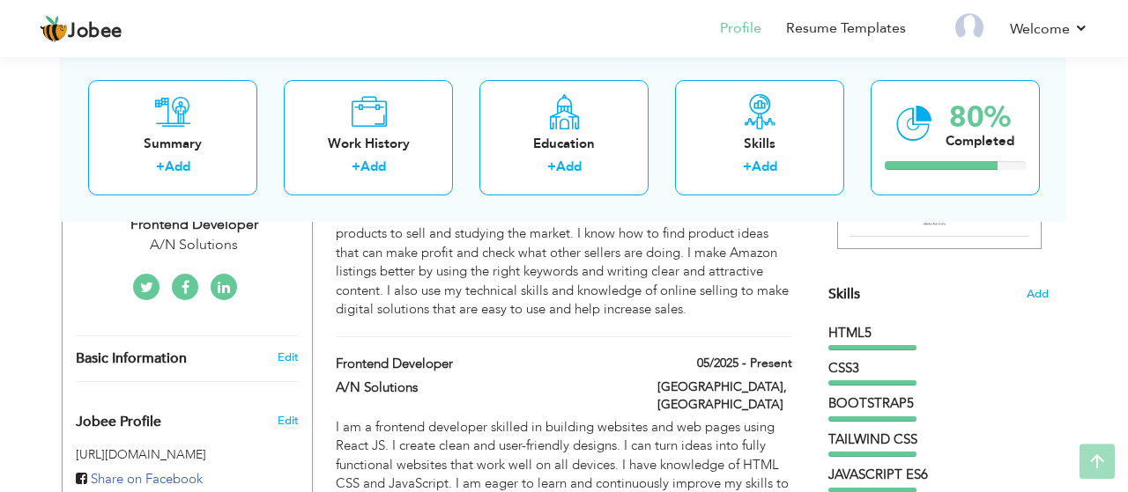
scroll to position [394, 0]
click at [286, 349] on link "Edit" at bounding box center [287, 357] width 21 height 16
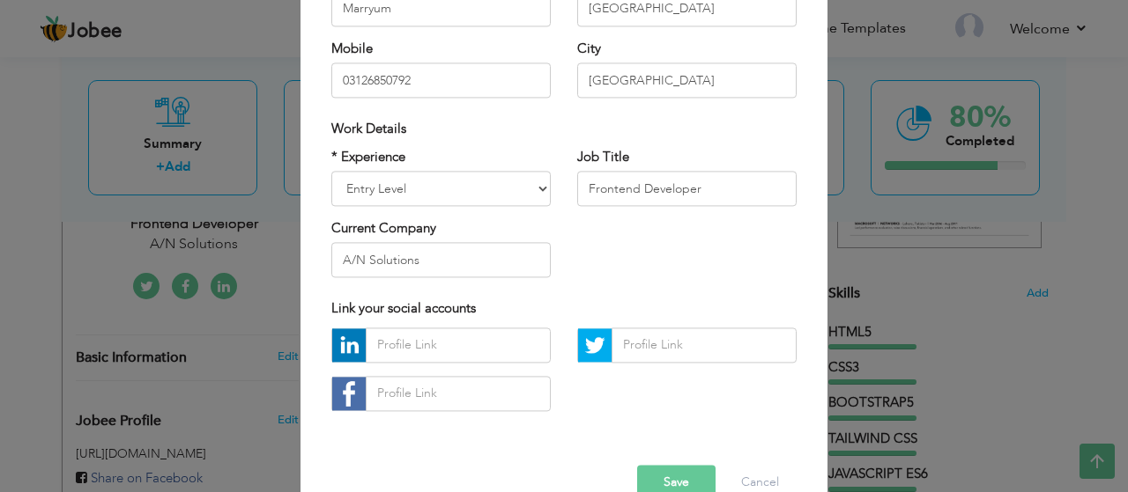
scroll to position [294, 0]
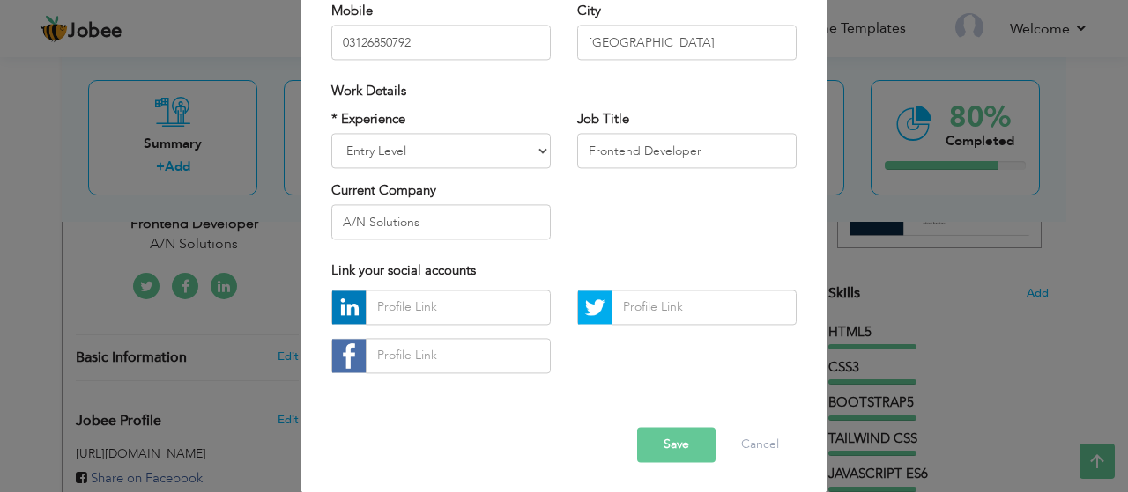
click at [664, 452] on button "Save" at bounding box center [676, 444] width 78 height 35
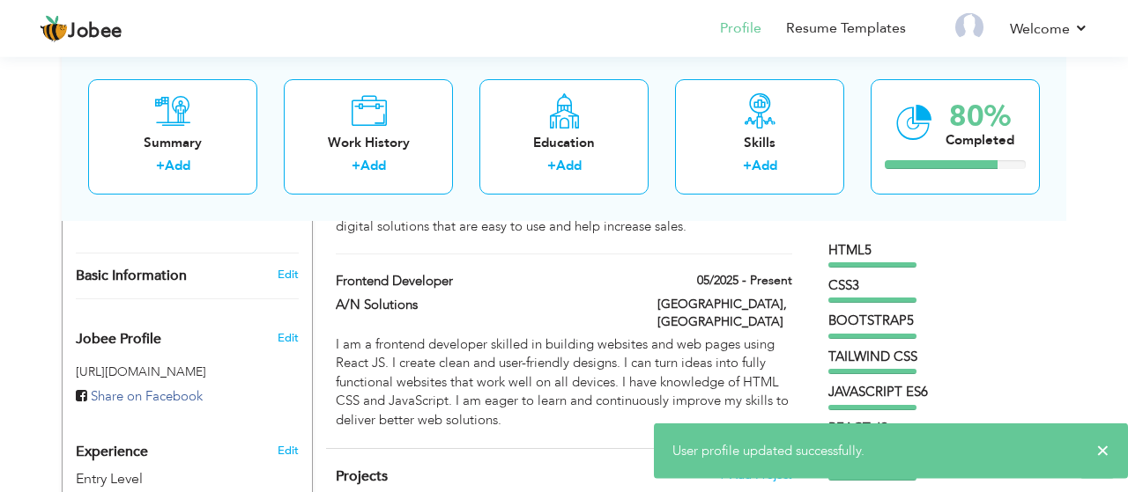
scroll to position [478, 0]
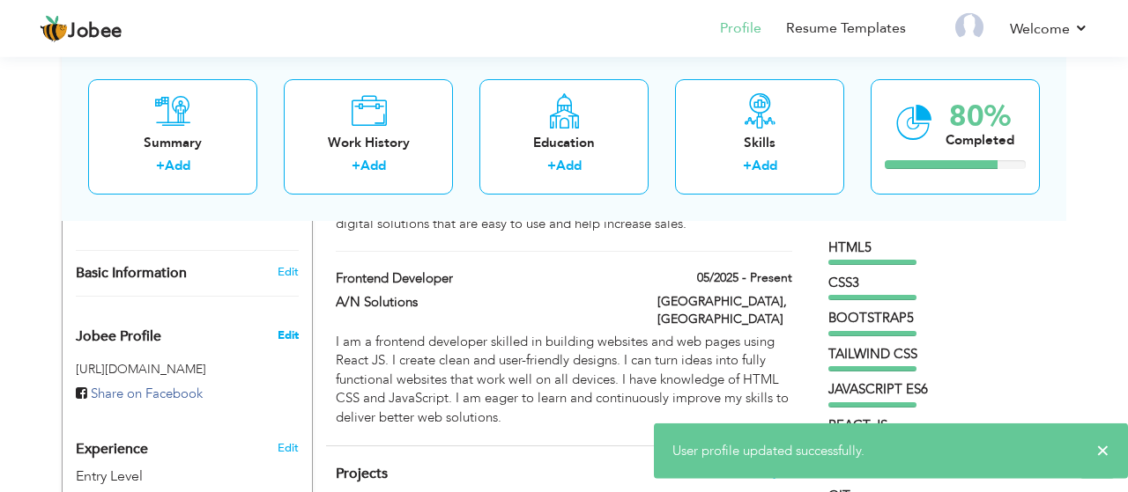
click at [288, 328] on span "Edit" at bounding box center [287, 336] width 21 height 16
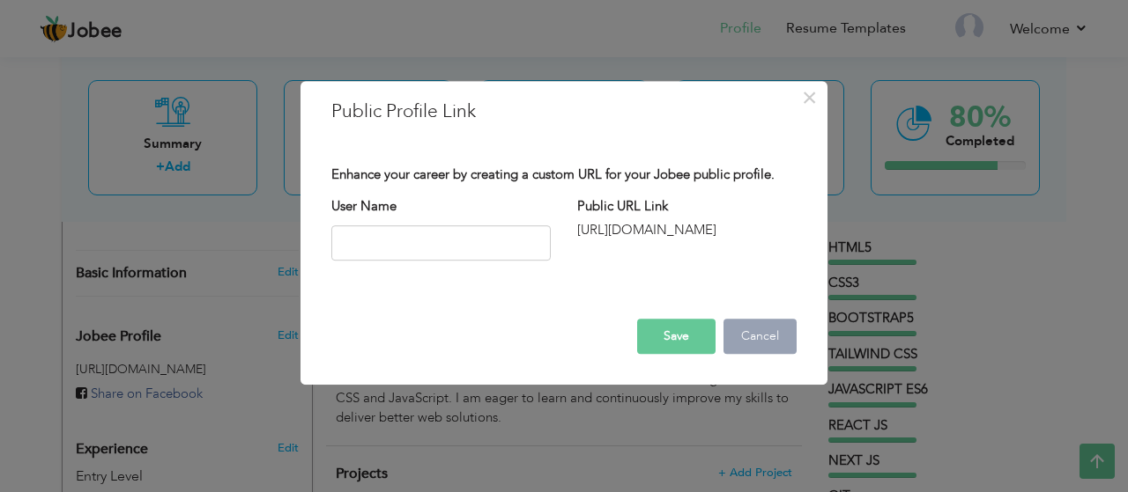
click at [755, 346] on button "Cancel" at bounding box center [759, 336] width 73 height 35
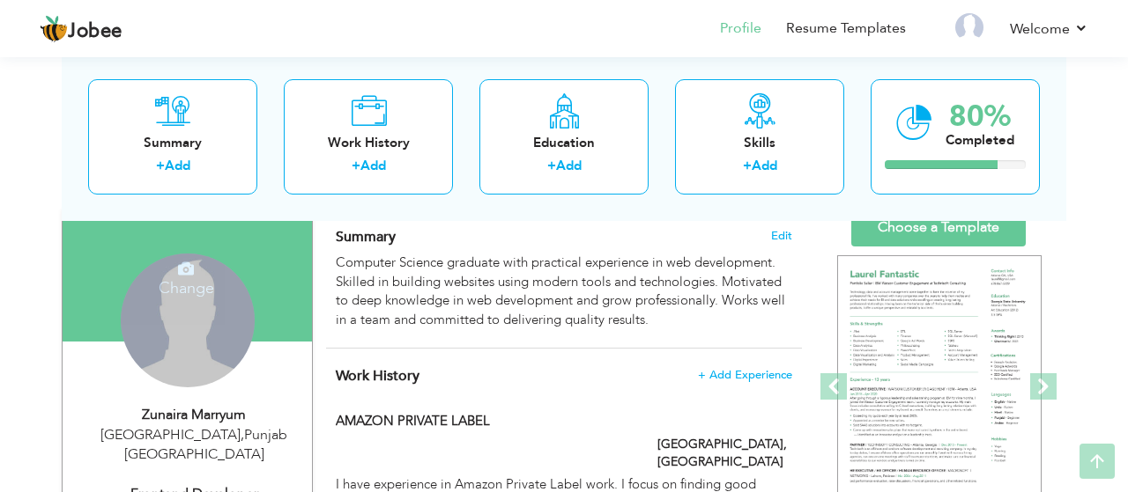
scroll to position [163, 0]
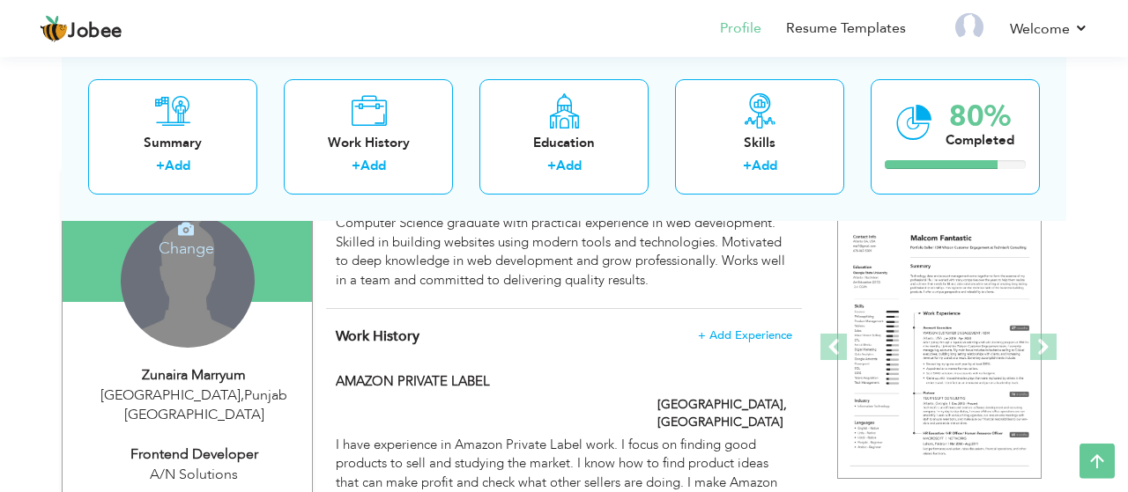
click at [190, 241] on h4 "Change" at bounding box center [186, 237] width 126 height 42
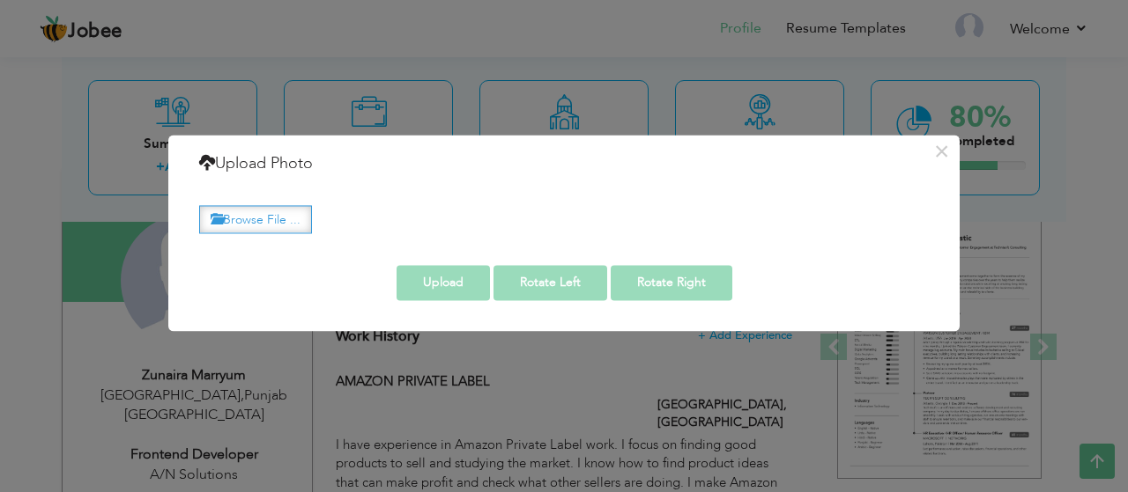
click at [270, 218] on label "Browse File ..." at bounding box center [255, 219] width 113 height 27
click at [0, 0] on input "Browse File ..." at bounding box center [0, 0] width 0 height 0
click at [286, 223] on label "Browse File ..." at bounding box center [255, 219] width 113 height 27
click at [0, 0] on input "Browse File ..." at bounding box center [0, 0] width 0 height 0
click at [276, 222] on label "Browse File ..." at bounding box center [255, 219] width 113 height 27
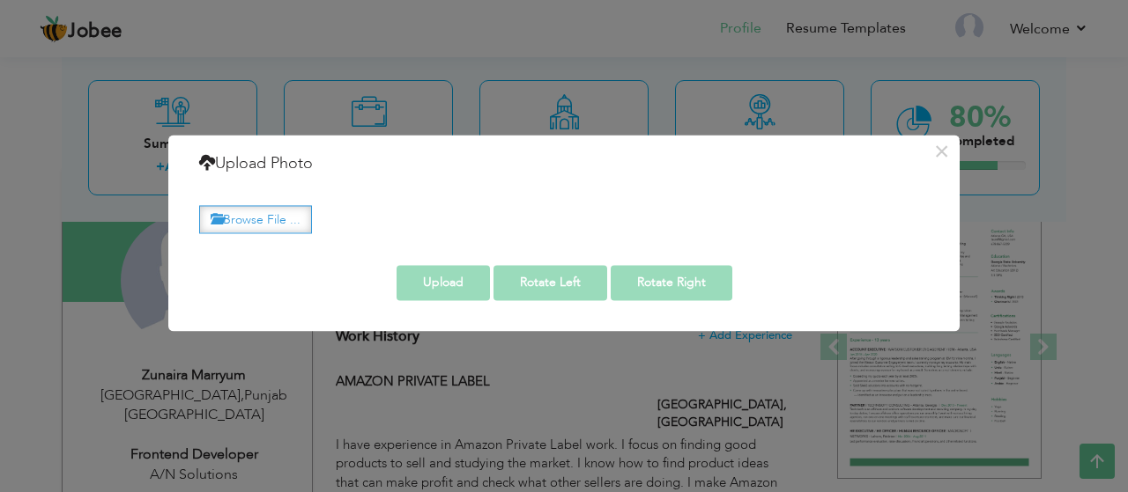
click at [0, 0] on input "Browse File ..." at bounding box center [0, 0] width 0 height 0
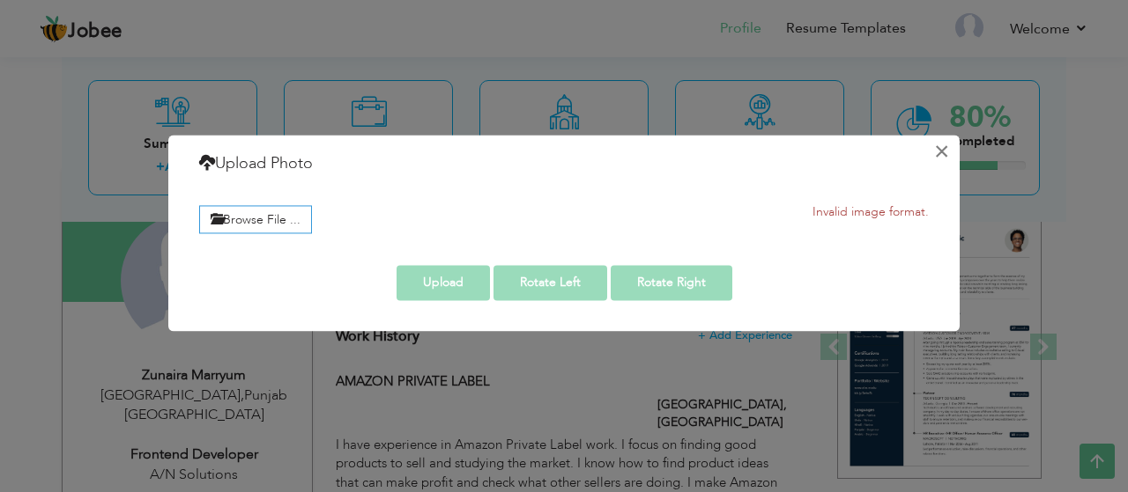
click at [940, 151] on button "×" at bounding box center [941, 151] width 28 height 28
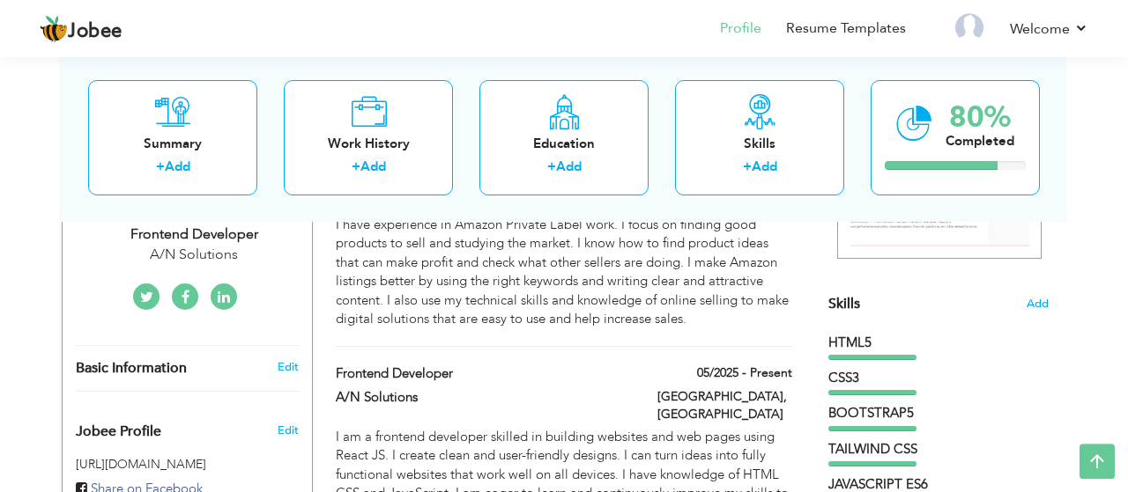
scroll to position [388, 0]
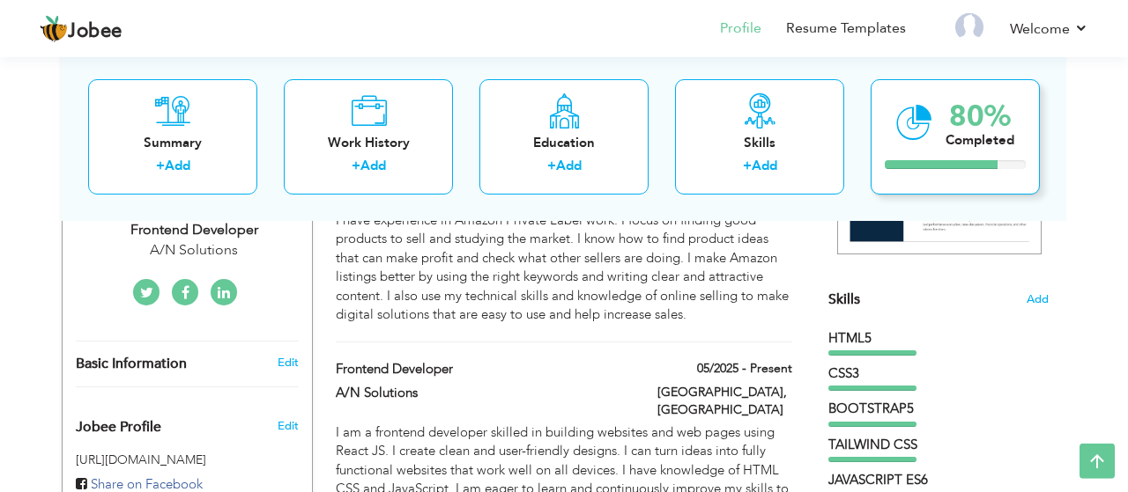
click at [945, 117] on div "80%" at bounding box center [979, 116] width 69 height 29
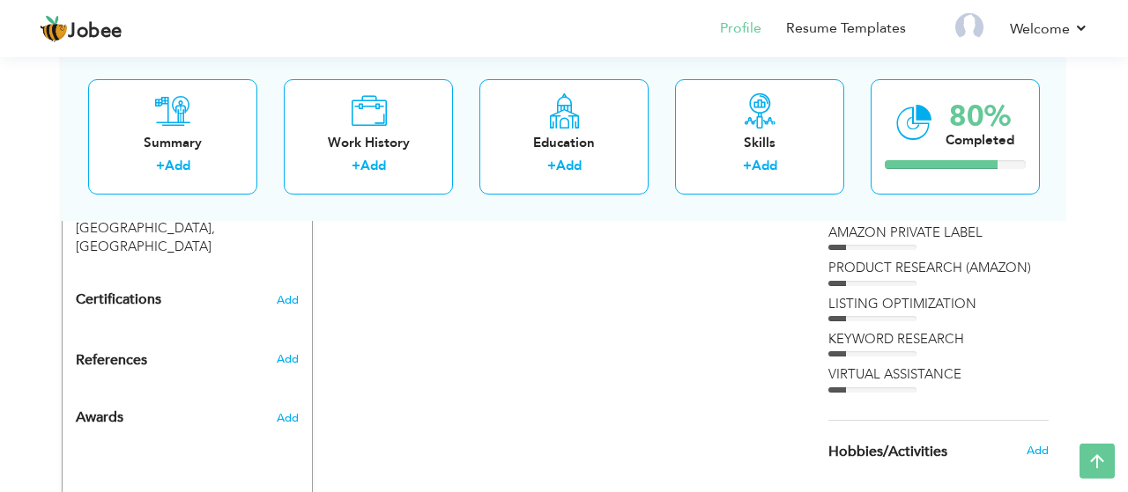
scroll to position [848, 0]
click at [778, 148] on div "Skills" at bounding box center [759, 143] width 141 height 18
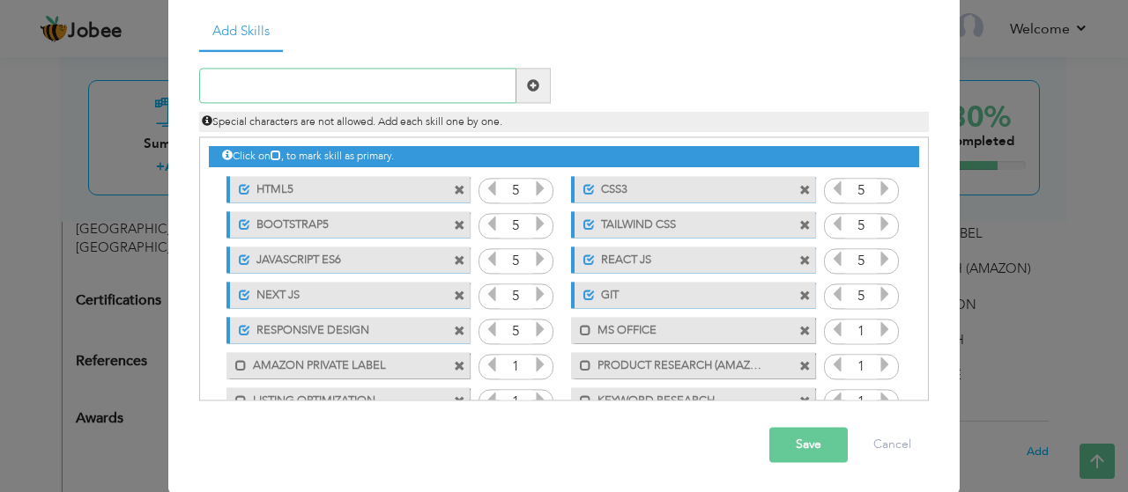
scroll to position [74, 0]
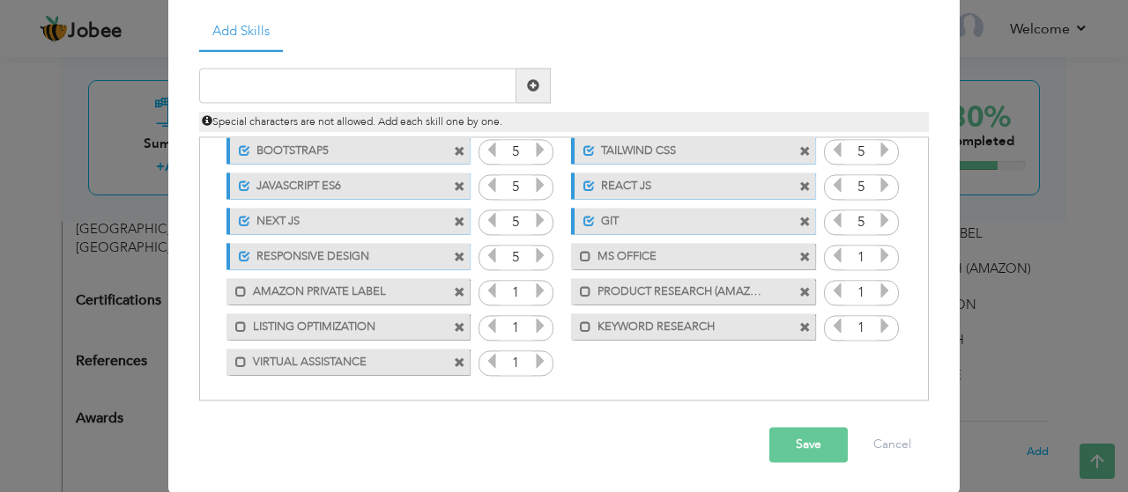
click at [543, 300] on icon at bounding box center [540, 292] width 16 height 16
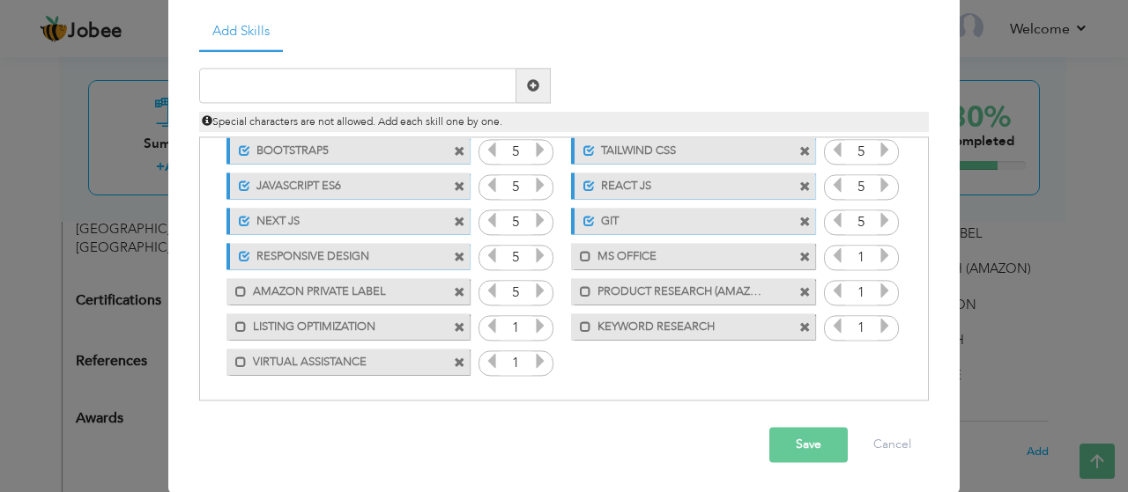
click at [543, 300] on icon at bounding box center [540, 292] width 16 height 16
drag, startPoint x: 543, startPoint y: 381, endPoint x: 544, endPoint y: 418, distance: 37.0
click at [544, 380] on div "Click on , to mark skill as primary. Unmark as primary skill. HTML5 5 CSS3 5 BO…" at bounding box center [564, 221] width 710 height 315
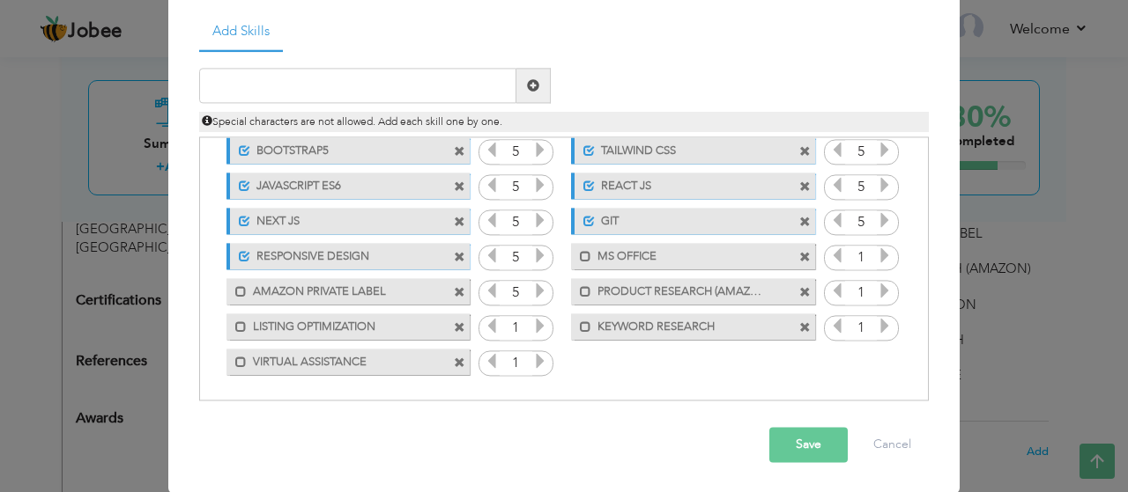
click at [544, 335] on icon at bounding box center [540, 327] width 16 height 16
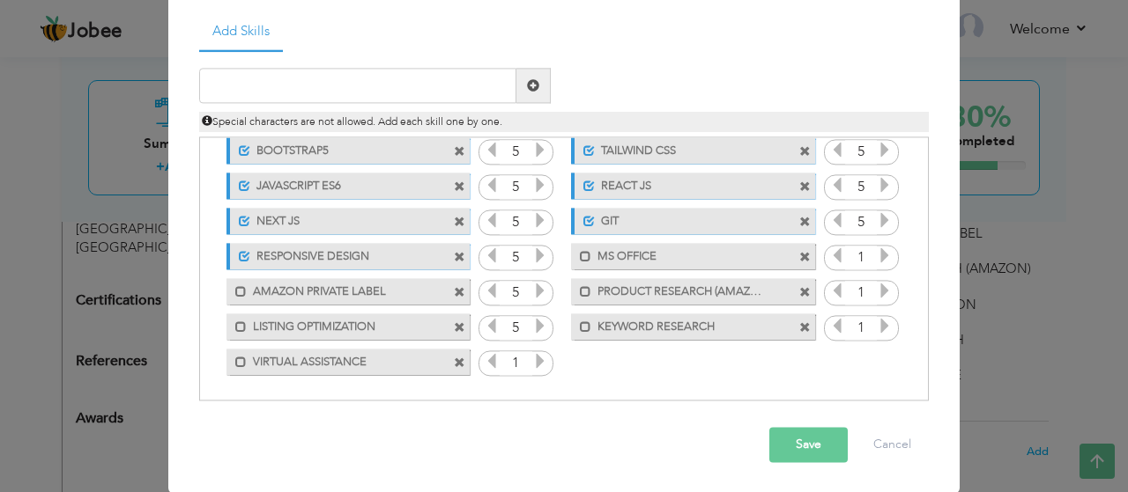
click at [544, 335] on icon at bounding box center [540, 327] width 16 height 16
click at [546, 370] on icon at bounding box center [540, 362] width 16 height 16
click at [538, 370] on icon at bounding box center [540, 362] width 16 height 16
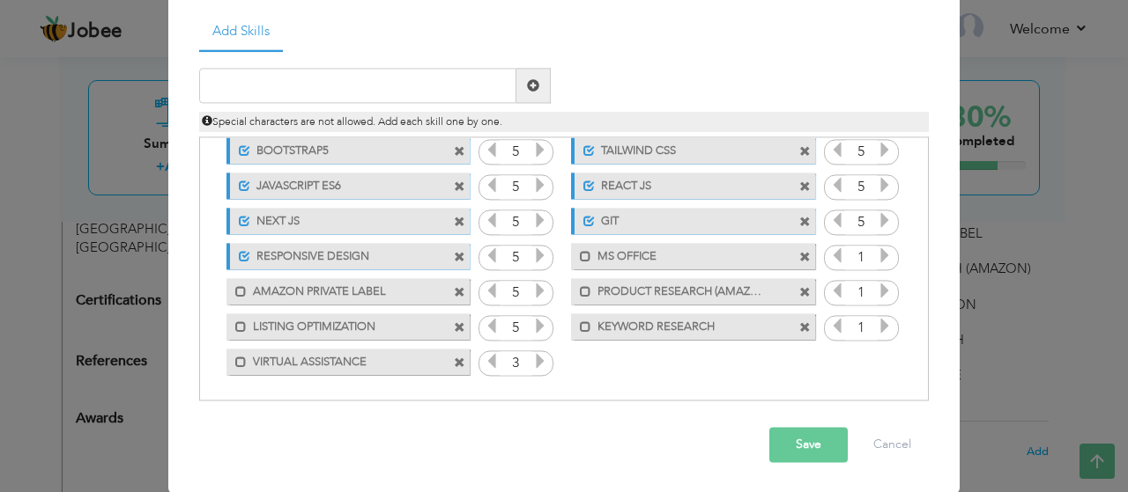
click at [538, 370] on icon at bounding box center [540, 362] width 16 height 16
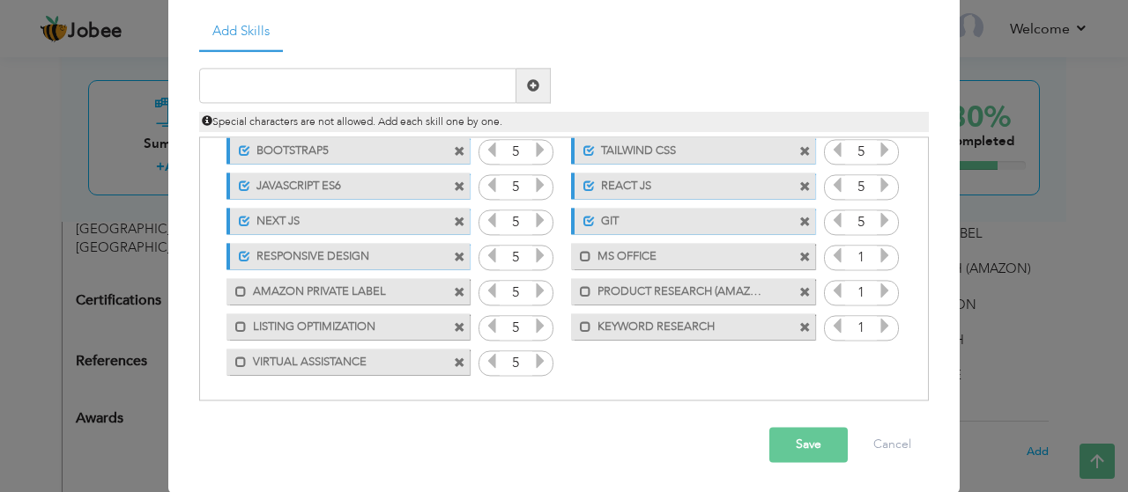
click at [538, 370] on icon at bounding box center [540, 362] width 16 height 16
click at [882, 335] on icon at bounding box center [884, 327] width 16 height 16
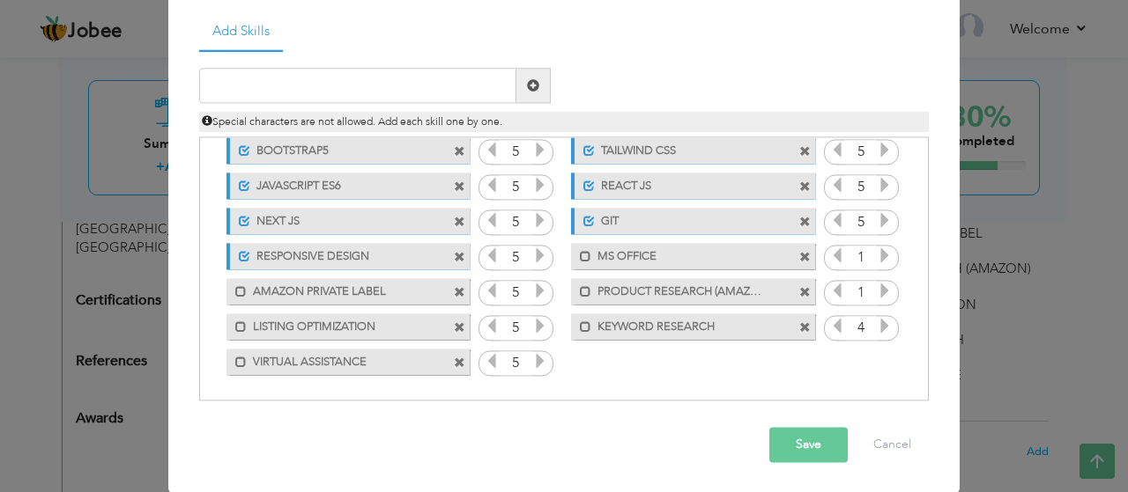
click at [882, 335] on icon at bounding box center [884, 327] width 16 height 16
click at [884, 300] on icon at bounding box center [884, 292] width 16 height 16
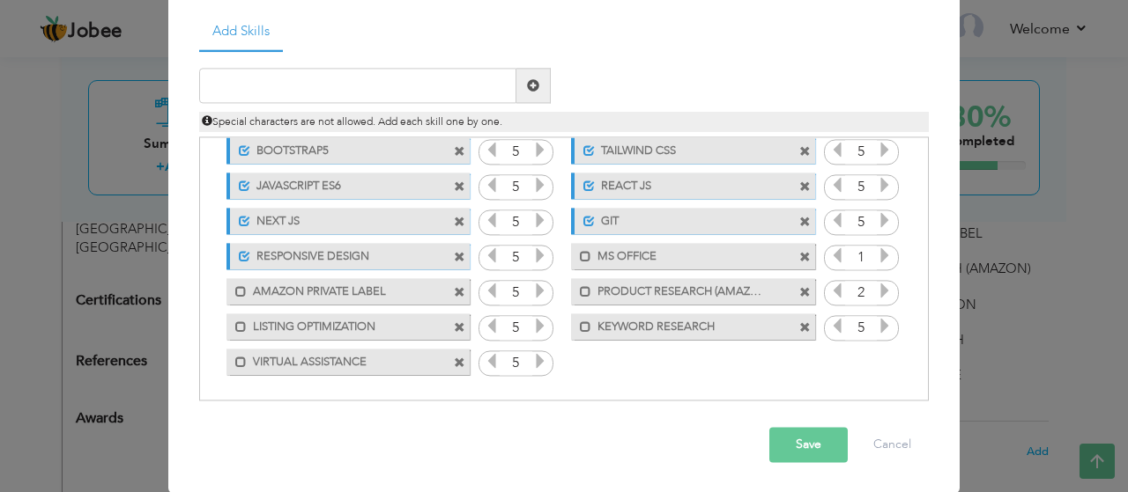
click at [884, 300] on icon at bounding box center [884, 292] width 16 height 16
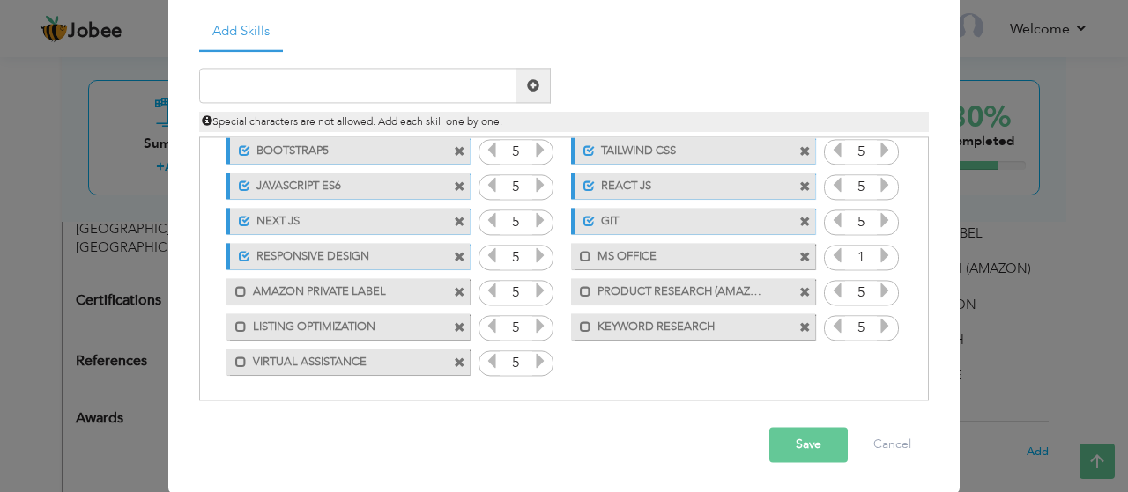
click at [884, 300] on icon at bounding box center [884, 292] width 16 height 16
click at [884, 264] on icon at bounding box center [884, 256] width 16 height 16
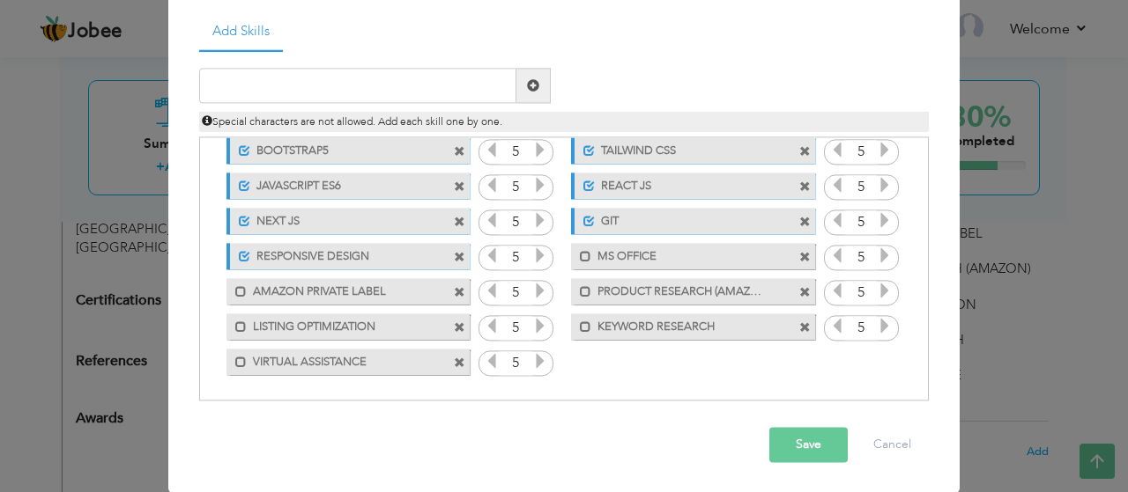
click at [884, 264] on icon at bounding box center [884, 256] width 16 height 16
click at [806, 443] on button "Save" at bounding box center [808, 445] width 78 height 35
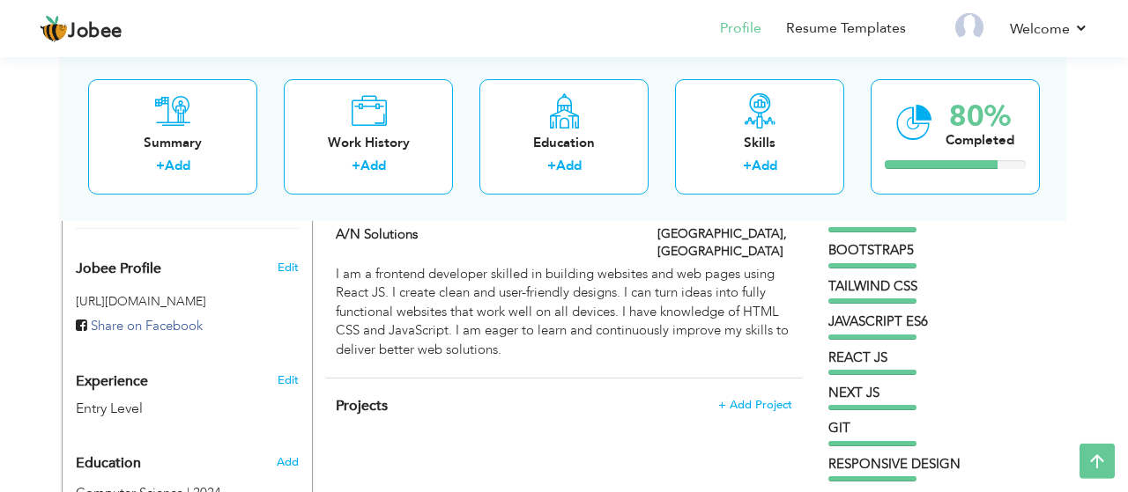
scroll to position [548, 0]
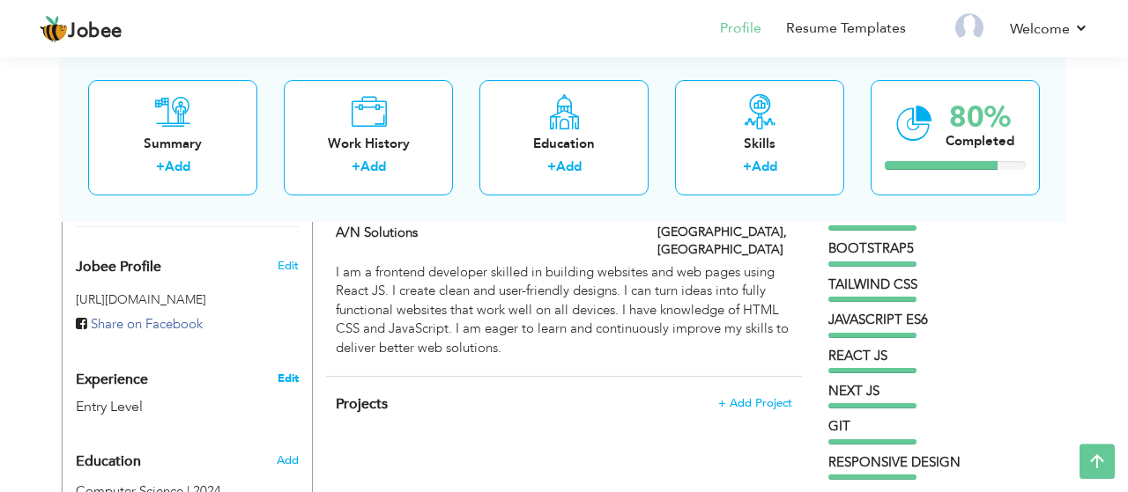
click at [292, 371] on link "Edit" at bounding box center [287, 379] width 21 height 16
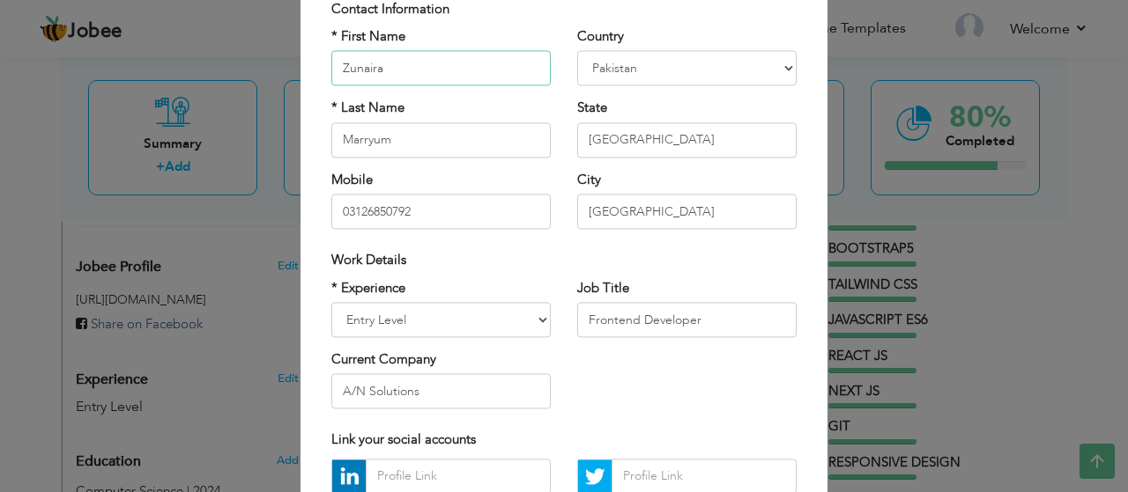
scroll to position [128, 0]
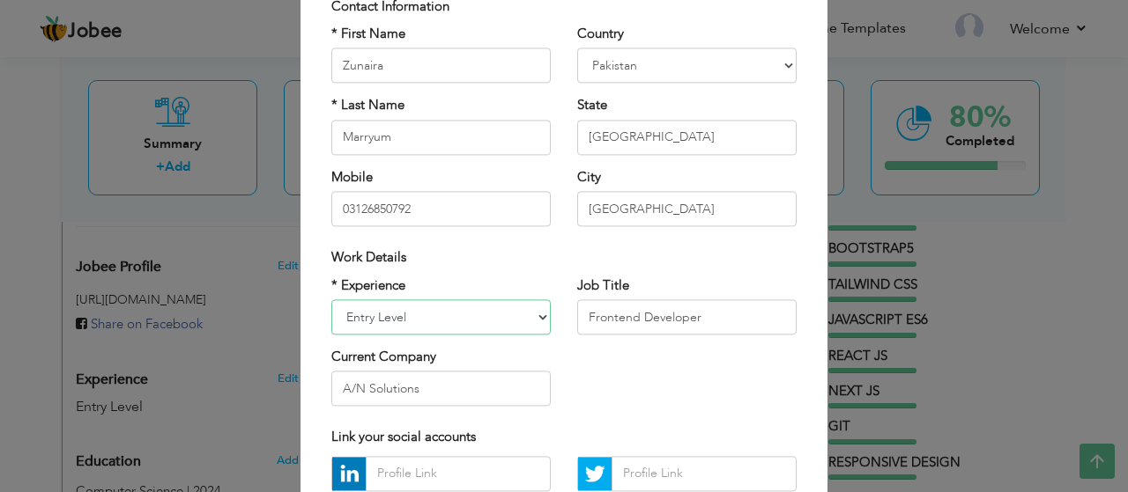
click at [331, 300] on select "Entry Level Less than 1 Year 1 Year 2 Years 3 Years 4 Years 5 Years 6 Years 7 Y…" at bounding box center [440, 317] width 219 height 35
select select "number:2"
click option "Less than 1 Year" at bounding box center [0, 0] width 0 height 0
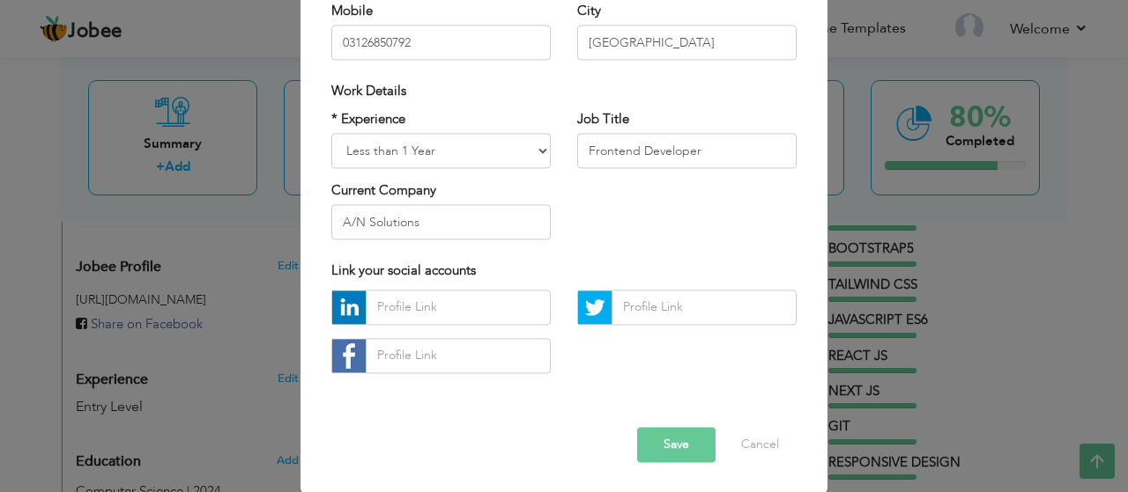
click at [675, 439] on button "Save" at bounding box center [676, 444] width 78 height 35
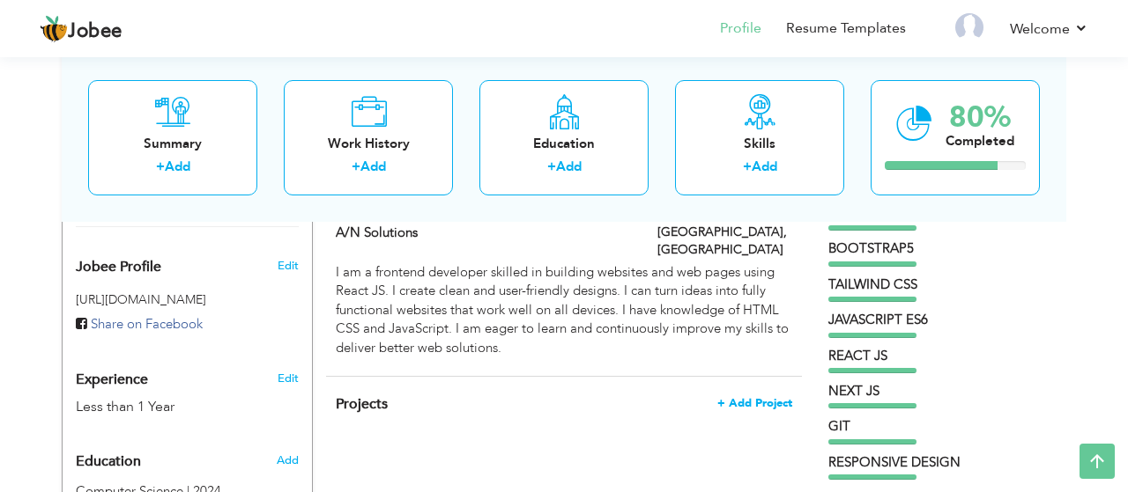
click at [743, 397] on span "+ Add Project" at bounding box center [754, 403] width 75 height 12
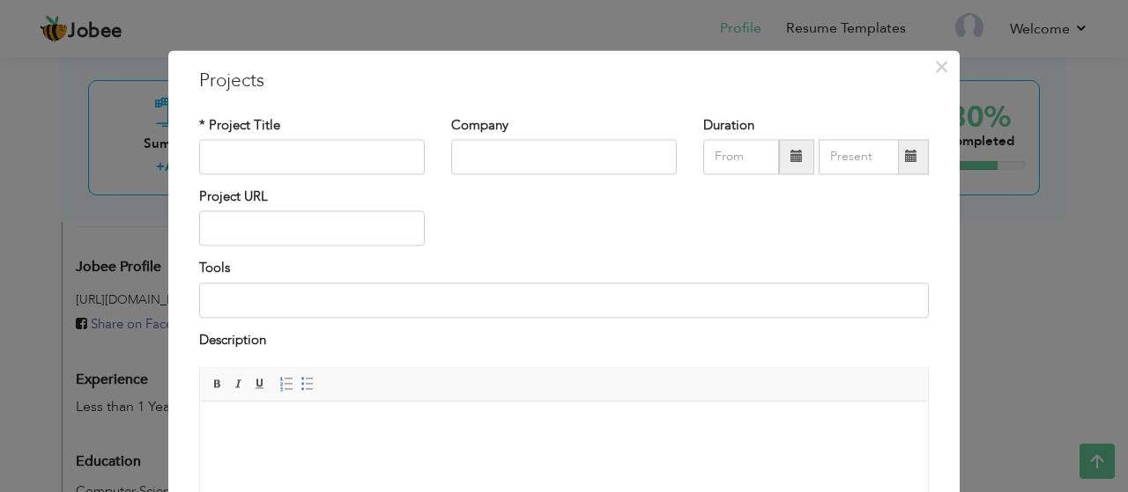
scroll to position [0, 0]
click at [289, 158] on input "Learning Mangment" at bounding box center [312, 156] width 226 height 35
type input "Learning Management System"
click at [586, 152] on input "text" at bounding box center [564, 156] width 226 height 35
type input "A/N Solutions"
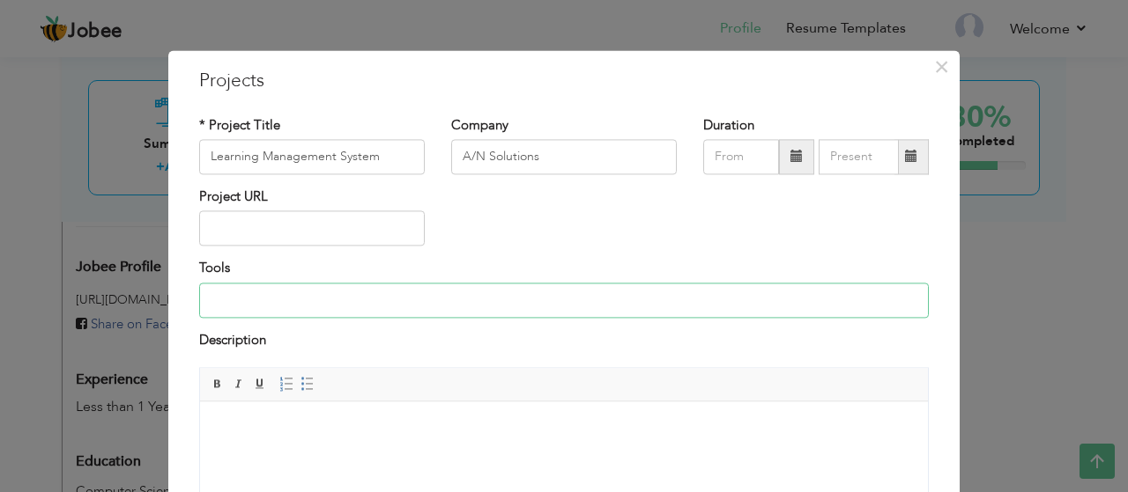
click at [299, 297] on input at bounding box center [563, 300] width 729 height 35
type input "VS code"
click at [299, 418] on html at bounding box center [564, 468] width 728 height 132
click at [403, 415] on html at bounding box center [564, 468] width 728 height 132
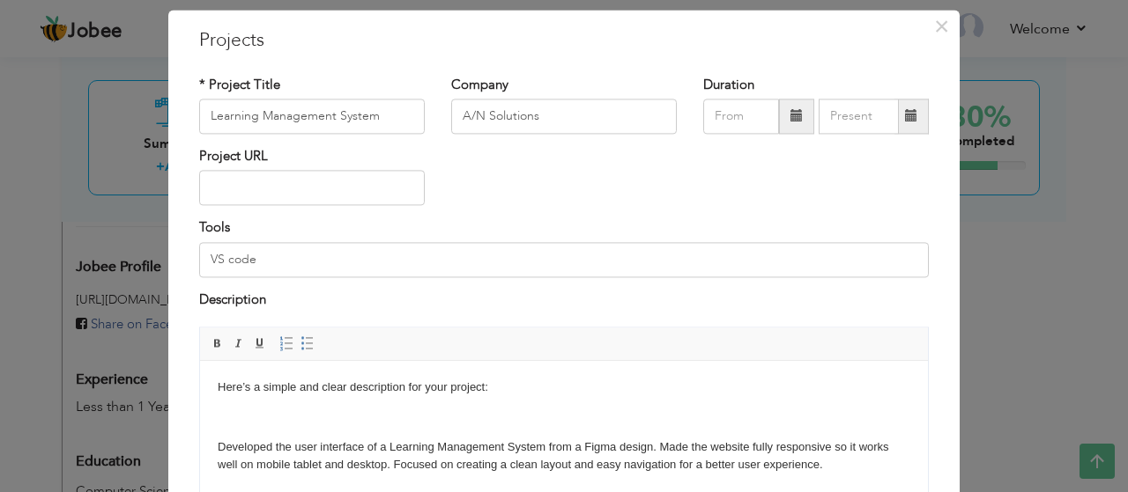
click at [274, 434] on body "Here’s a simple and clear description for your project: Developed the user inte…" at bounding box center [564, 451] width 692 height 144
click at [216, 448] on html "Here’s a simple and clear description for your project: Developed the user inte…" at bounding box center [564, 427] width 728 height 132
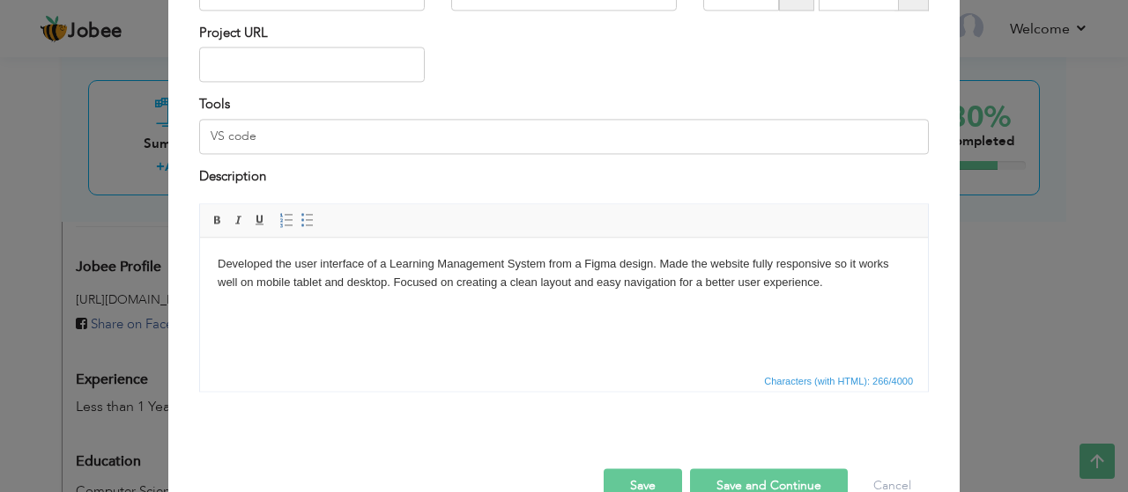
scroll to position [205, 0]
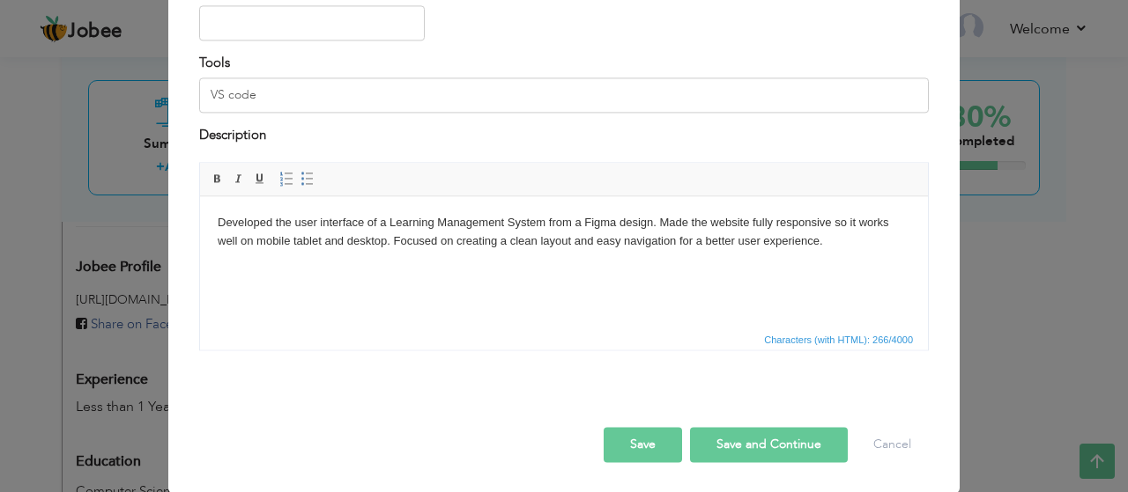
click at [738, 433] on button "Save and Continue" at bounding box center [769, 445] width 158 height 35
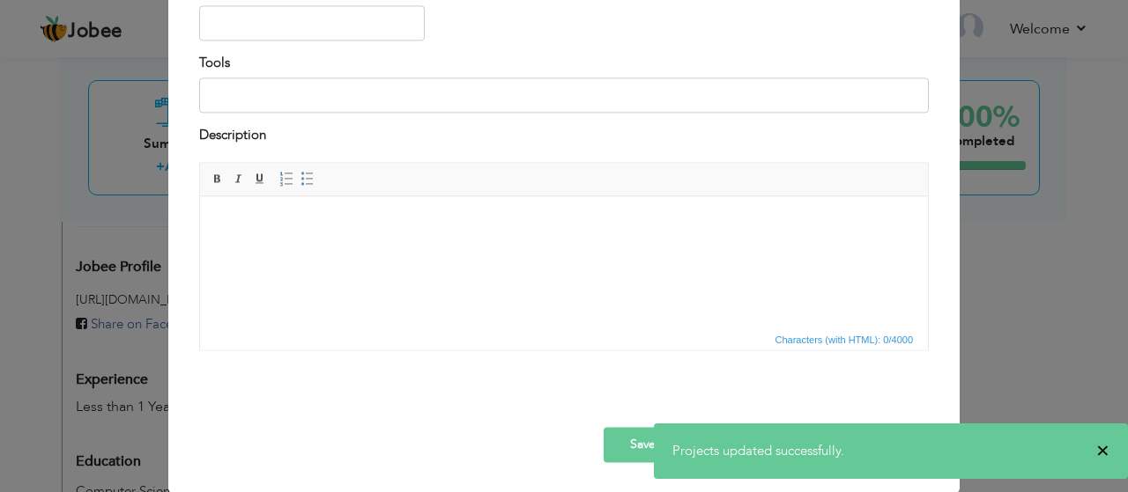
click at [1102, 456] on span "×" at bounding box center [1102, 451] width 13 height 18
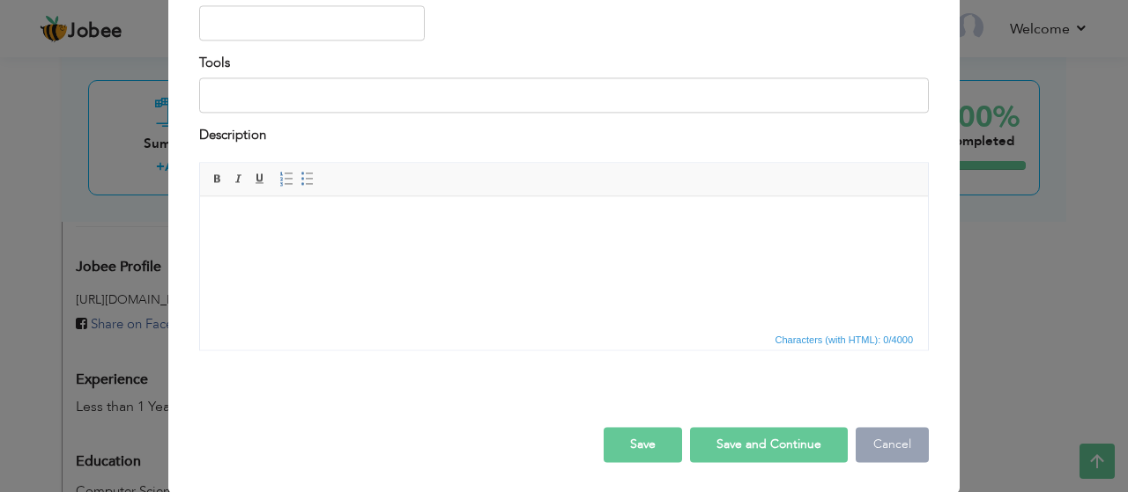
click at [899, 448] on button "Cancel" at bounding box center [891, 445] width 73 height 35
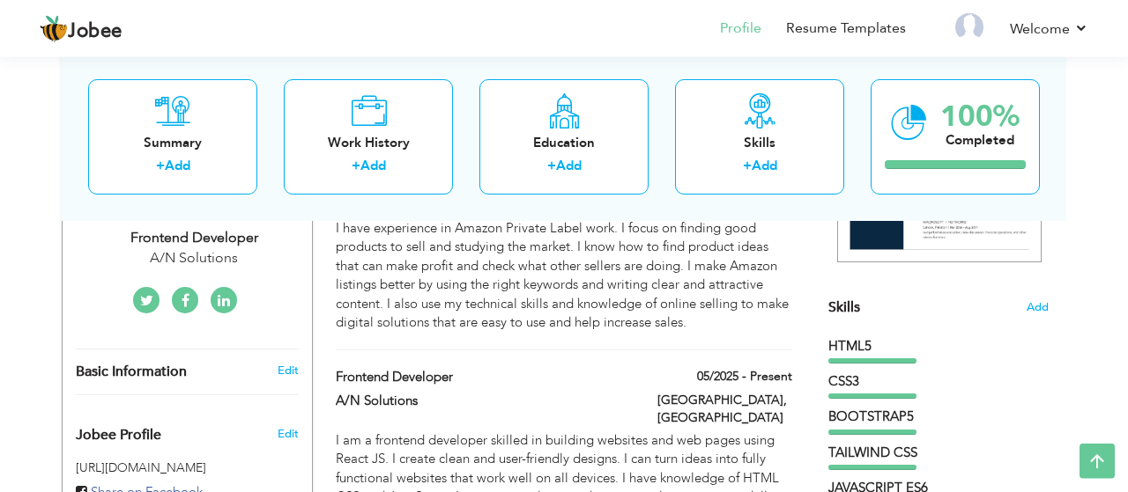
scroll to position [0, 0]
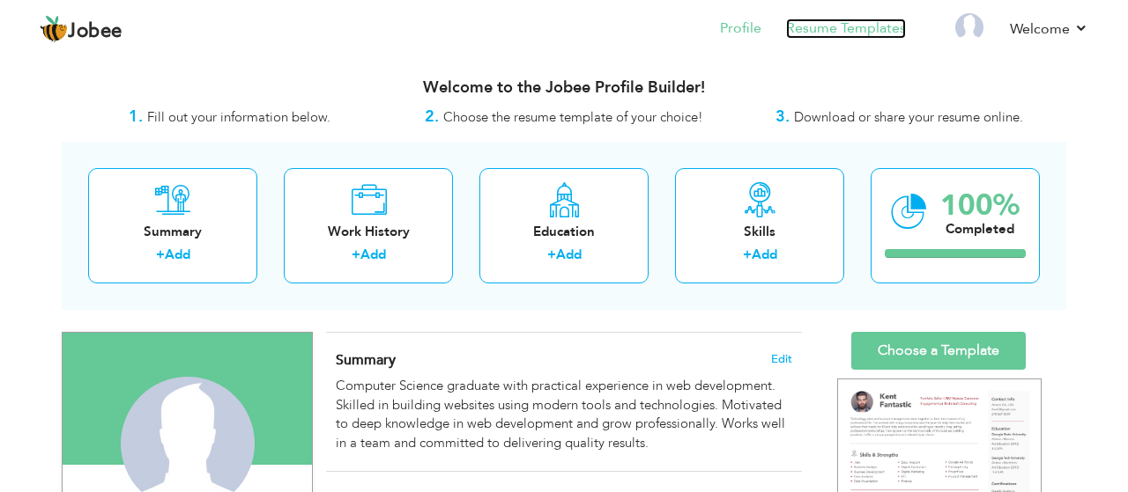
click at [803, 25] on link "Resume Templates" at bounding box center [846, 28] width 120 height 20
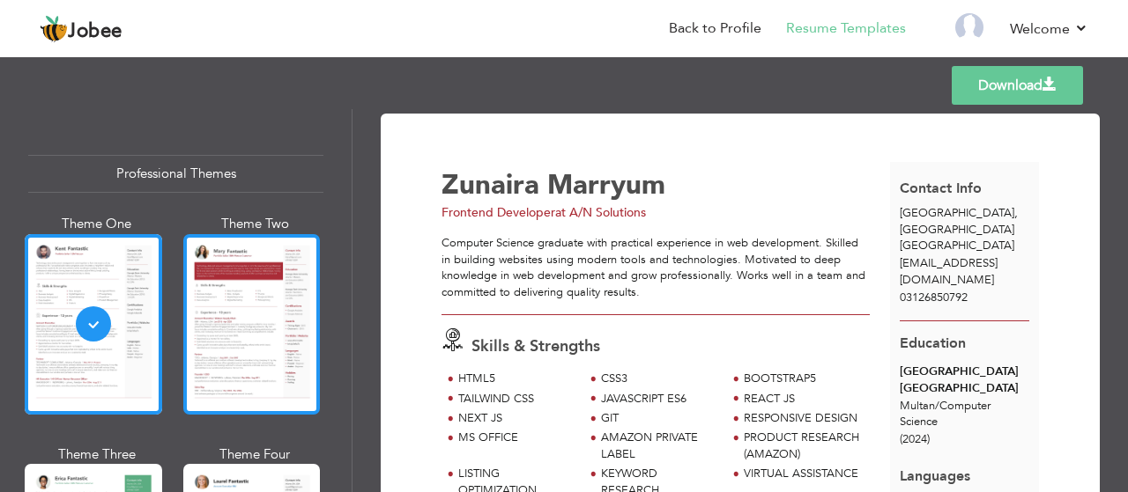
click at [276, 341] on div at bounding box center [251, 324] width 137 height 181
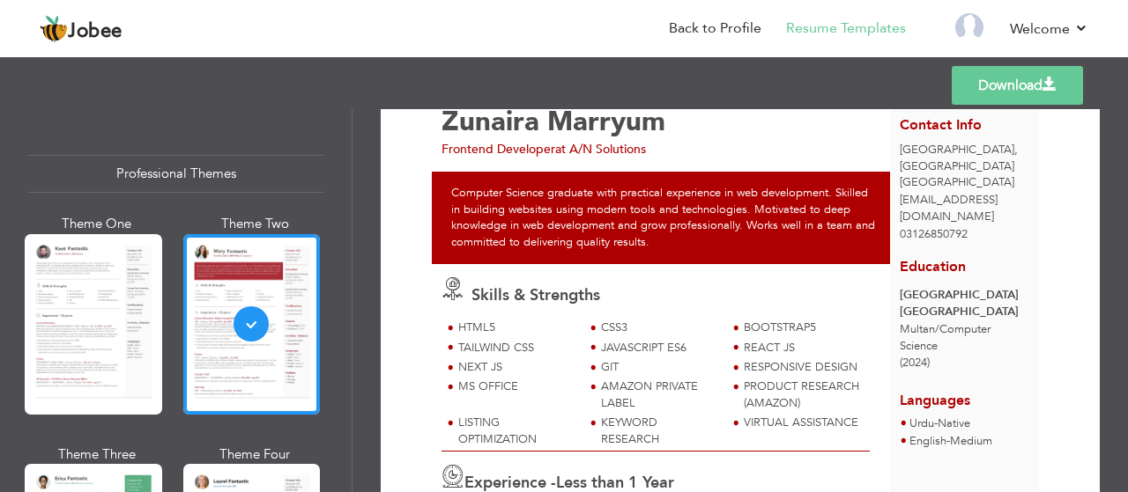
scroll to position [63, 0]
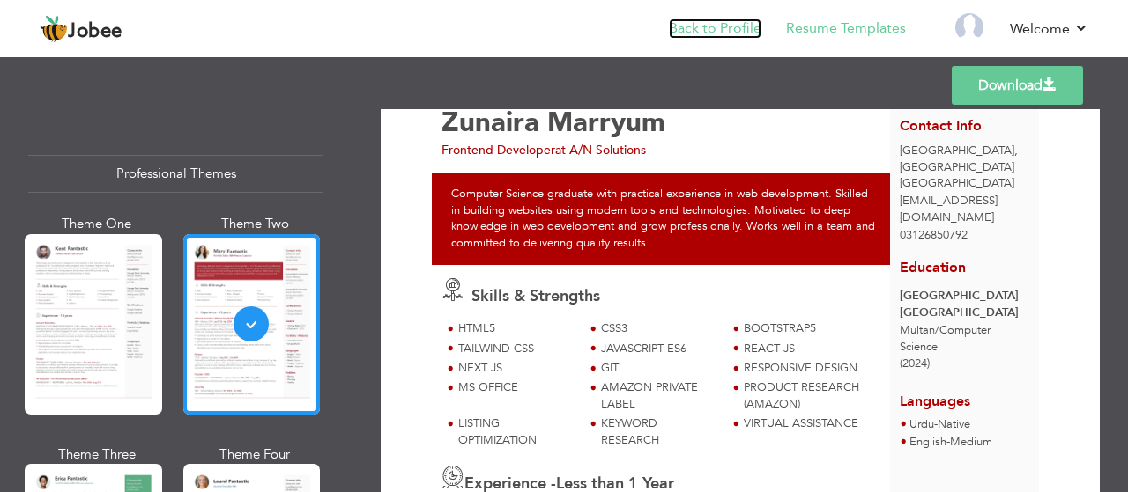
click at [702, 38] on link "Back to Profile" at bounding box center [715, 28] width 92 height 20
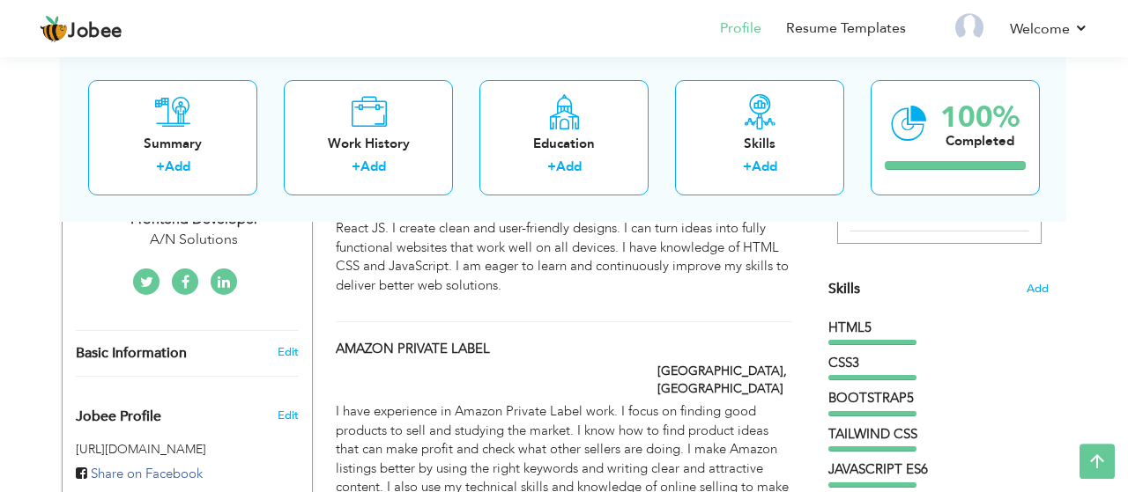
scroll to position [400, 0]
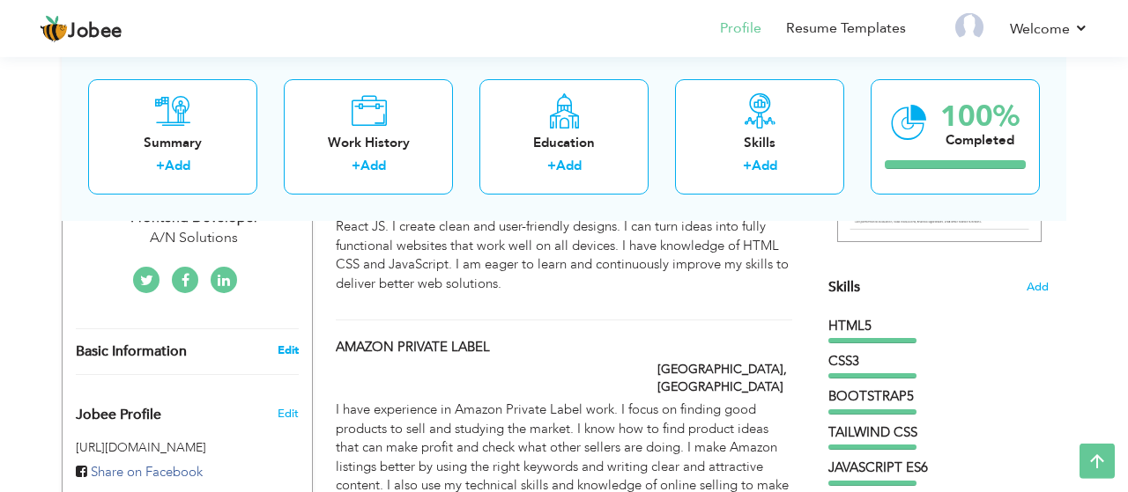
click at [288, 343] on link "Edit" at bounding box center [287, 351] width 21 height 16
type input "Zunaira"
type input "Marryum"
type input "03126850792"
select select "number:166"
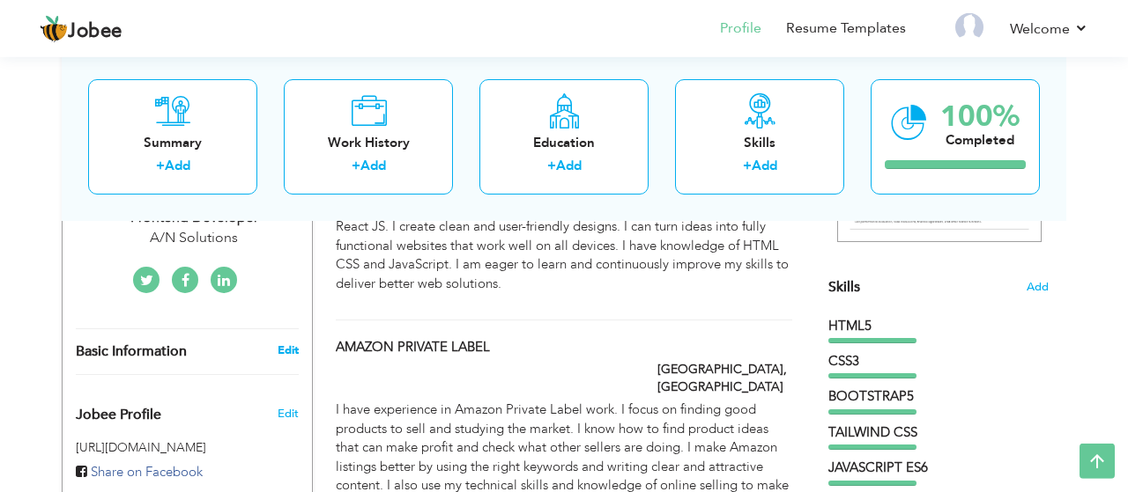
type input "Punjab"
type input "Lahore"
select select "number:2"
type input "A/N Solutions"
type input "Frontend Developer"
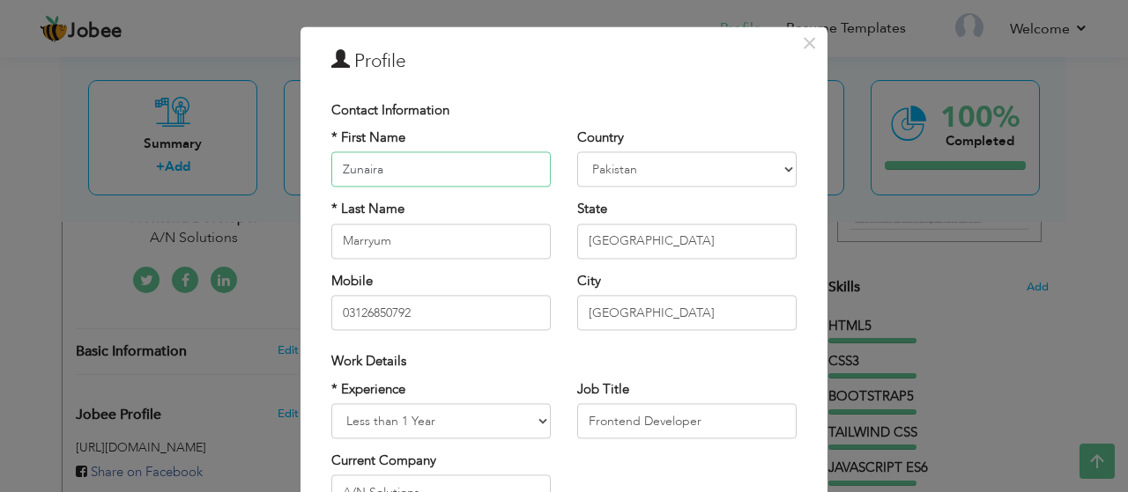
scroll to position [0, 0]
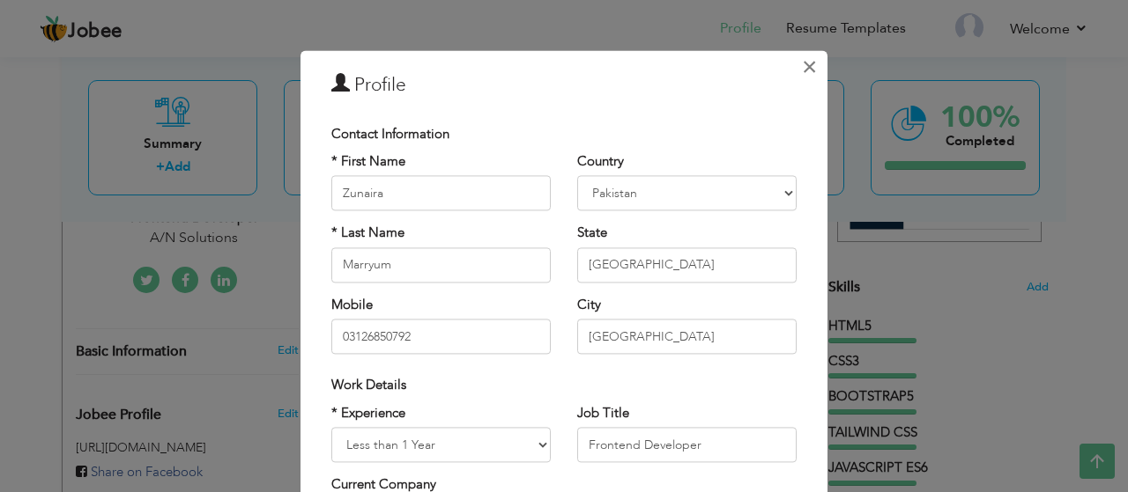
click at [808, 78] on span "×" at bounding box center [809, 67] width 15 height 32
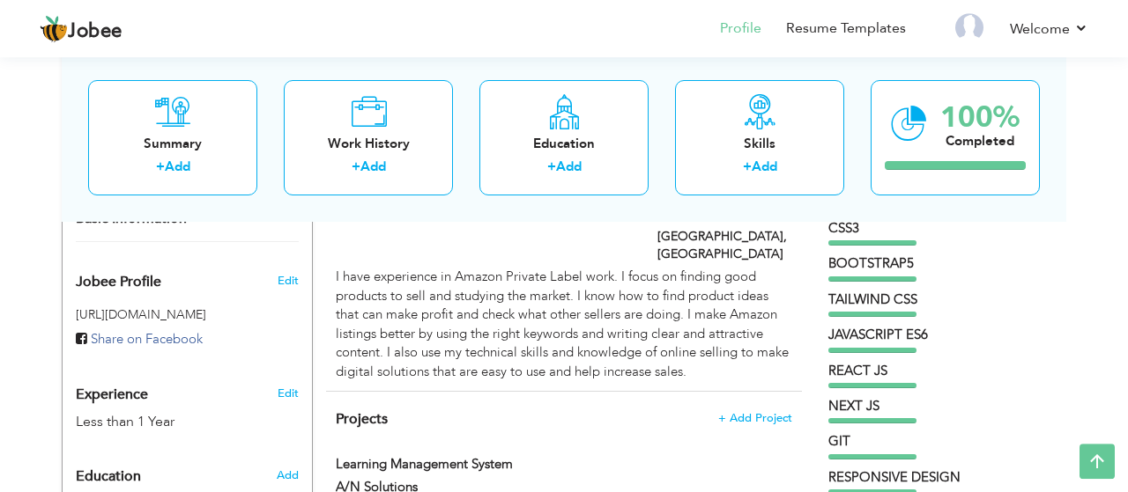
scroll to position [525, 0]
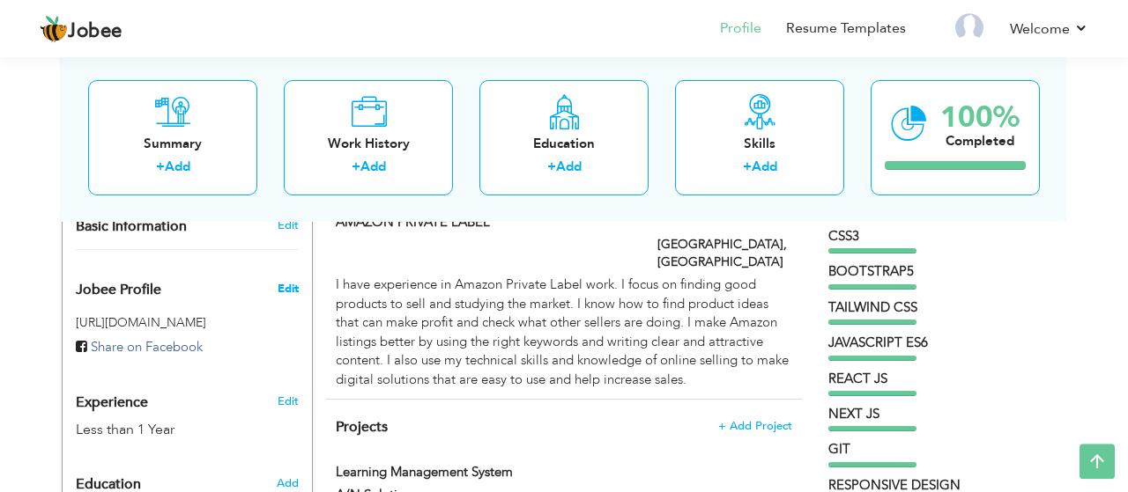
click at [292, 281] on span "Edit" at bounding box center [287, 289] width 21 height 16
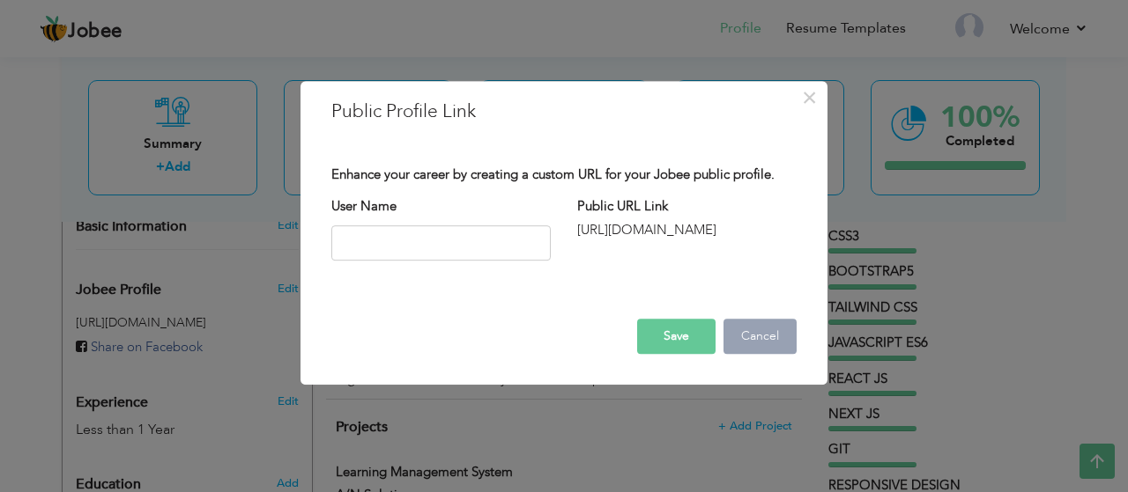
click at [744, 343] on button "Cancel" at bounding box center [759, 336] width 73 height 35
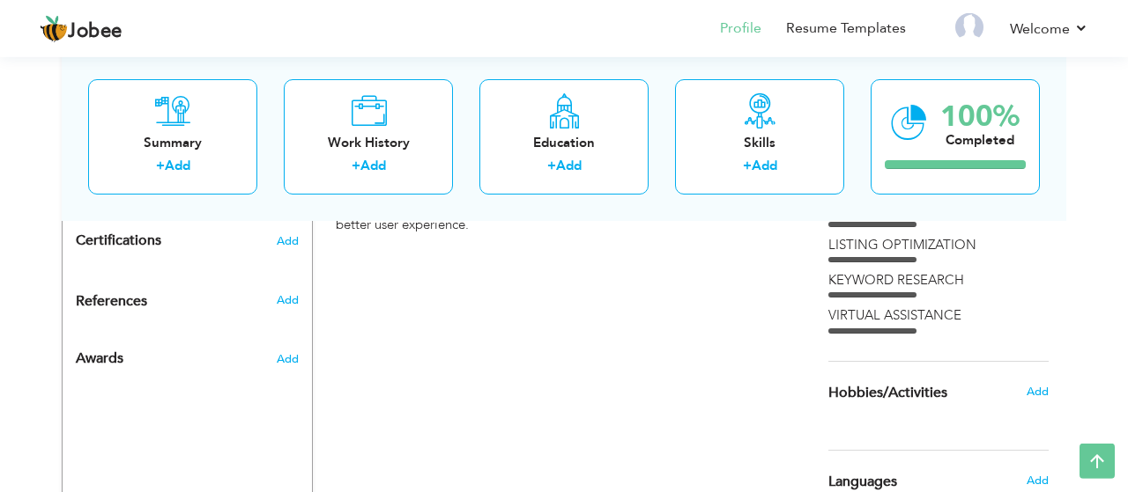
scroll to position [907, 0]
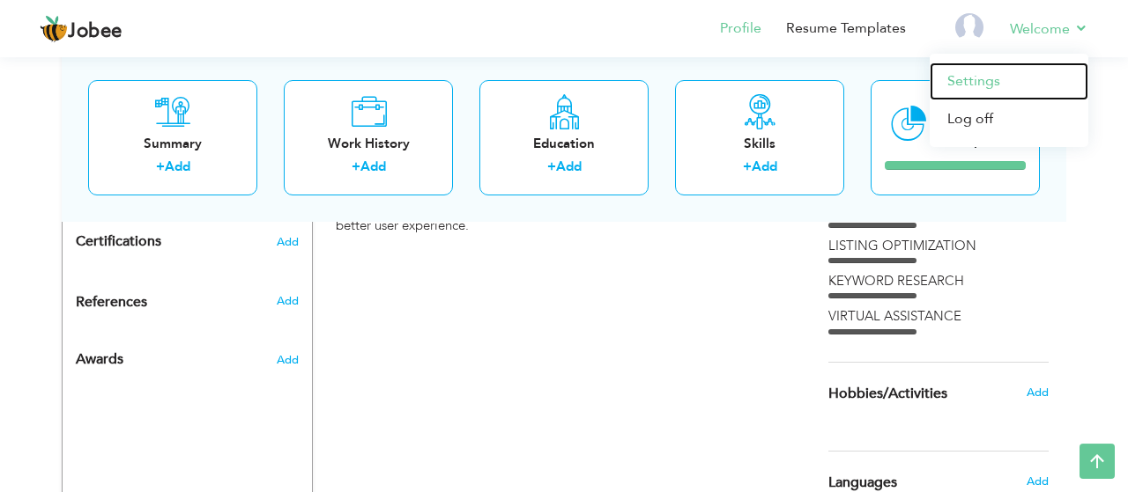
click at [970, 84] on link "Settings" at bounding box center [1008, 82] width 159 height 38
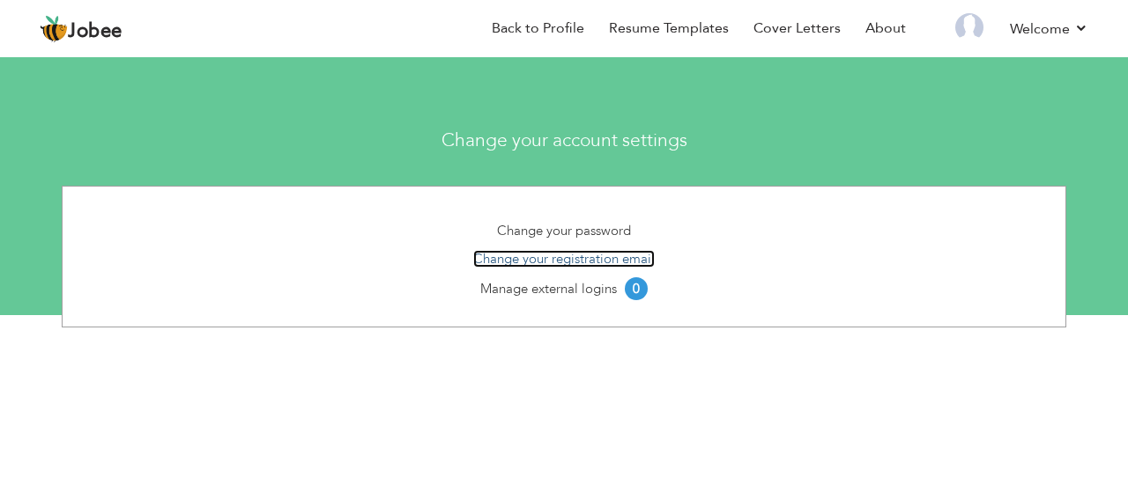
click at [625, 259] on link "Change your registration email" at bounding box center [563, 259] width 181 height 18
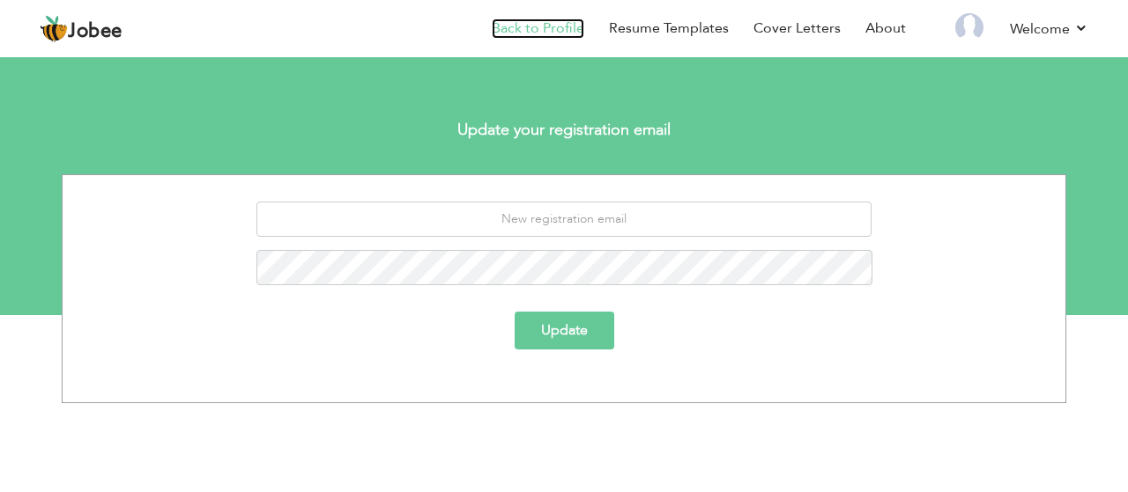
click at [522, 27] on link "Back to Profile" at bounding box center [538, 28] width 92 height 20
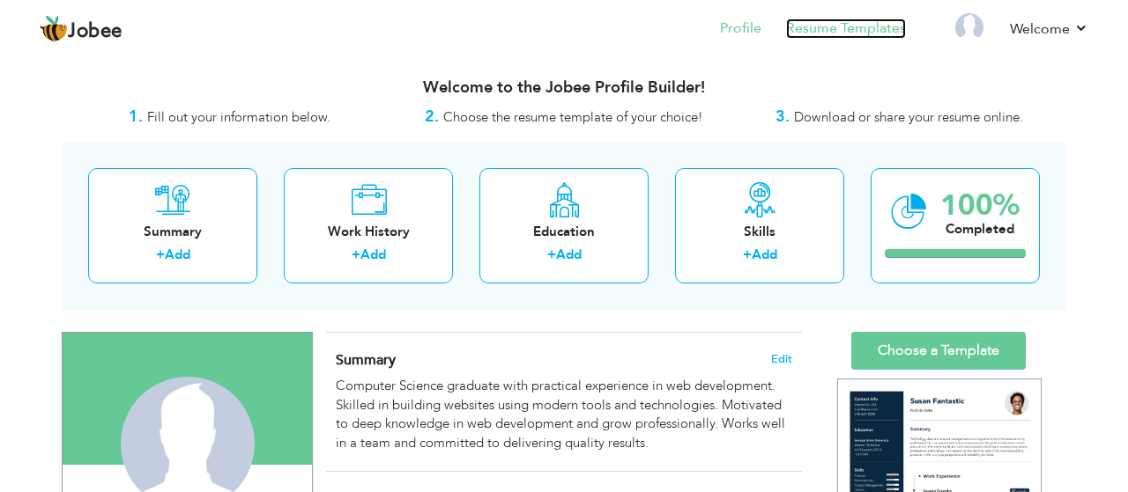
click at [832, 36] on link "Resume Templates" at bounding box center [846, 28] width 120 height 20
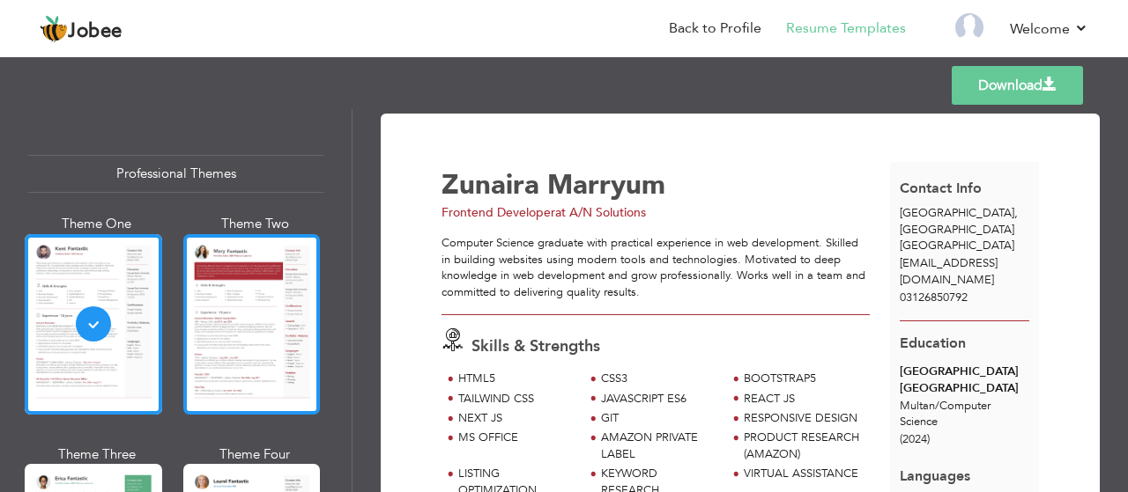
click at [276, 326] on div at bounding box center [251, 324] width 137 height 181
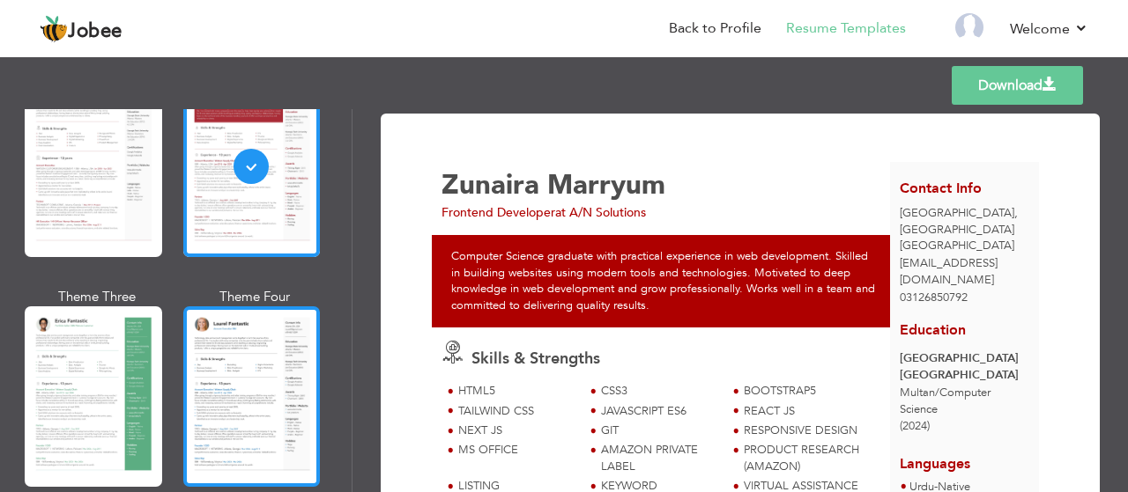
click at [259, 356] on div at bounding box center [251, 397] width 137 height 181
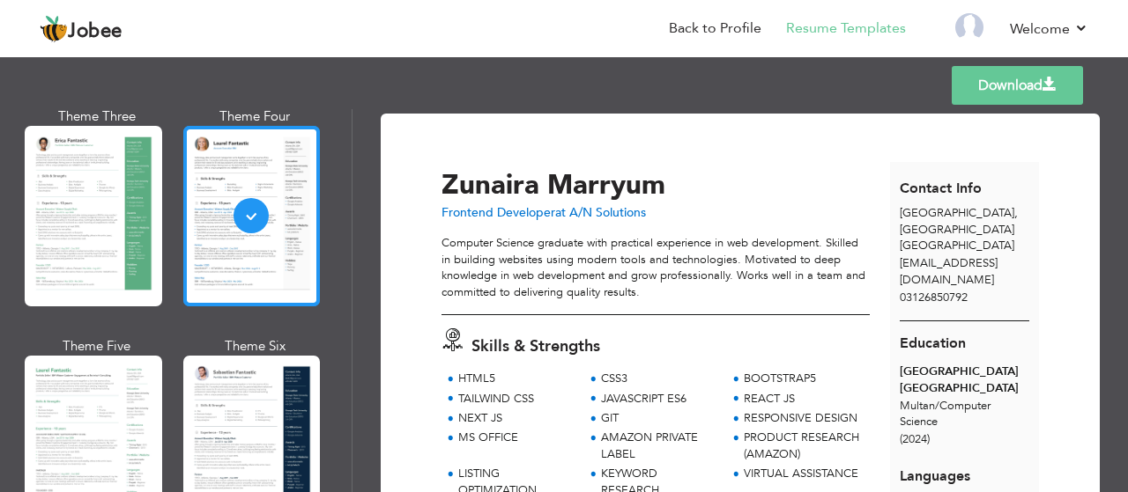
scroll to position [350, 0]
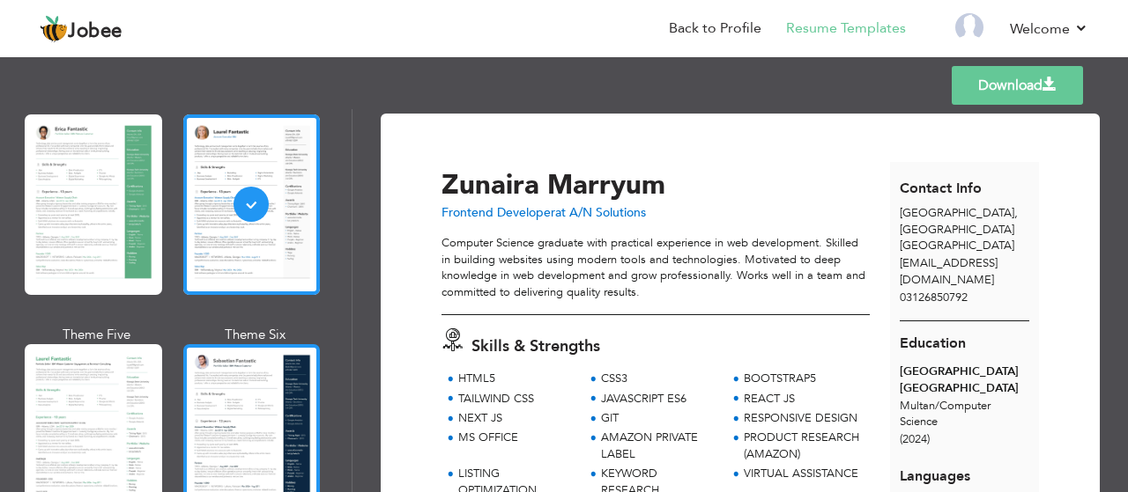
click at [232, 427] on div at bounding box center [251, 434] width 137 height 181
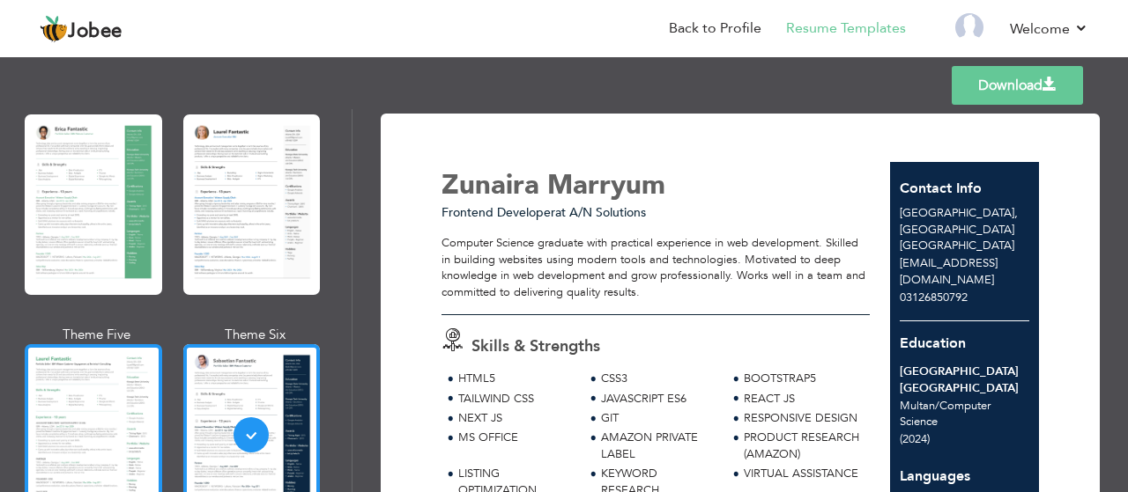
click at [113, 425] on div at bounding box center [93, 434] width 137 height 181
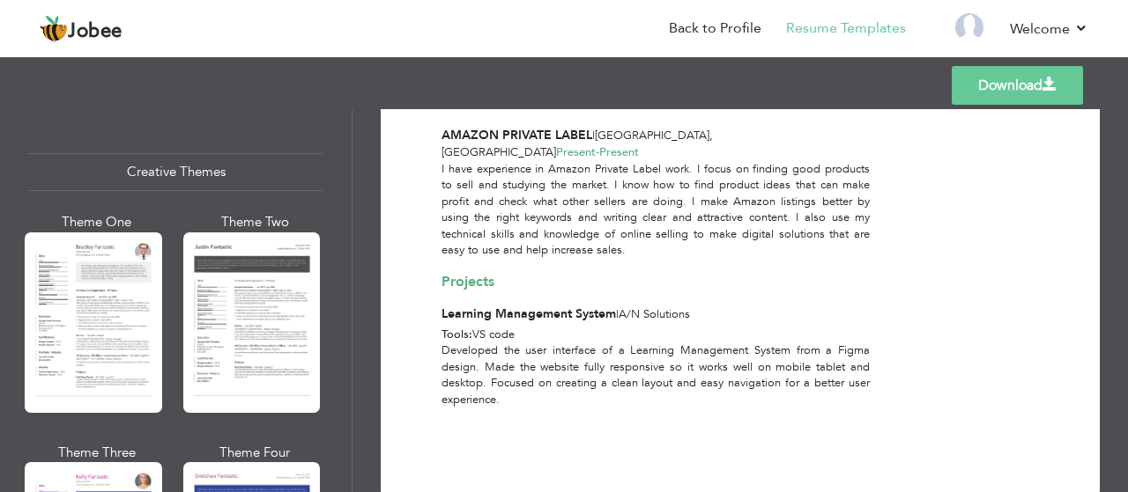
scroll to position [2066, 0]
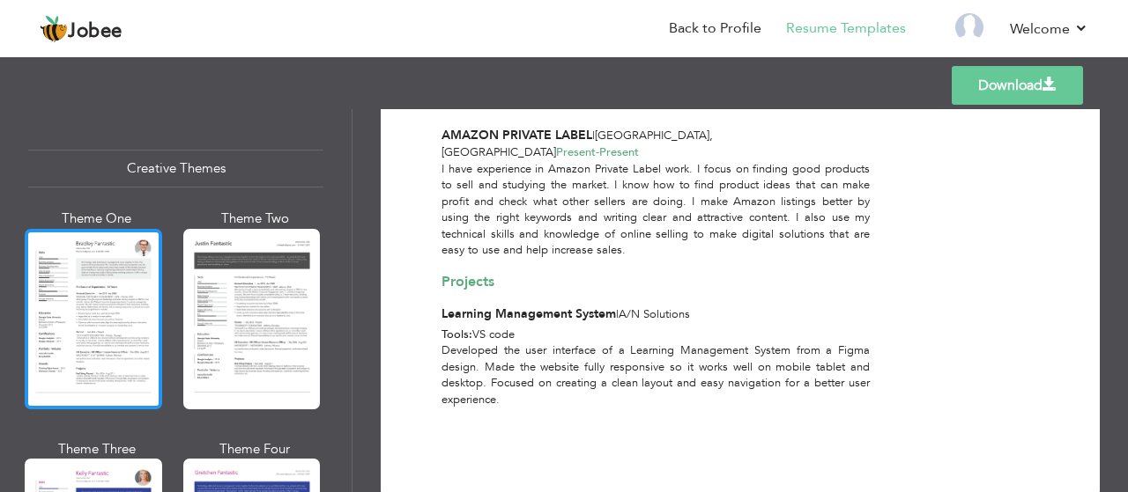
click at [151, 359] on div at bounding box center [93, 319] width 137 height 181
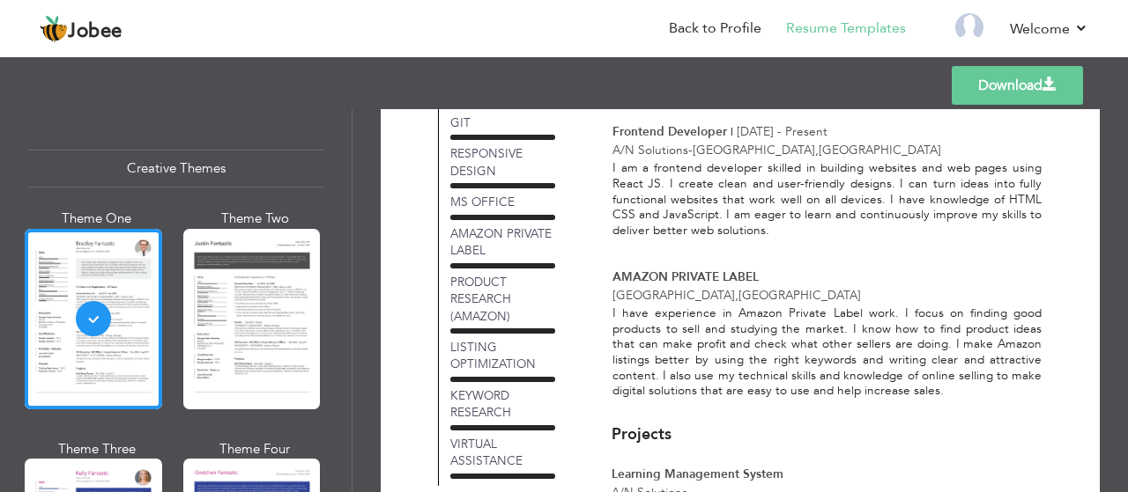
scroll to position [0, 0]
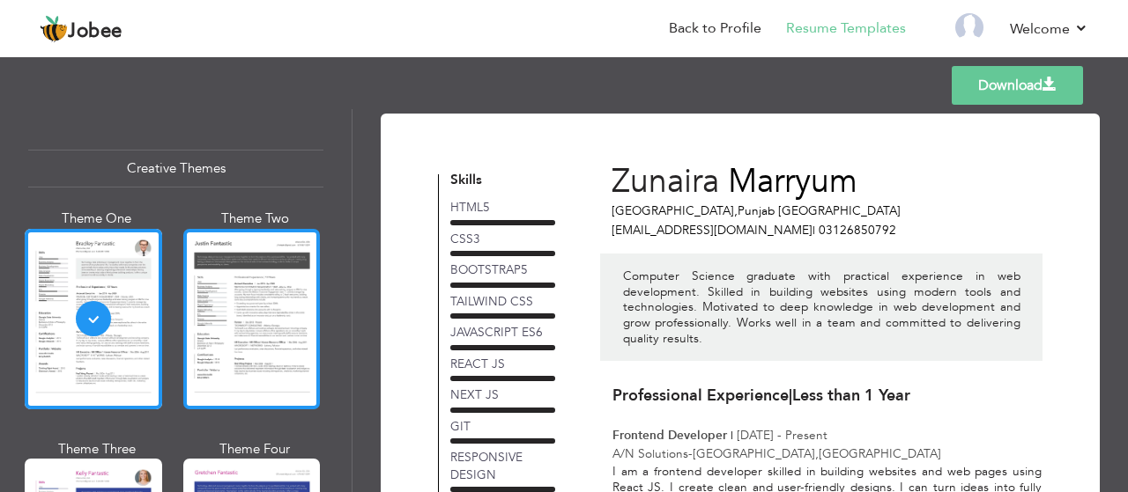
click at [253, 309] on div at bounding box center [251, 319] width 137 height 181
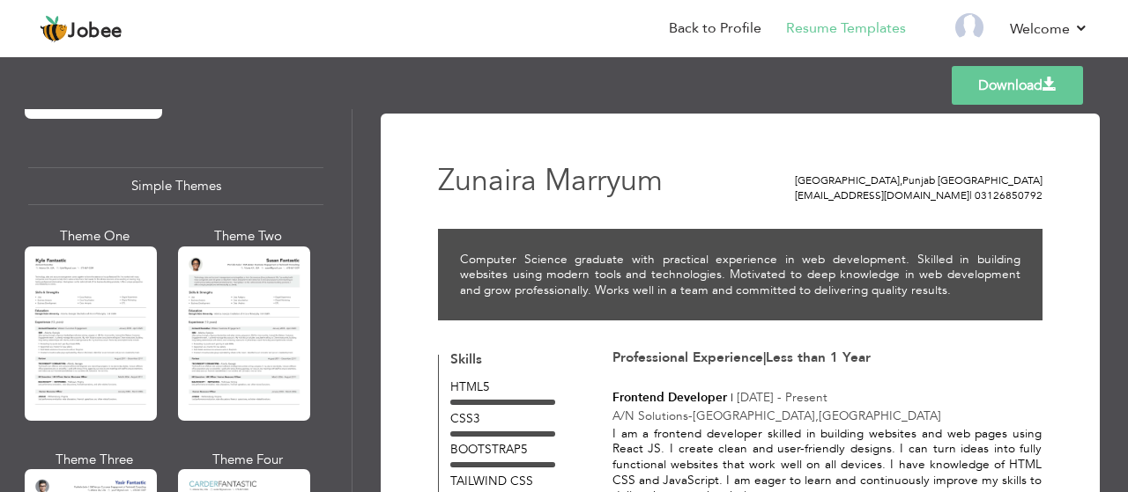
scroll to position [3047, 0]
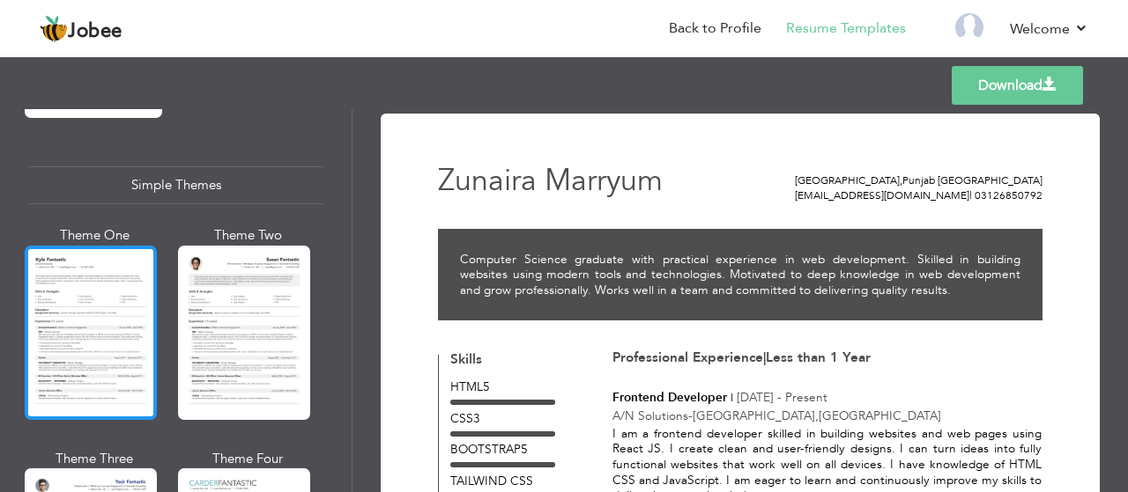
click at [95, 331] on div at bounding box center [91, 333] width 132 height 174
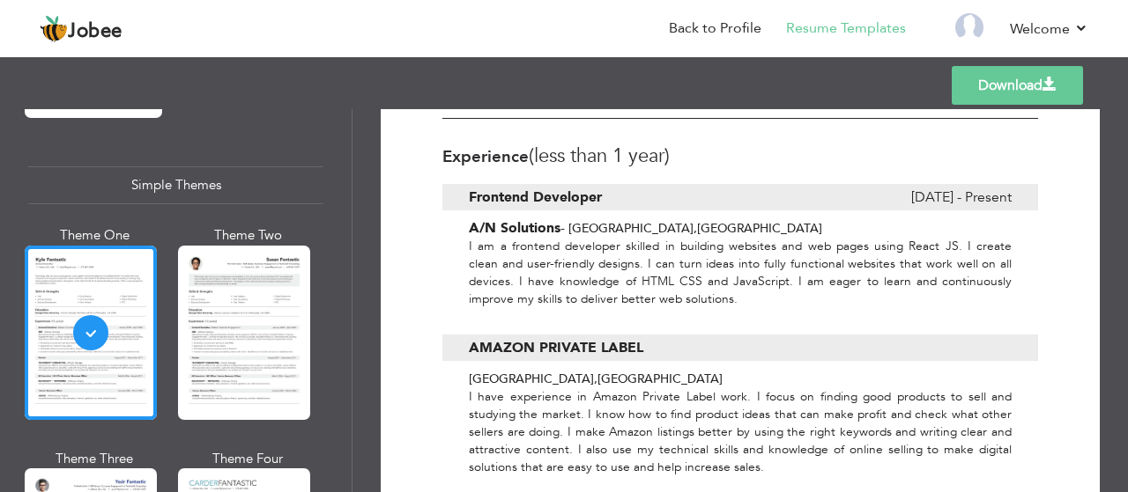
scroll to position [0, 0]
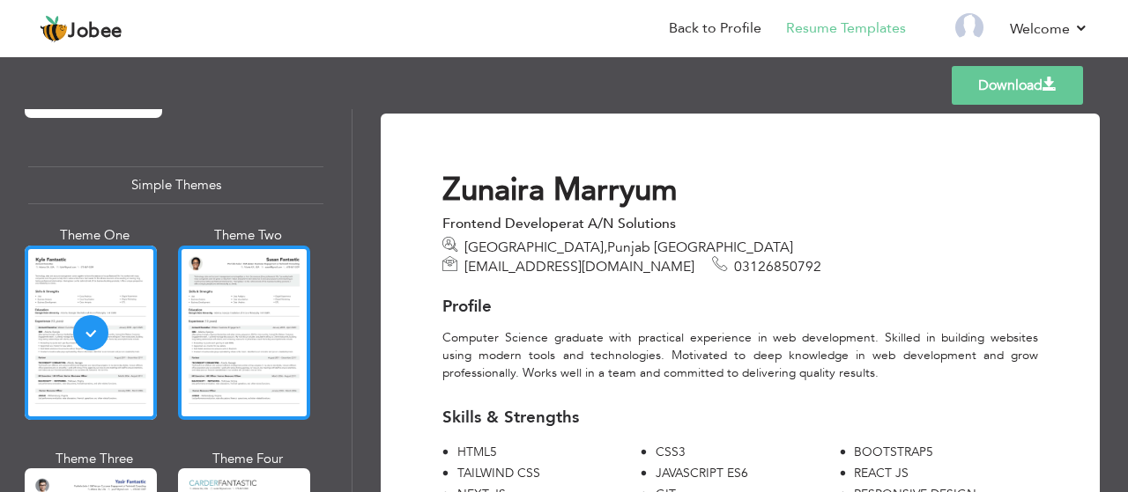
click at [267, 360] on div at bounding box center [244, 333] width 132 height 174
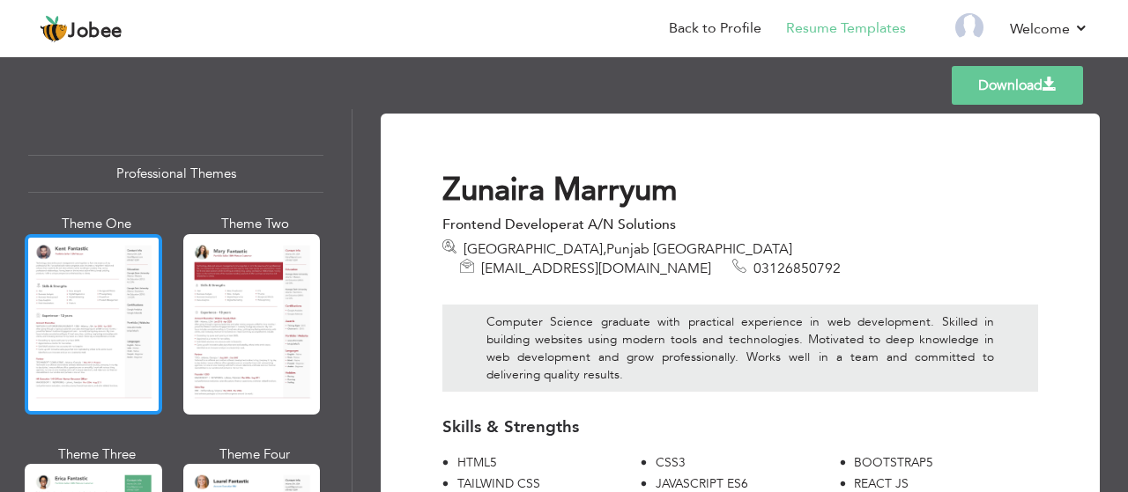
click at [68, 319] on div at bounding box center [93, 324] width 137 height 181
